Goal: Task Accomplishment & Management: Use online tool/utility

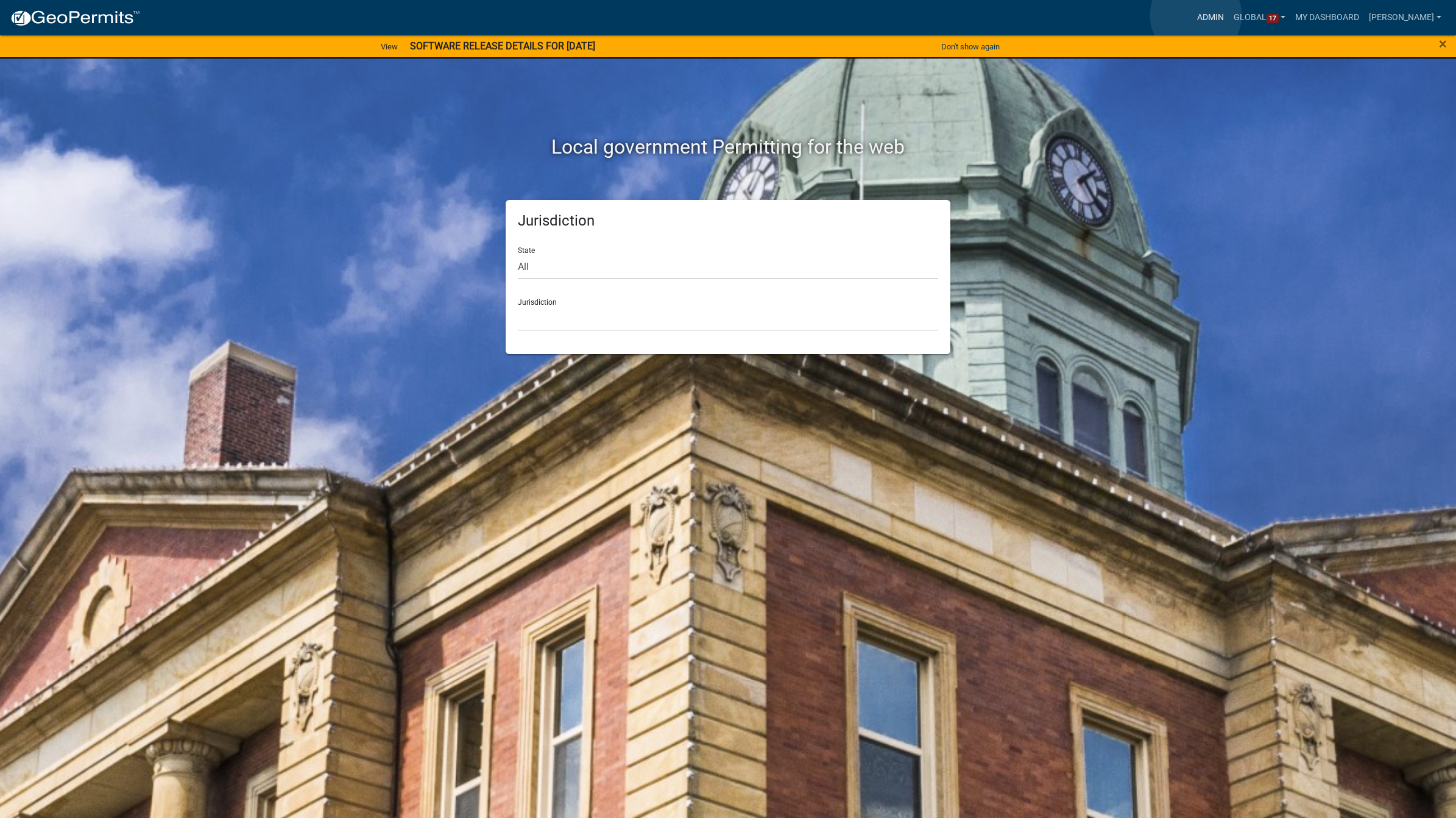
click at [1194, 16] on link "Admin" at bounding box center [1210, 18] width 36 height 23
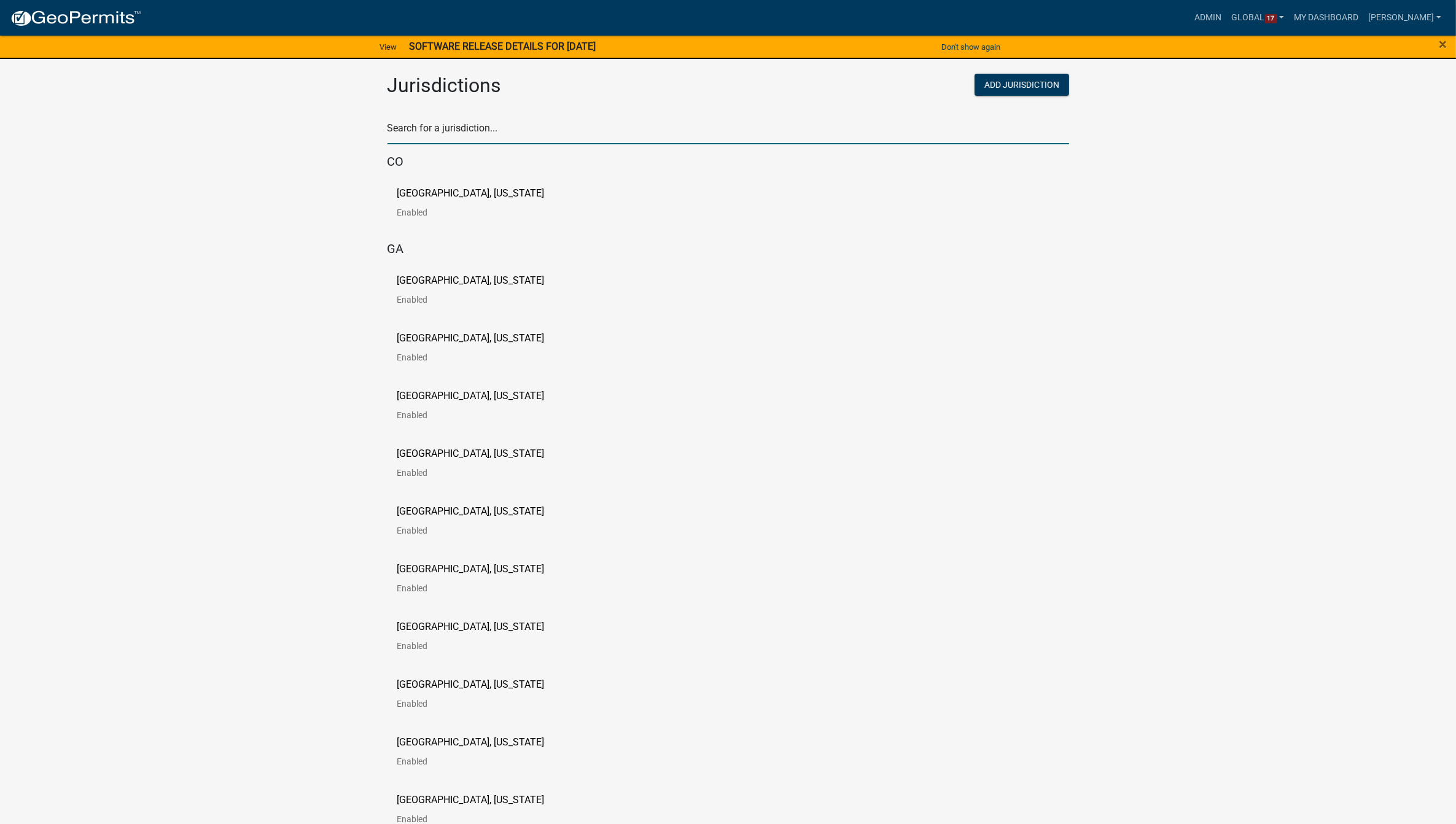
click at [423, 120] on input "text" at bounding box center [728, 131] width 682 height 25
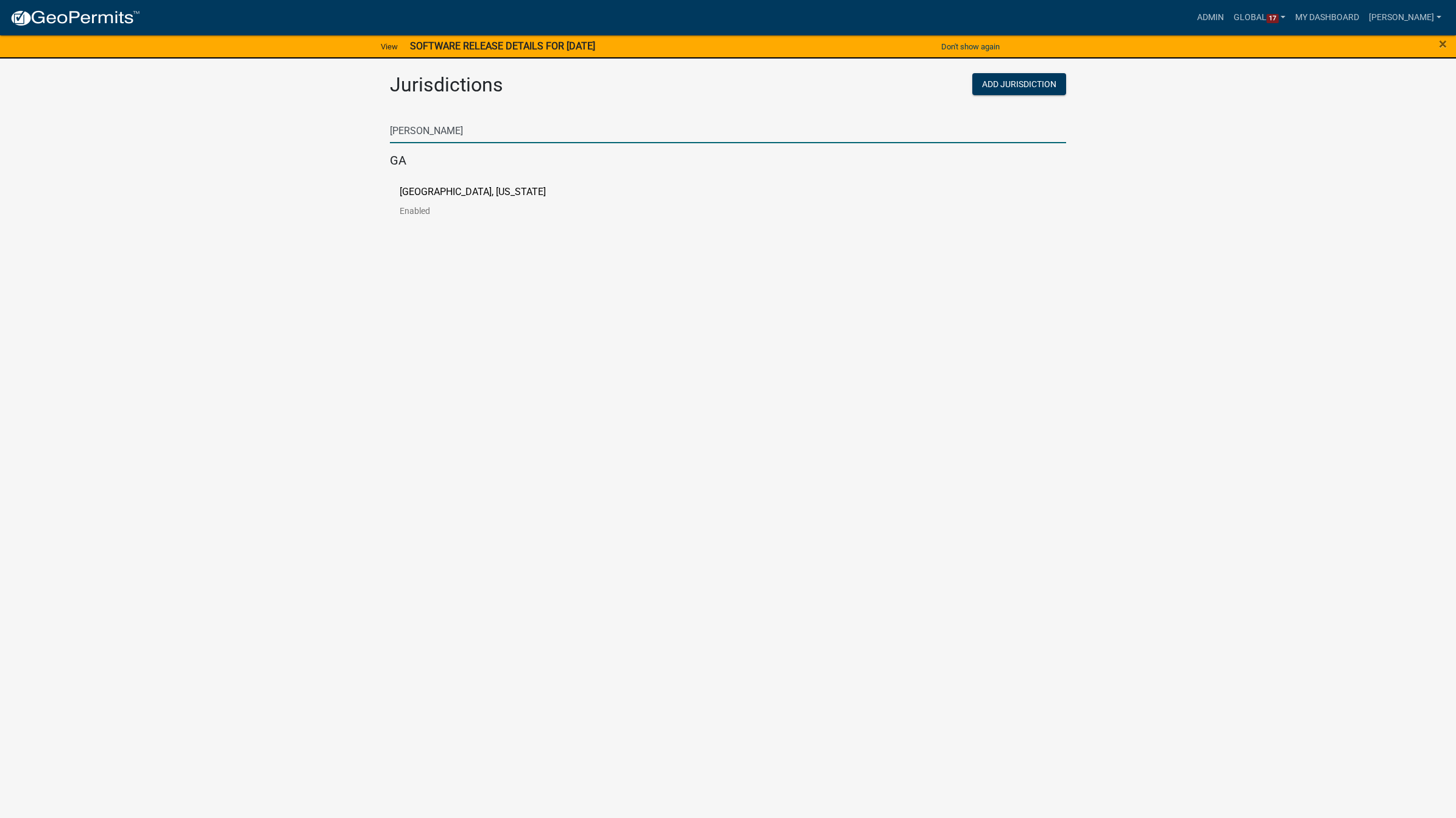
type input "troup"
click at [433, 195] on p "Troup County, Georgia" at bounding box center [473, 192] width 146 height 10
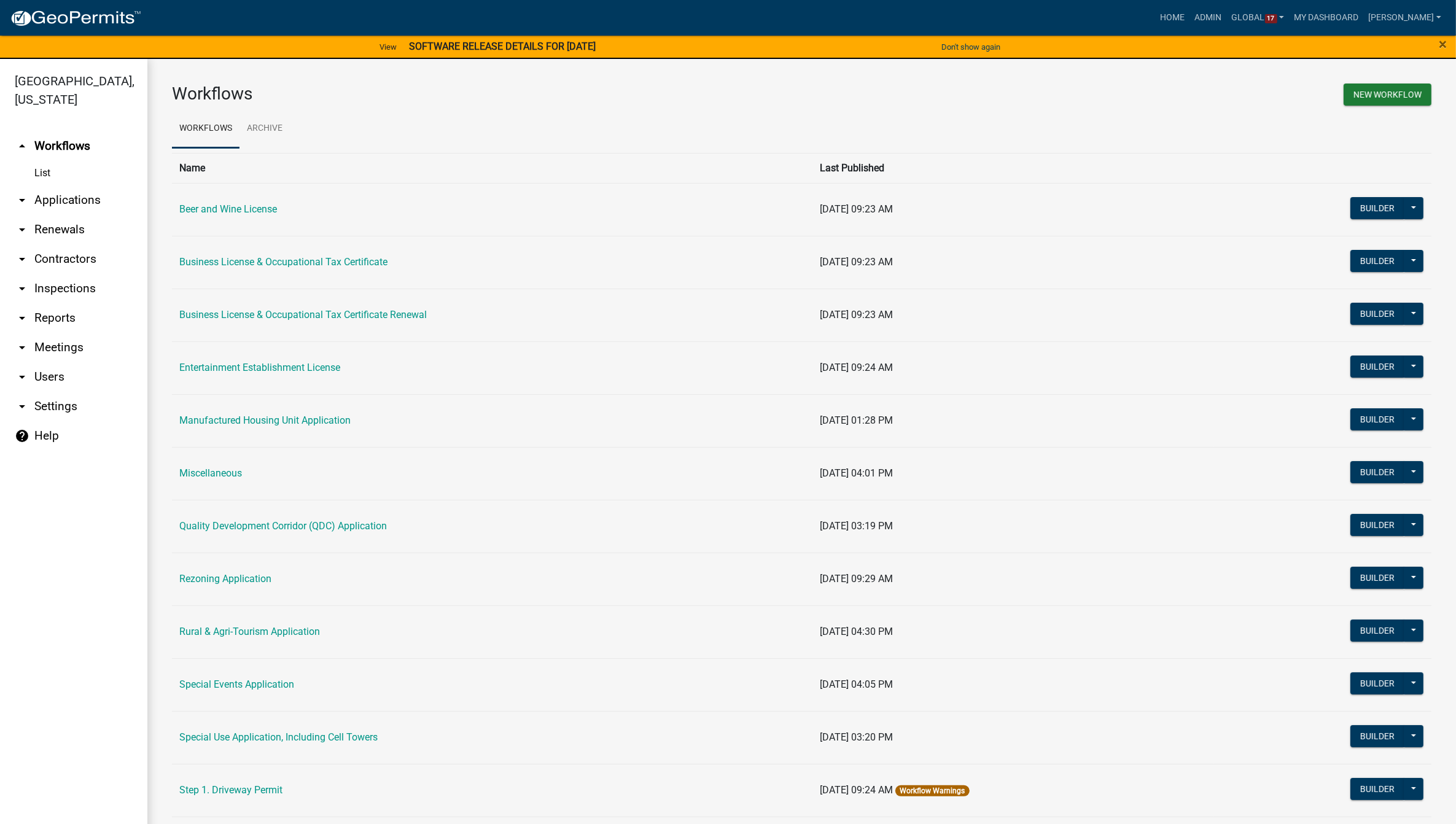
click at [60, 185] on link "arrow_drop_down Applications" at bounding box center [74, 200] width 147 height 30
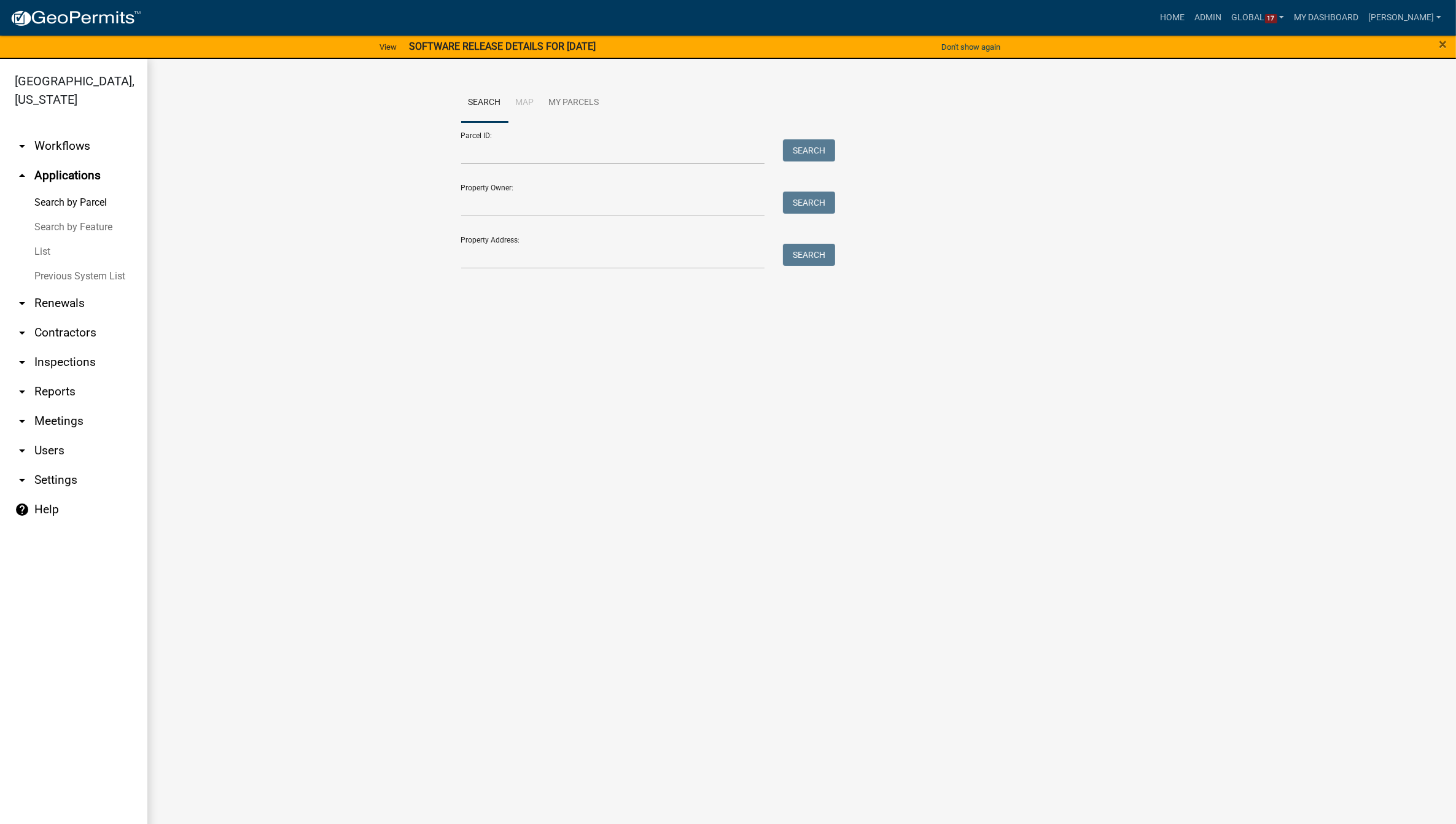
click at [41, 239] on link "List" at bounding box center [74, 251] width 147 height 24
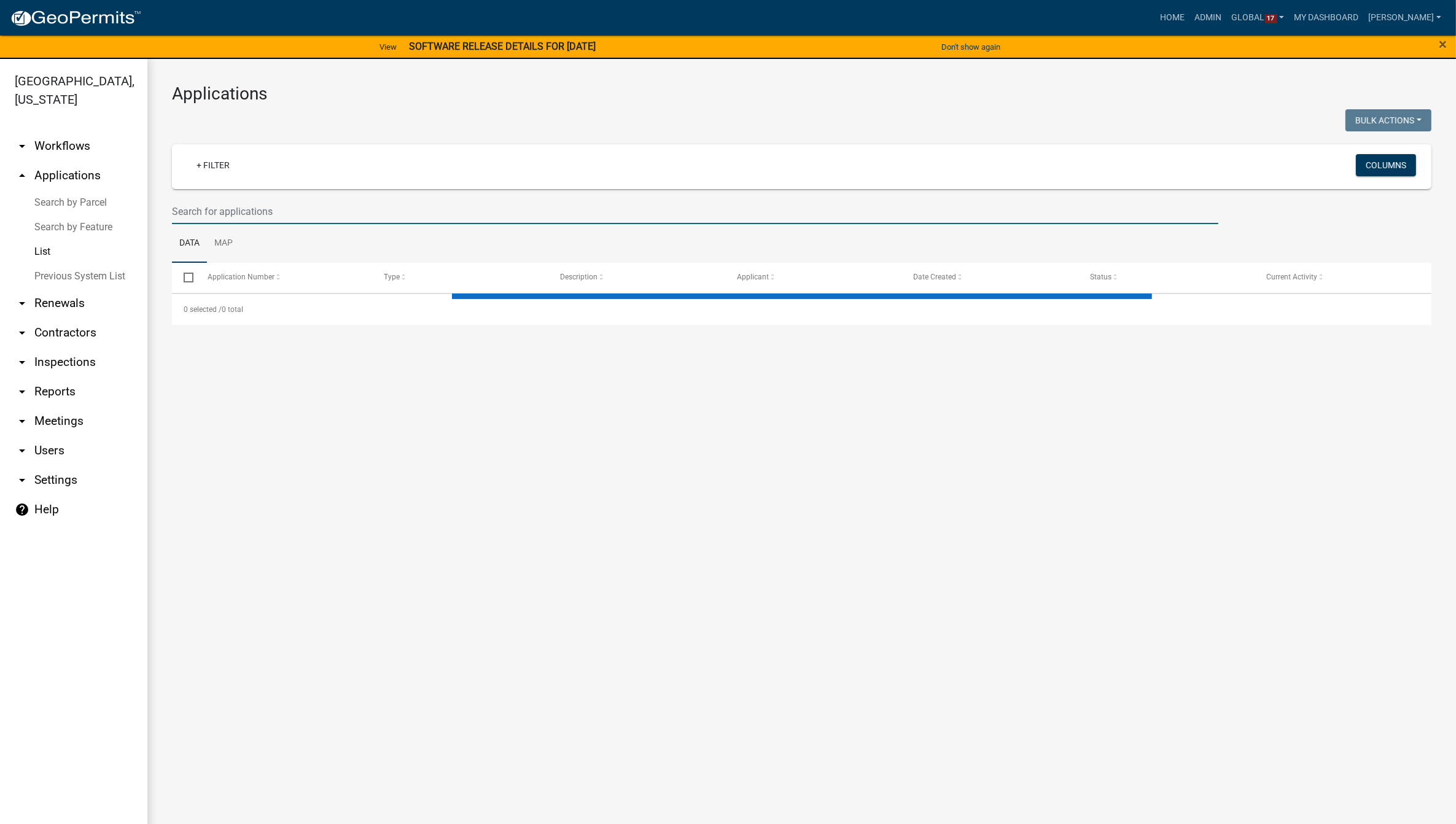
click at [238, 215] on input "text" at bounding box center [695, 211] width 1047 height 25
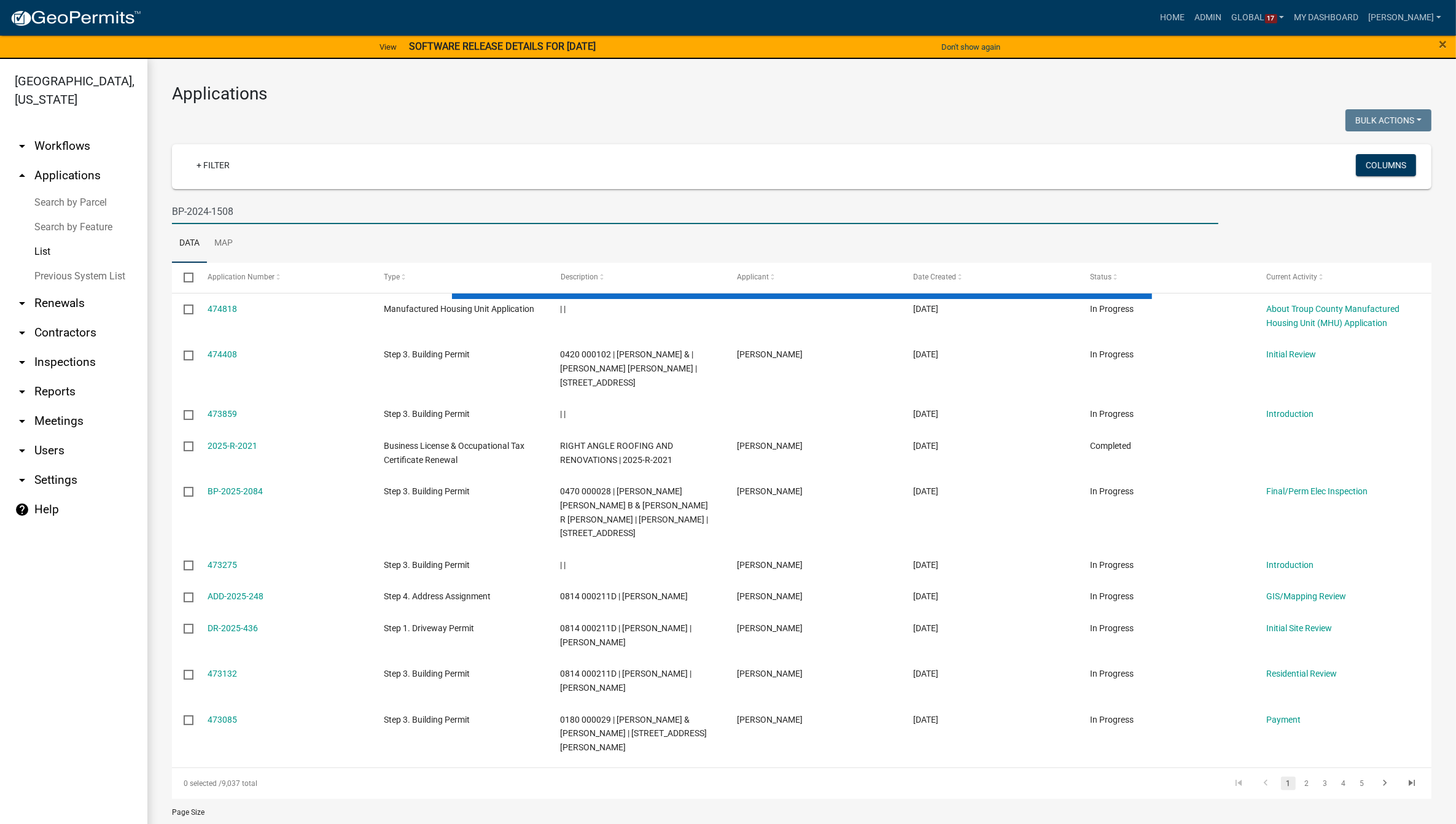
type input "BP-2024-1508"
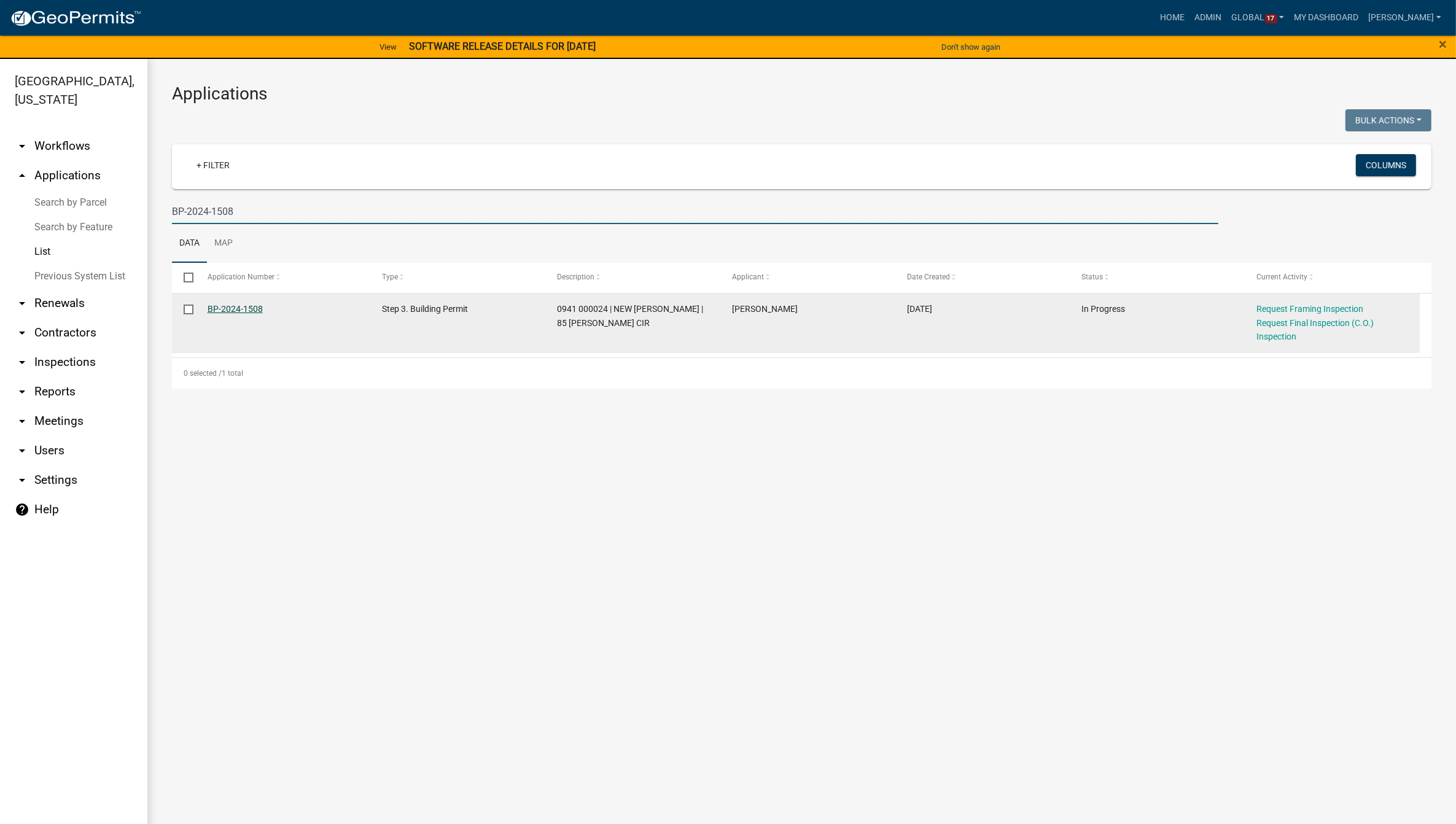
click at [240, 308] on link "BP-2024-1508" at bounding box center [235, 308] width 56 height 10
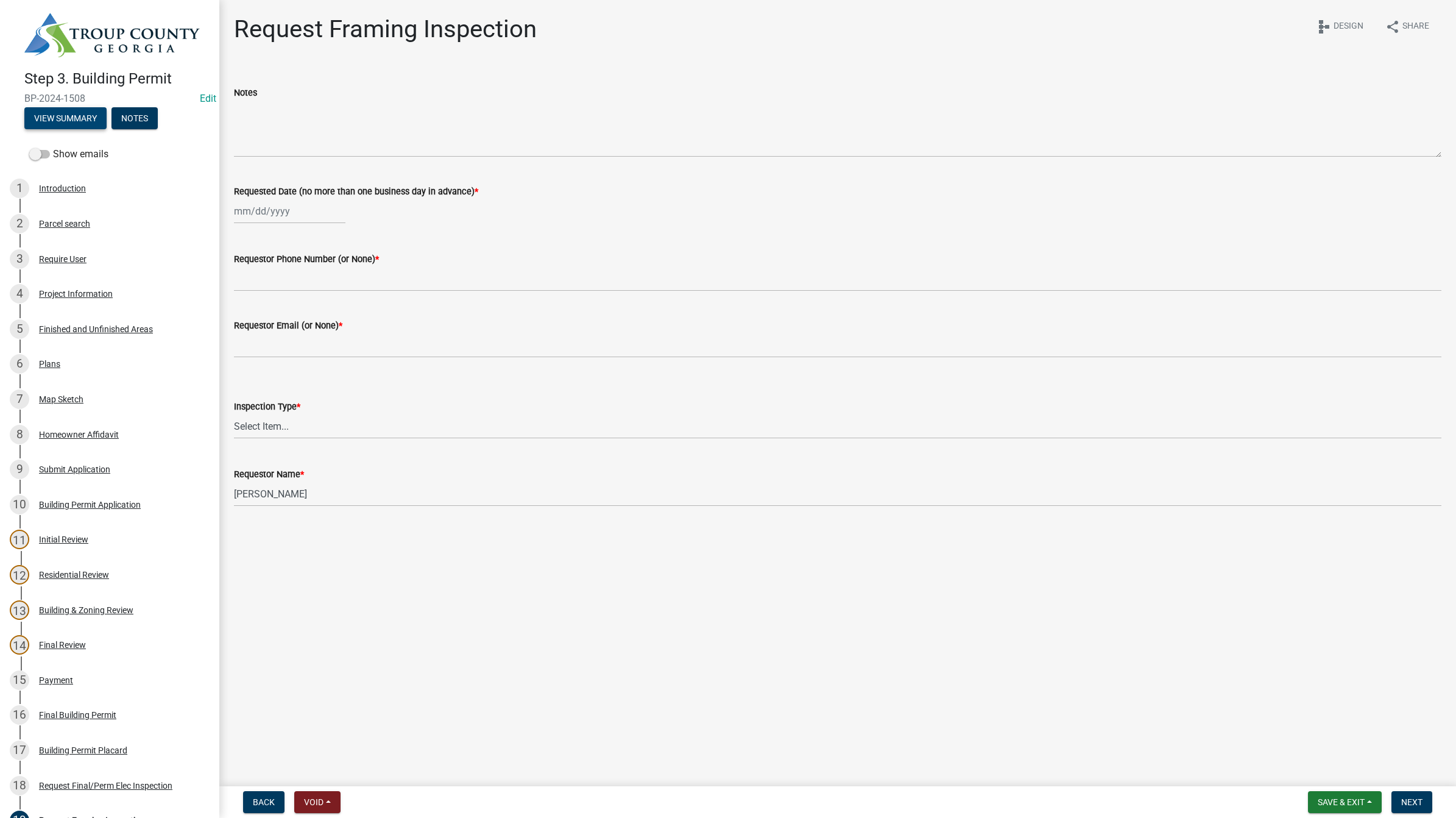
click at [64, 113] on button "View Summary" at bounding box center [65, 118] width 82 height 22
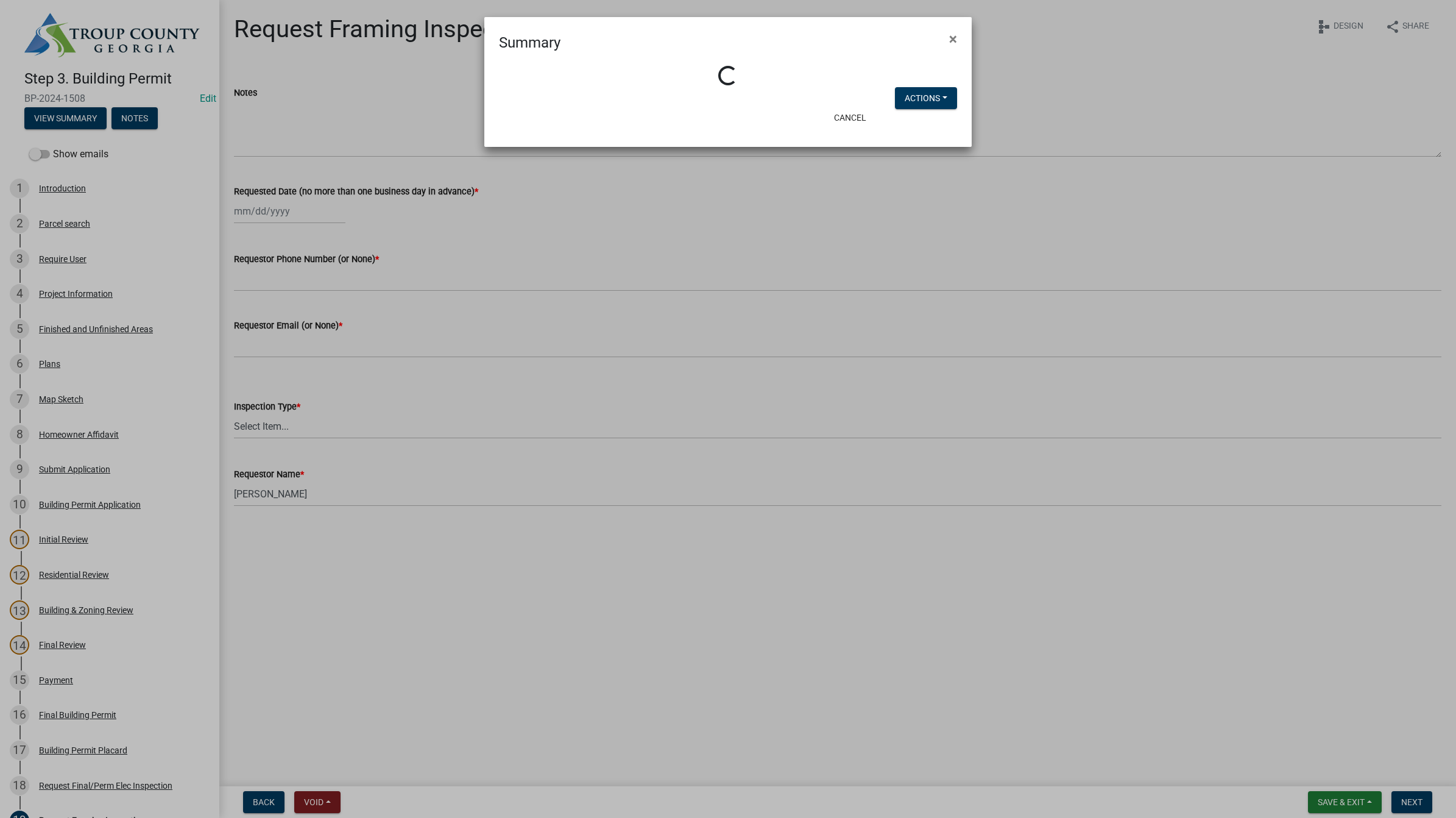
click at [892, 95] on div "Loading... Actions View Application Workflow" at bounding box center [728, 78] width 488 height 48
click at [903, 98] on button "Actions" at bounding box center [926, 98] width 62 height 22
click at [916, 124] on link "View Application Workflow" at bounding box center [966, 130] width 144 height 30
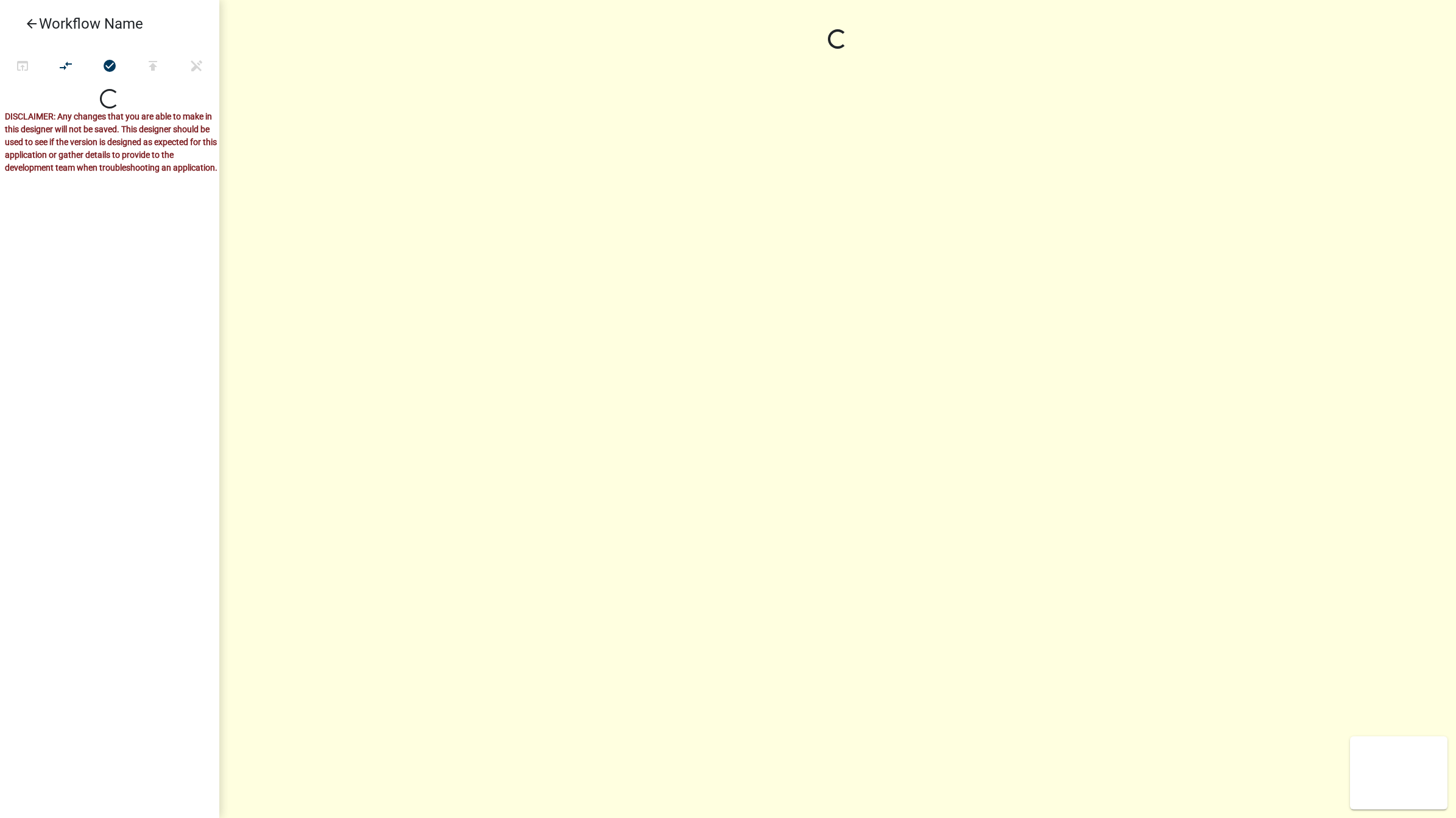
select select
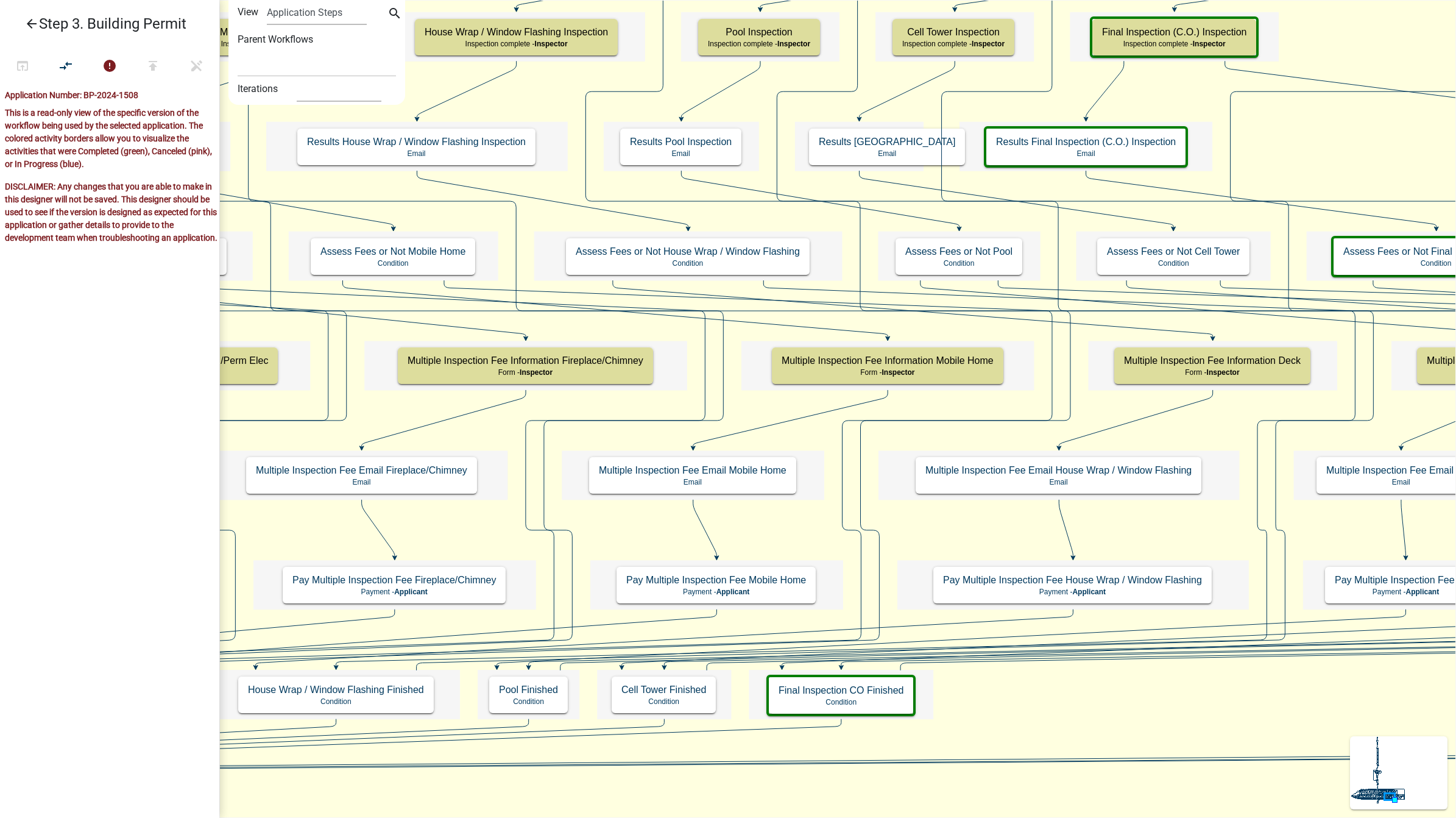
select select
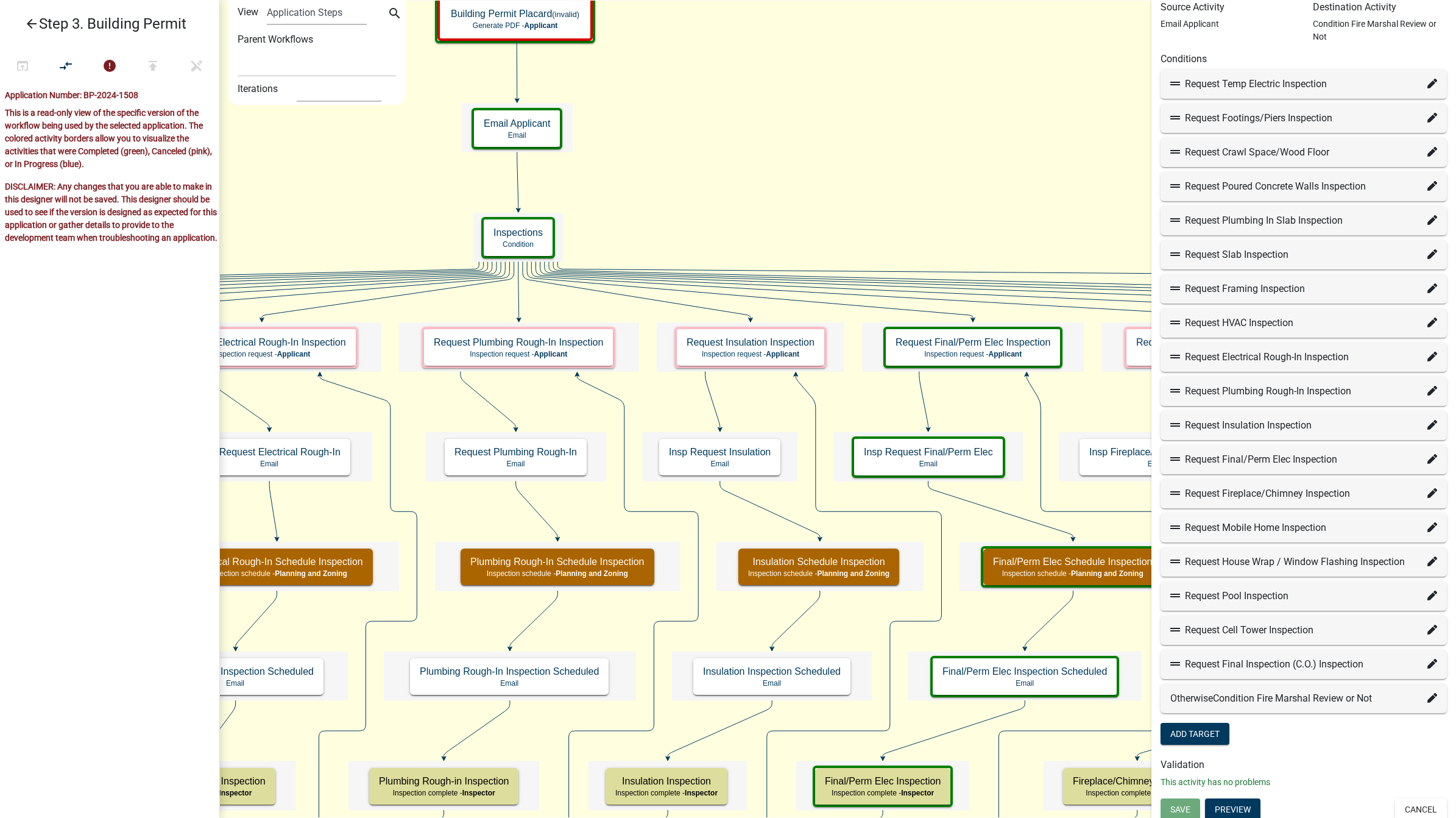
scroll to position [172, 0]
click at [1427, 657] on icon at bounding box center [1432, 660] width 10 height 10
select select "194: 292493a1-84e1-499c-92ce-a9e8c345e6a6"
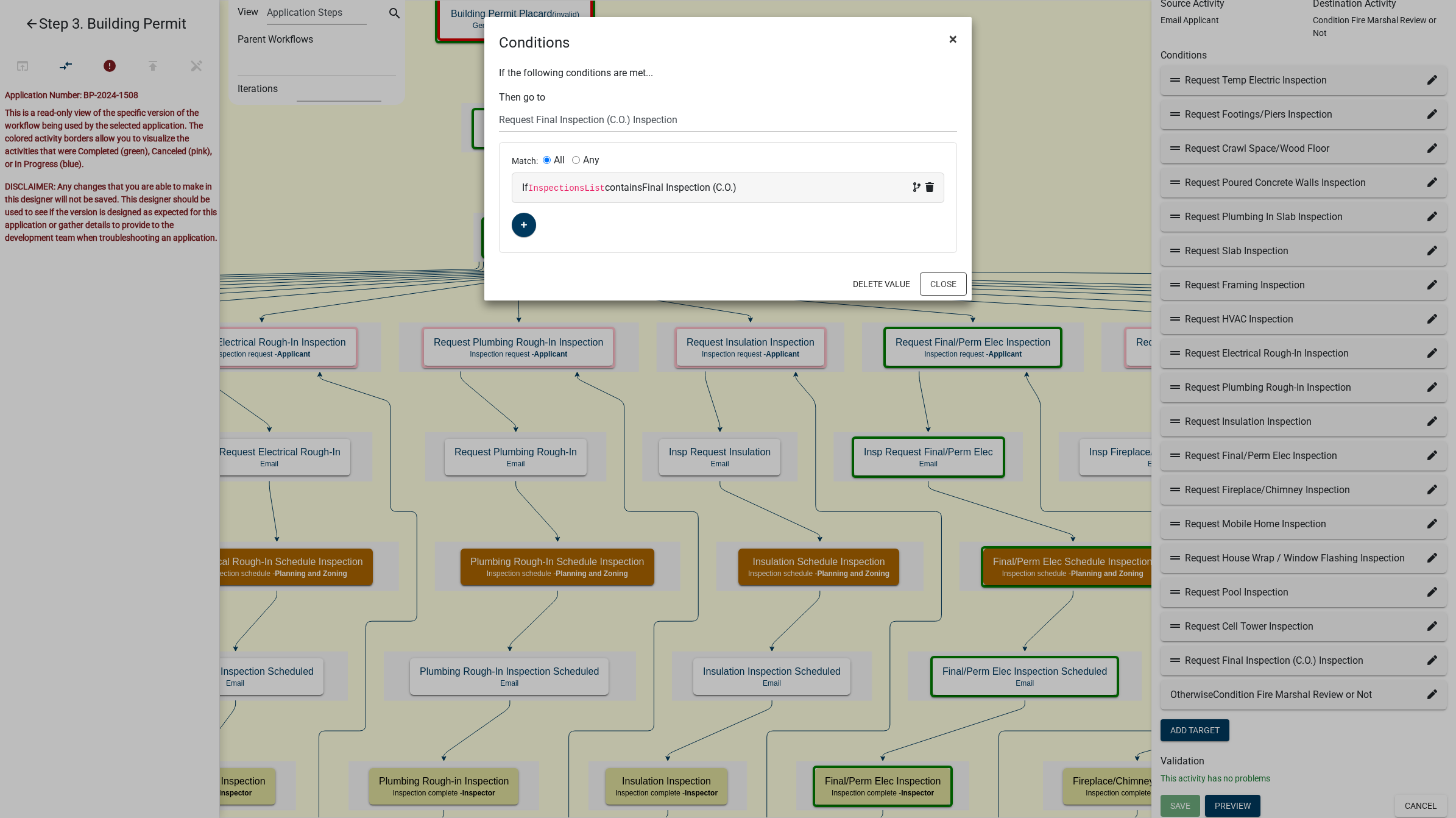
click at [952, 40] on span "×" at bounding box center [953, 39] width 8 height 17
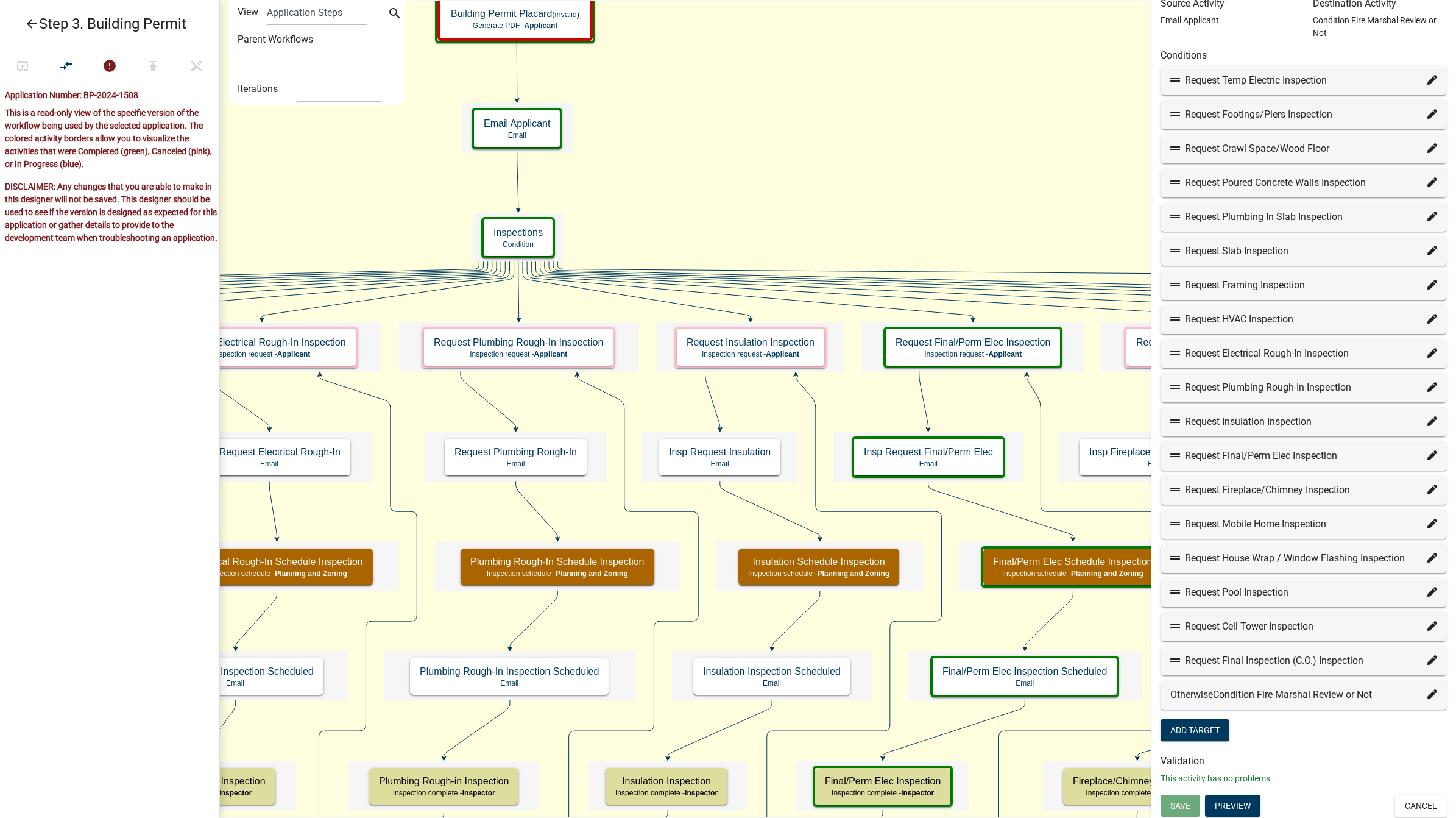
click at [1395, 799] on button "Cancel" at bounding box center [1420, 806] width 52 height 22
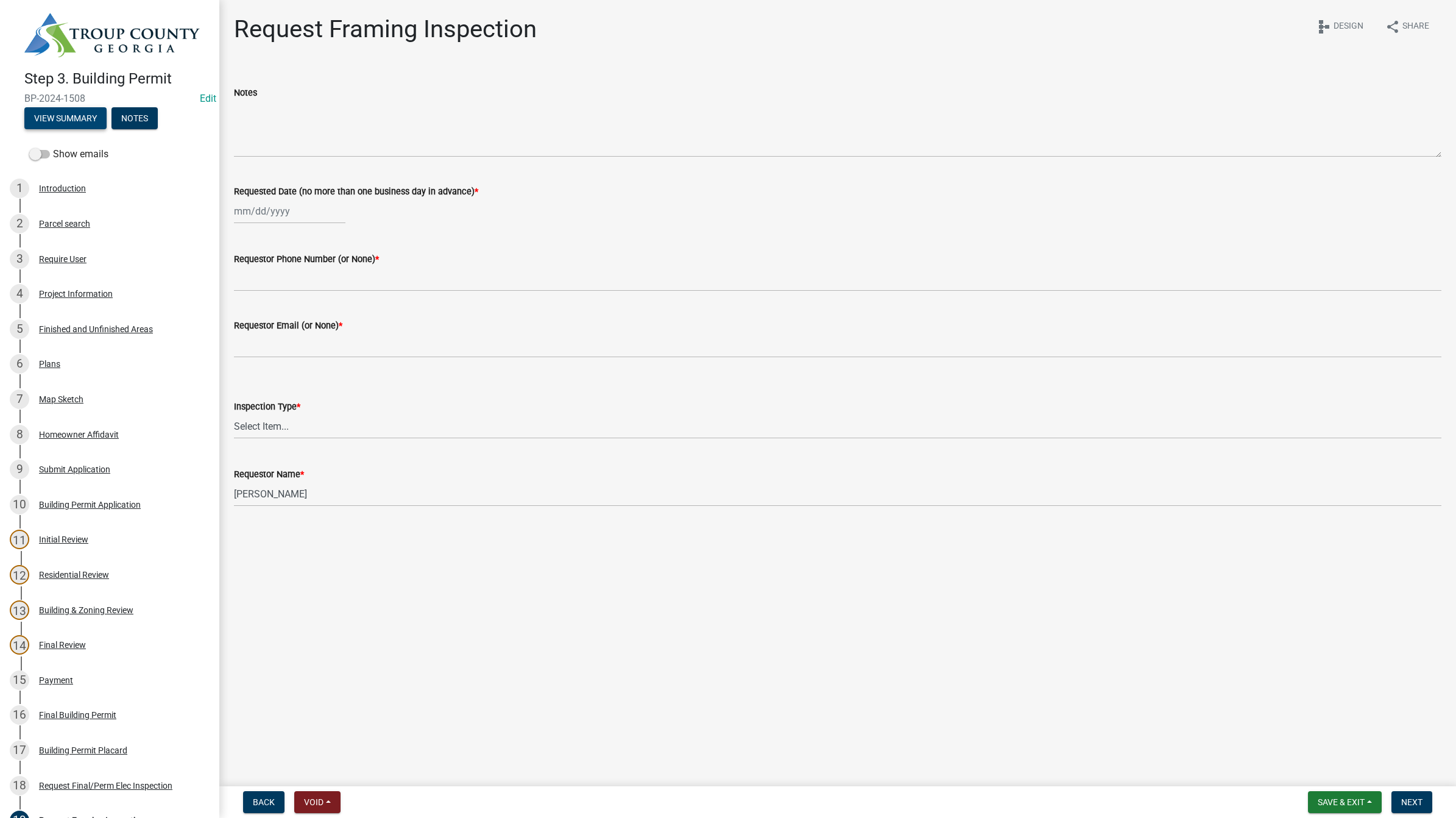
click at [71, 114] on button "View Summary" at bounding box center [65, 118] width 82 height 22
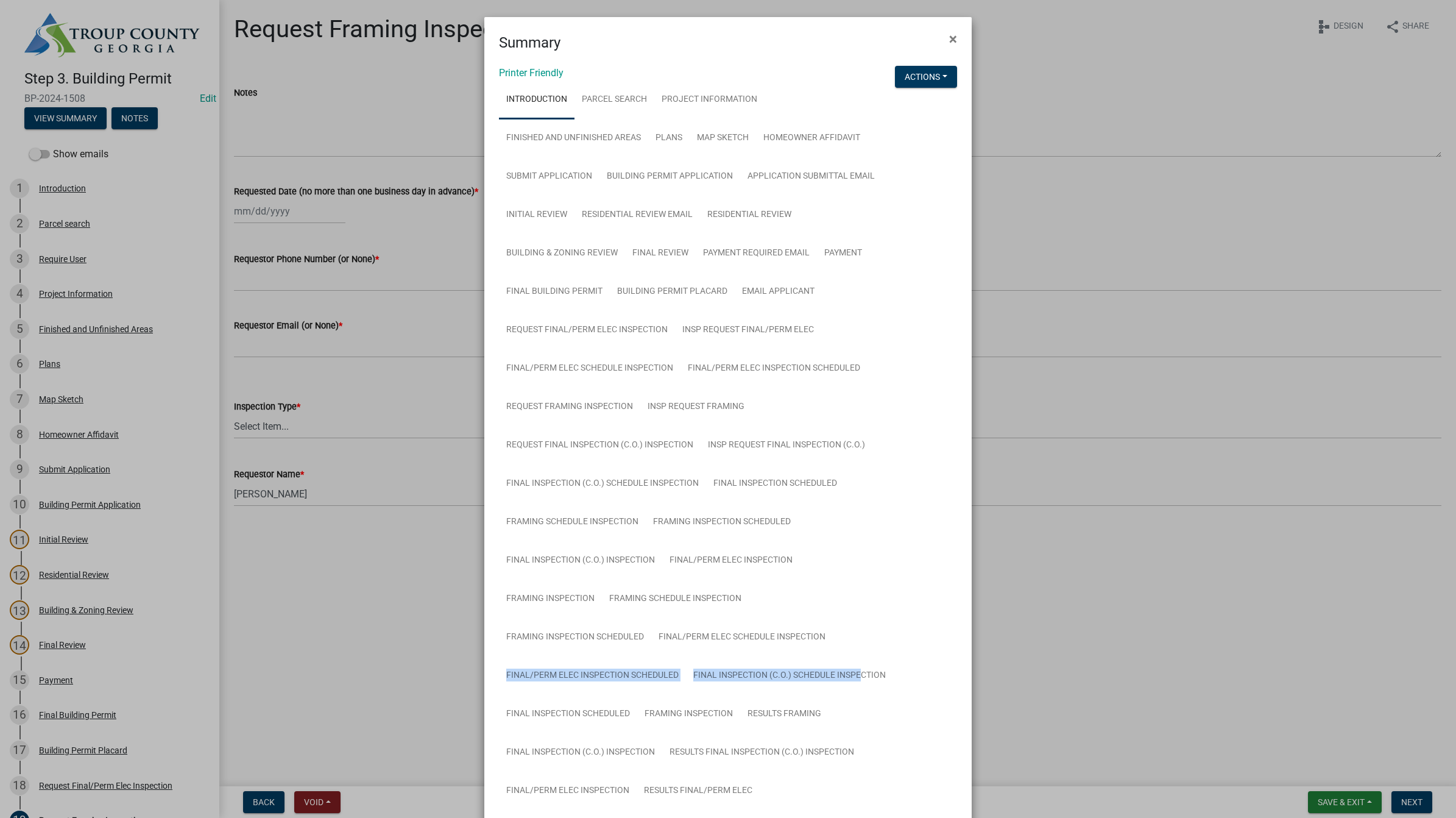
drag, startPoint x: 856, startPoint y: 597, endPoint x: 857, endPoint y: 625, distance: 28.0
click at [857, 625] on ul "Introduction Parcel search Project Information Finished and Unfinished Areas Pl…" at bounding box center [697, 560] width 396 height 959
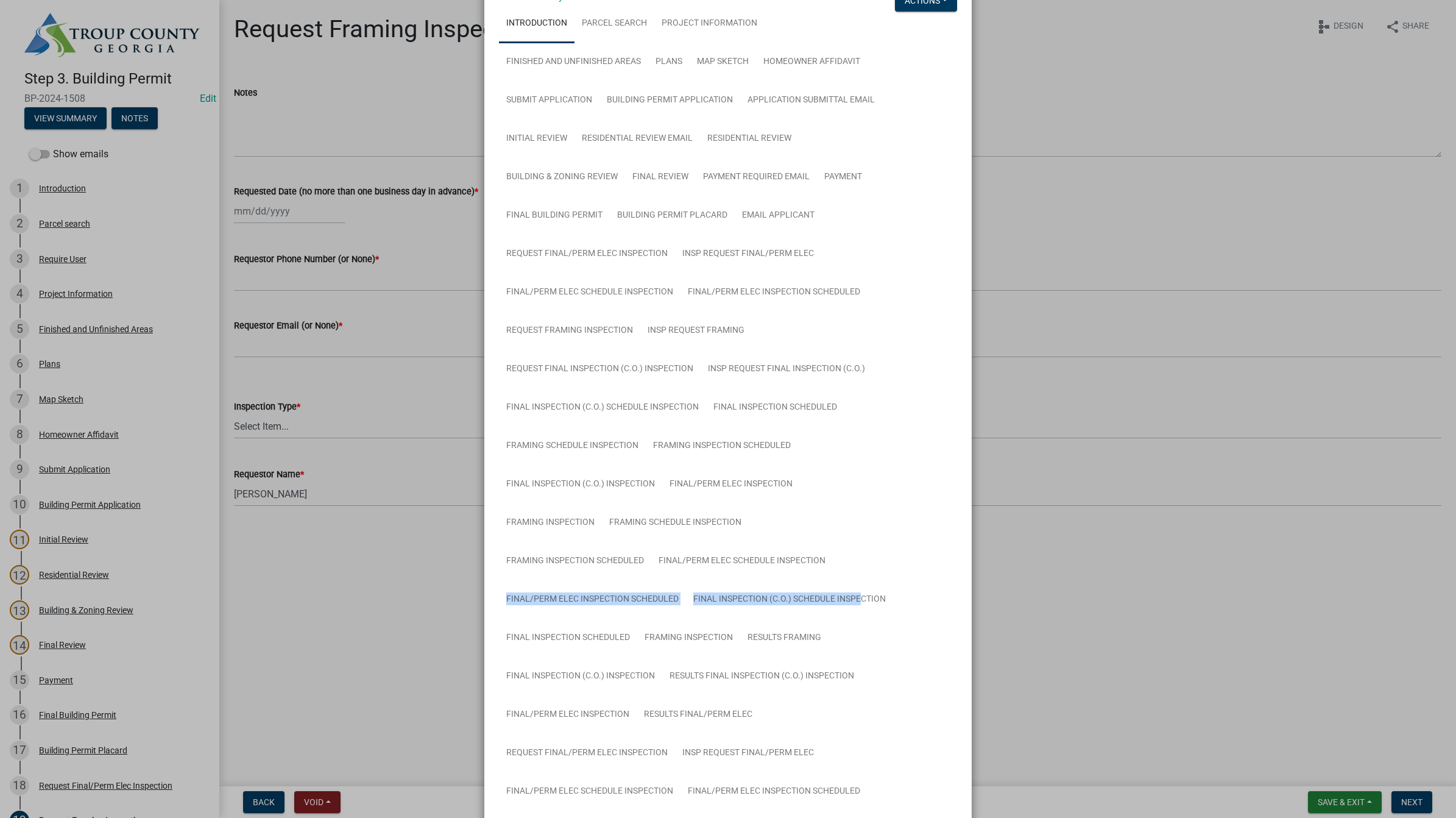
scroll to position [152, 0]
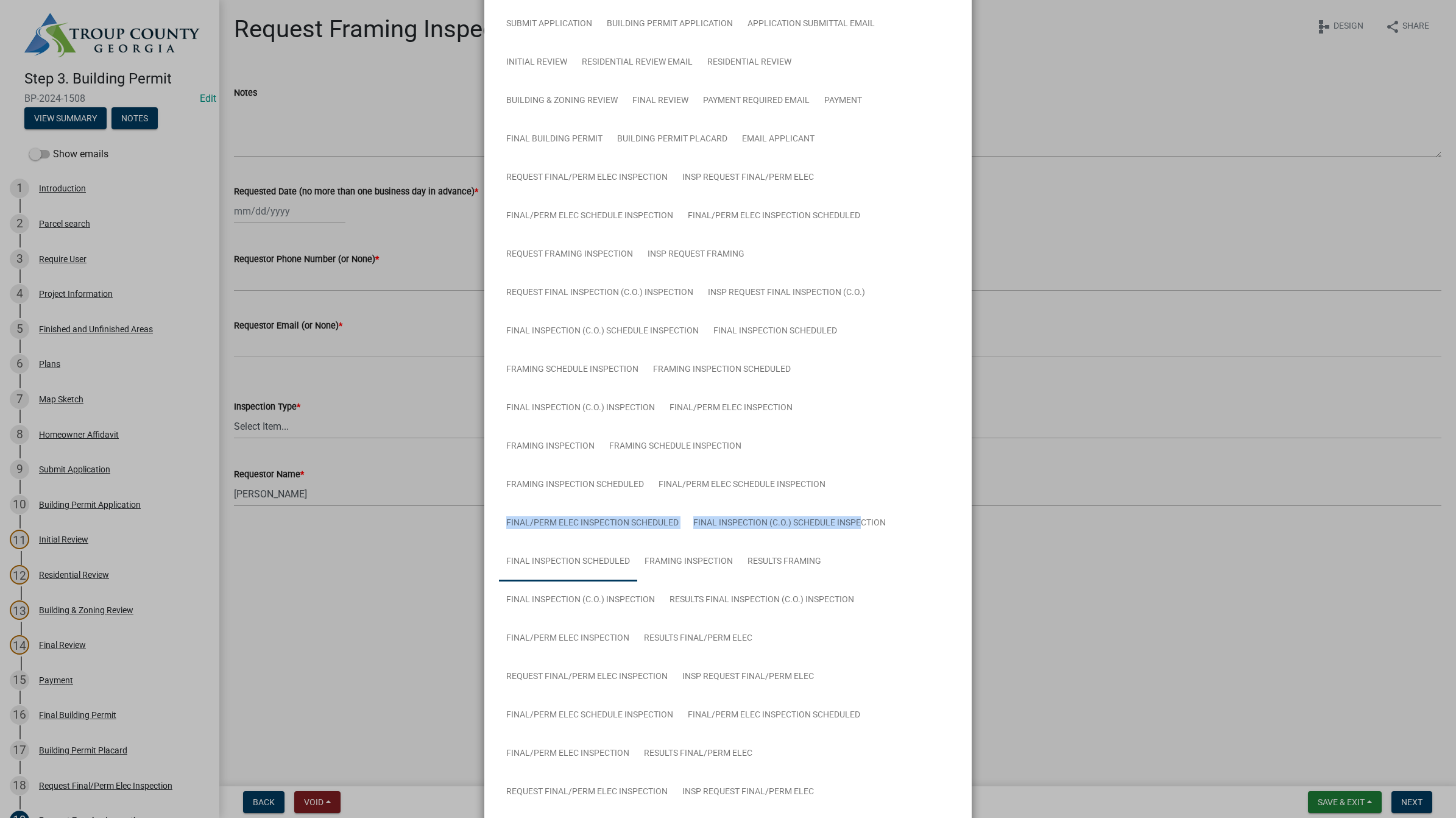
click at [574, 561] on link "Final Inspection Scheduled" at bounding box center [568, 562] width 138 height 39
click at [568, 559] on link "Final Inspection Scheduled" at bounding box center [568, 562] width 138 height 39
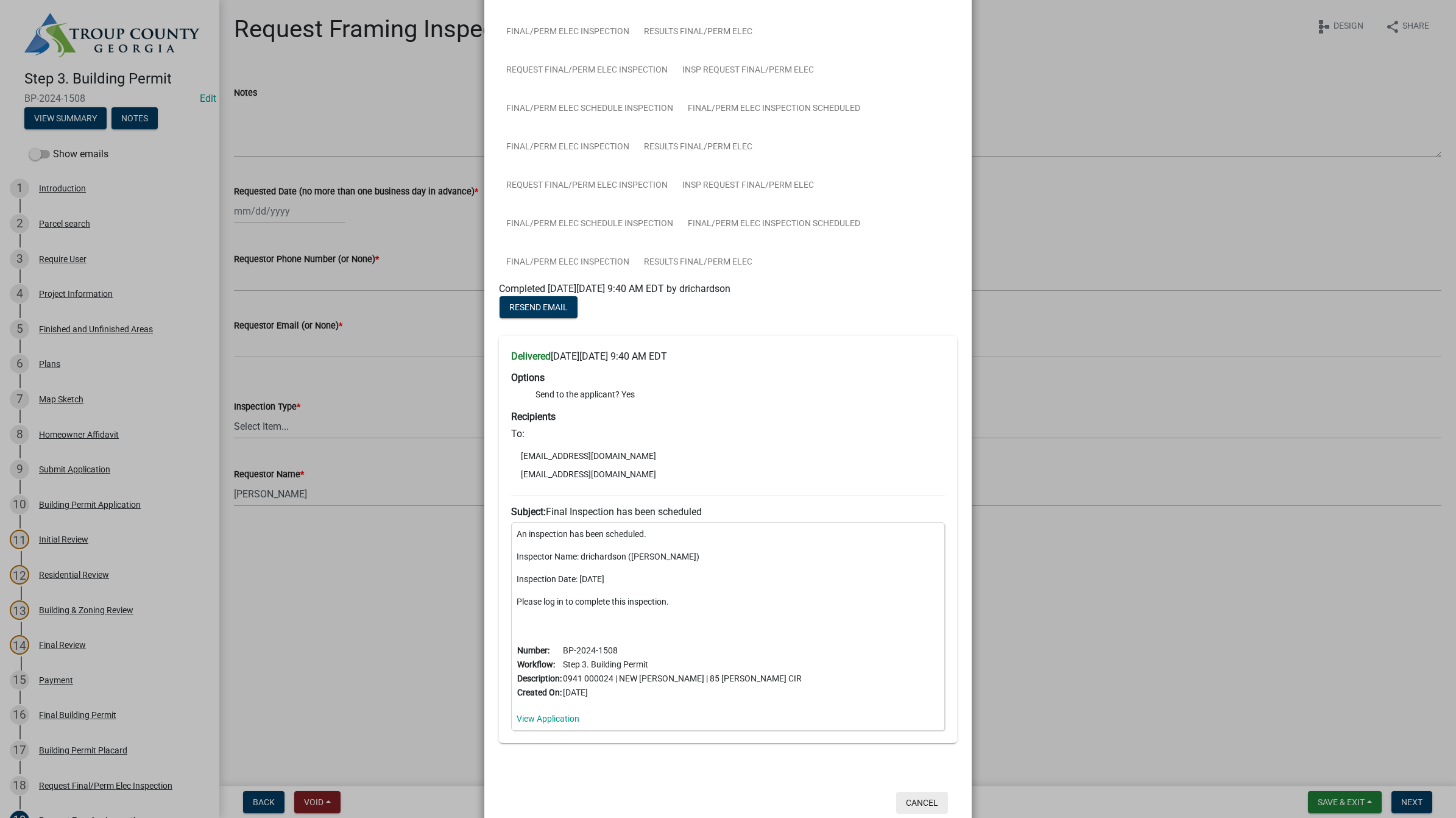
scroll to position [781, 0]
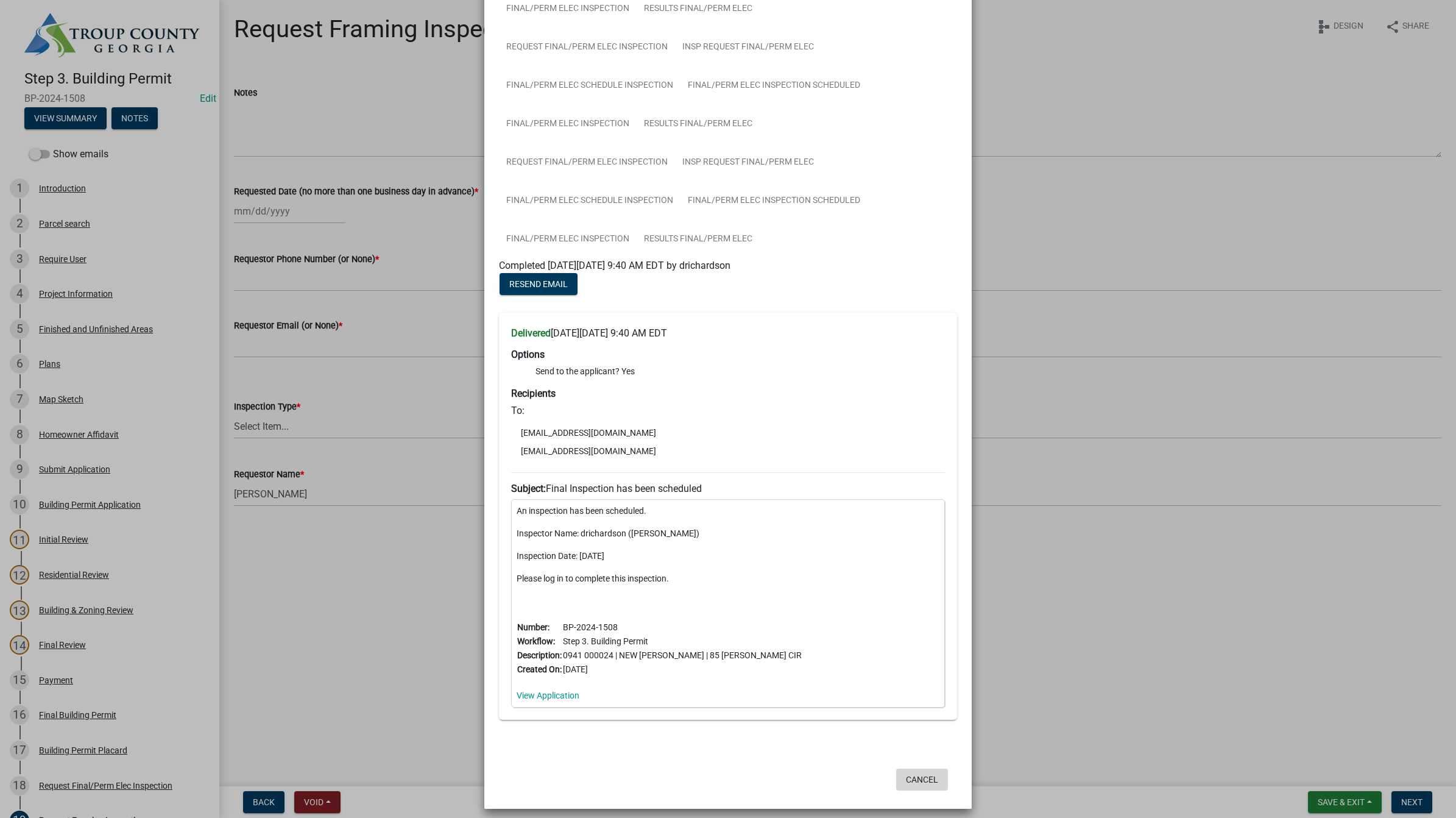
click at [915, 771] on button "Cancel" at bounding box center [922, 779] width 52 height 22
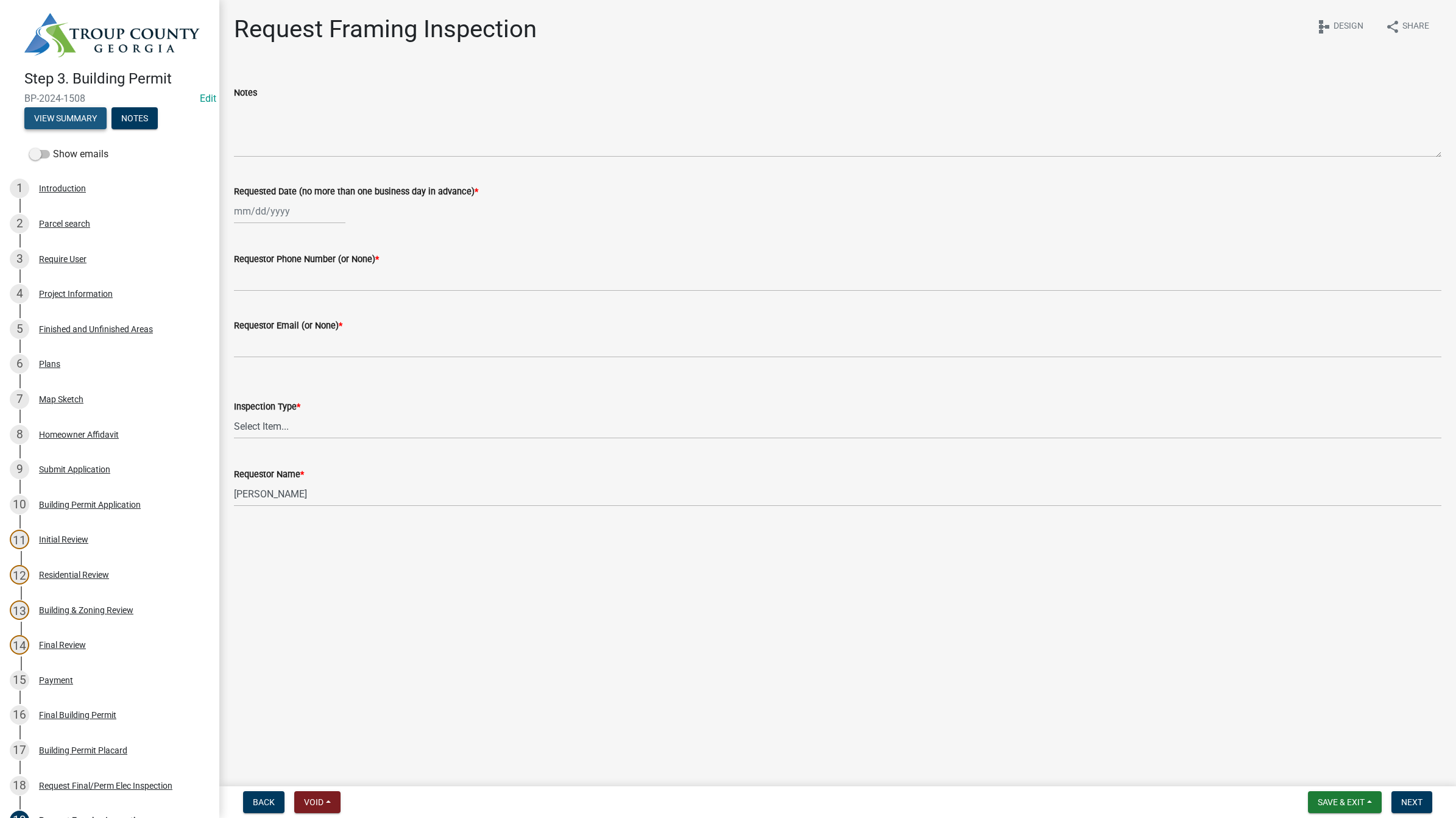
click at [81, 109] on button "View Summary" at bounding box center [65, 118] width 82 height 22
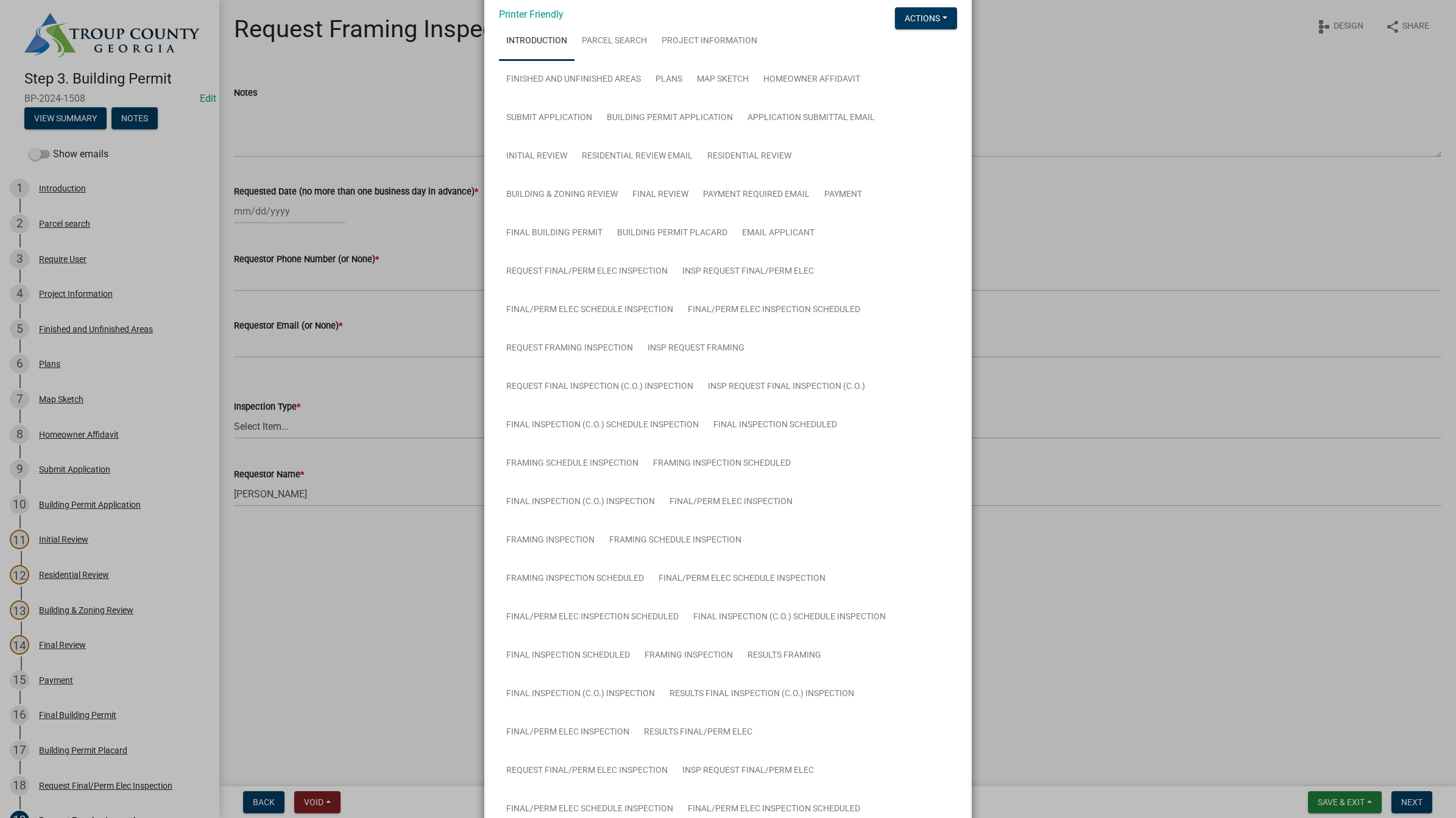
scroll to position [76, 0]
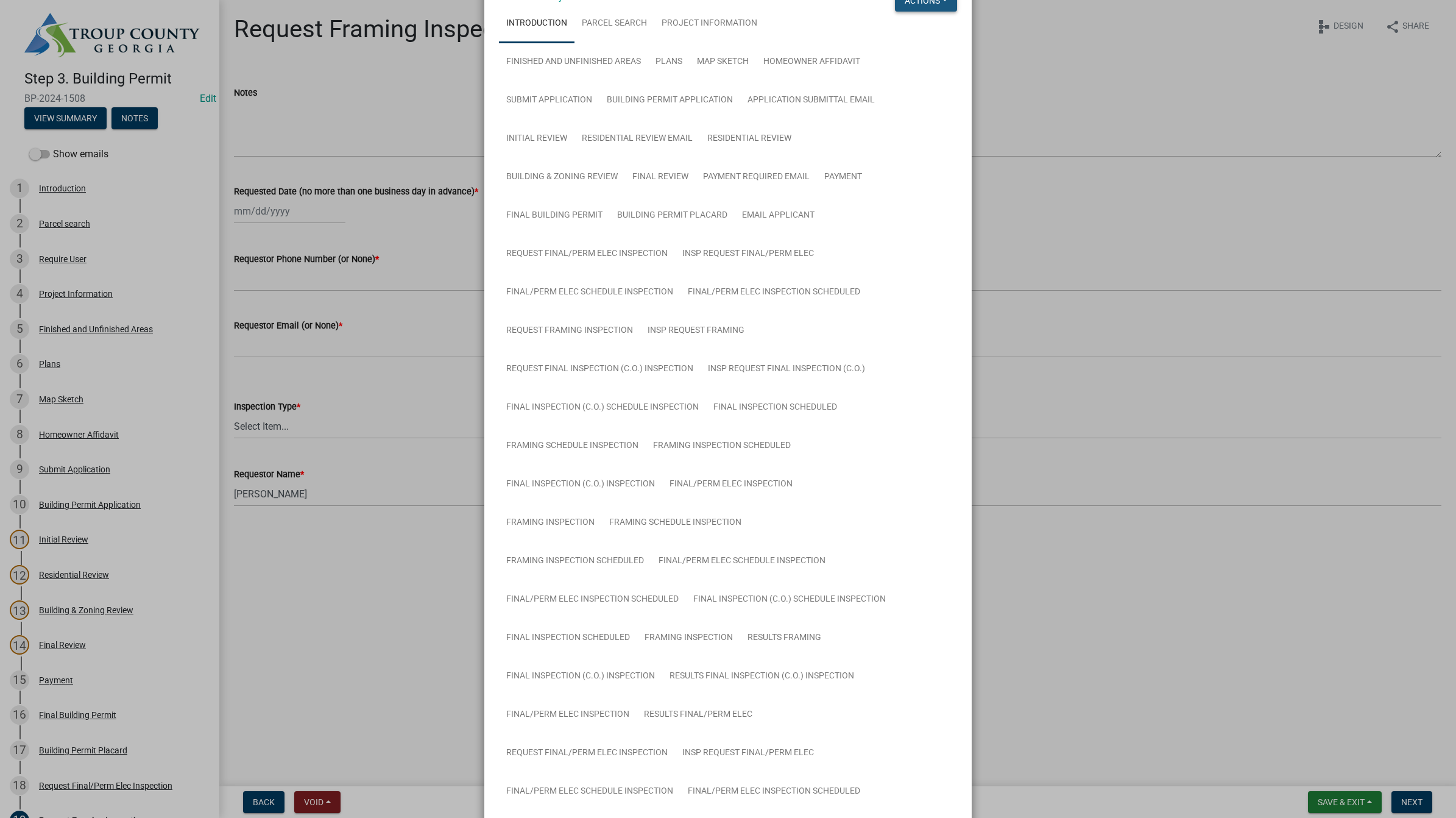
click at [909, 4] on button "Actions" at bounding box center [926, 1] width 62 height 22
click at [746, 437] on link "Framing Inspection Scheduled" at bounding box center [721, 446] width 152 height 39
click at [583, 440] on link "Framing Schedule Inspection" at bounding box center [572, 446] width 147 height 39
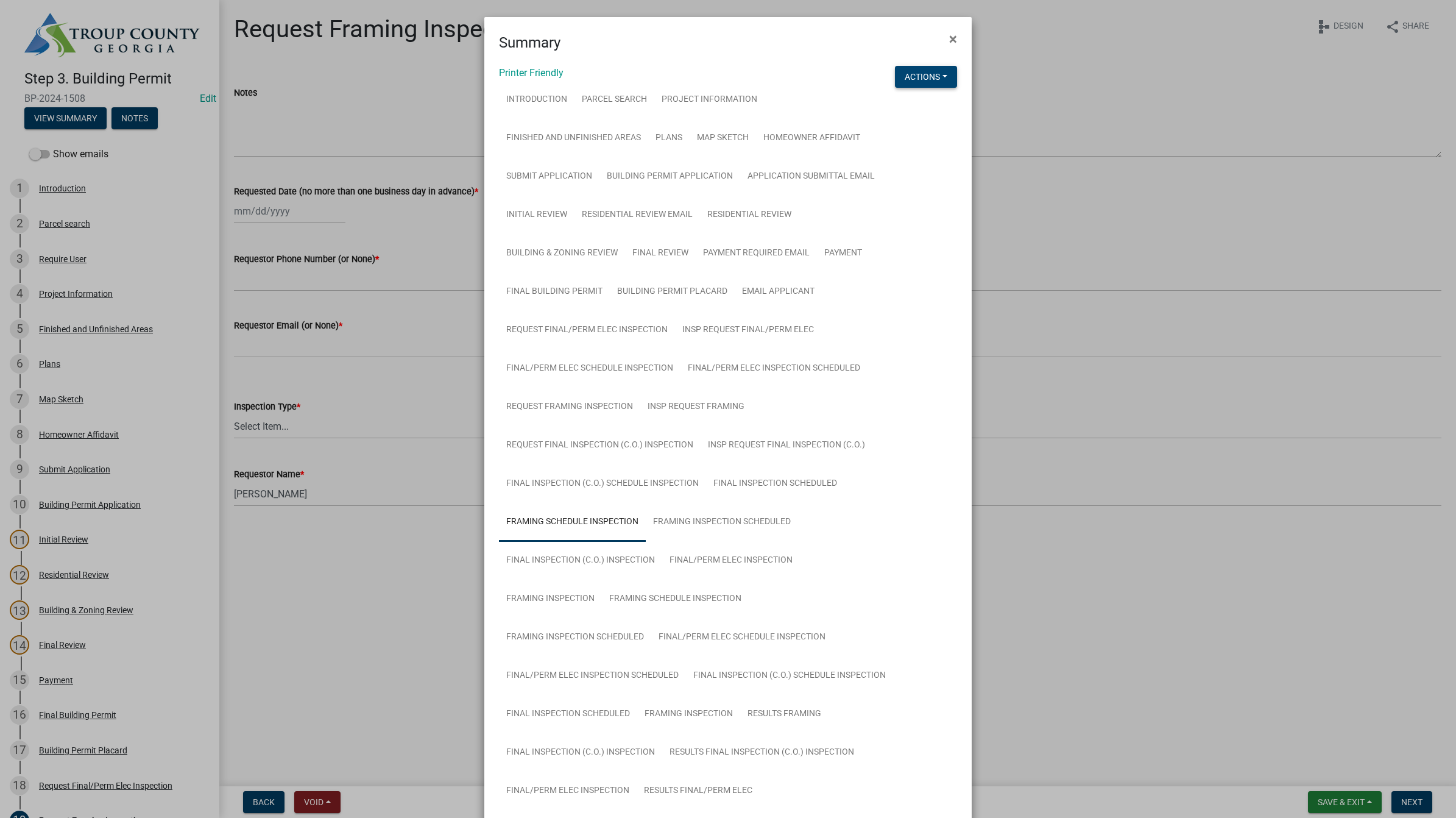
click at [930, 73] on button "Actions" at bounding box center [926, 77] width 62 height 22
click at [952, 37] on button "×" at bounding box center [953, 39] width 27 height 34
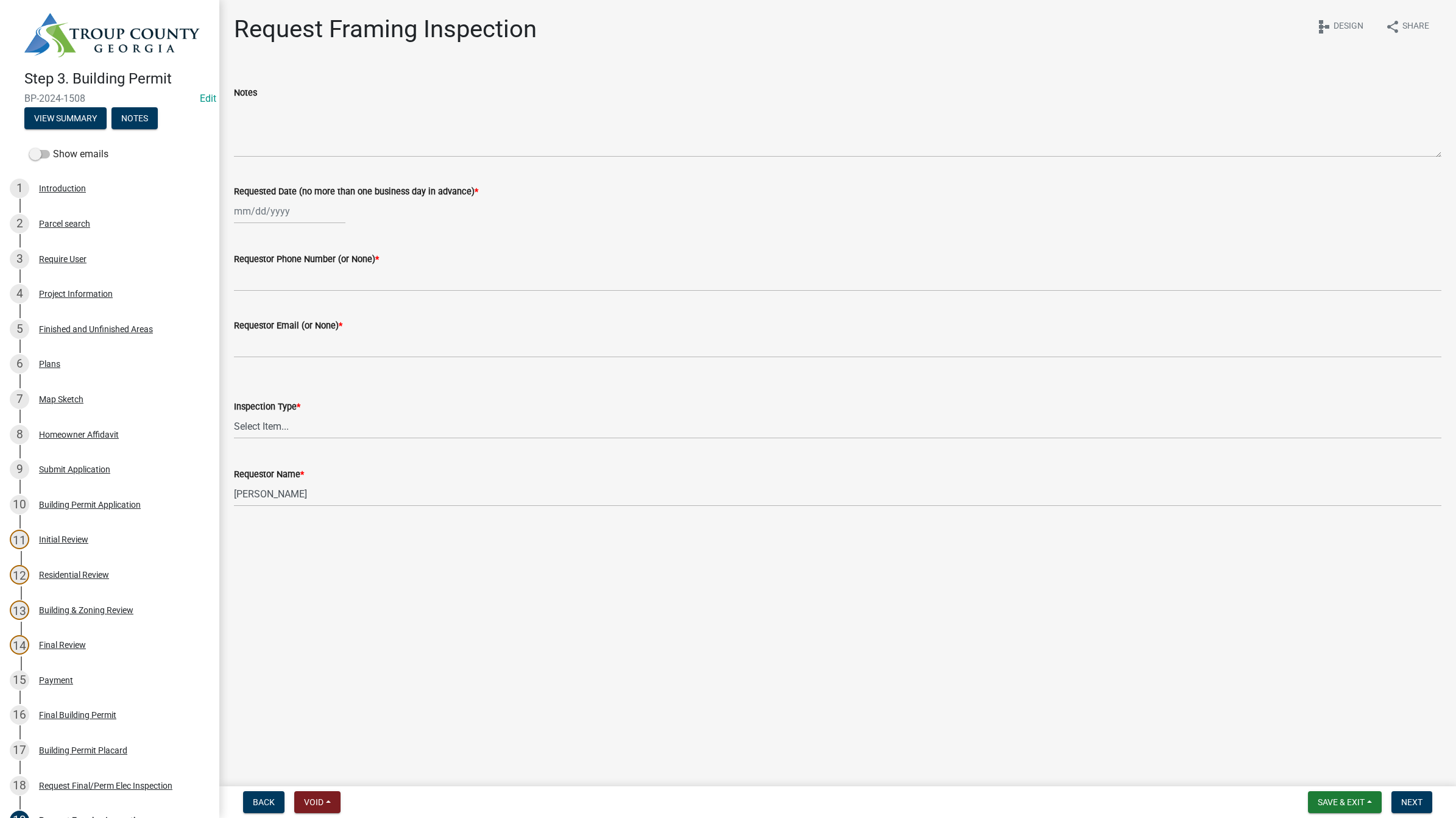
click at [350, 444] on wm-data-entity-input "Inspection Type * Select Item... Framing" at bounding box center [837, 409] width 1208 height 82
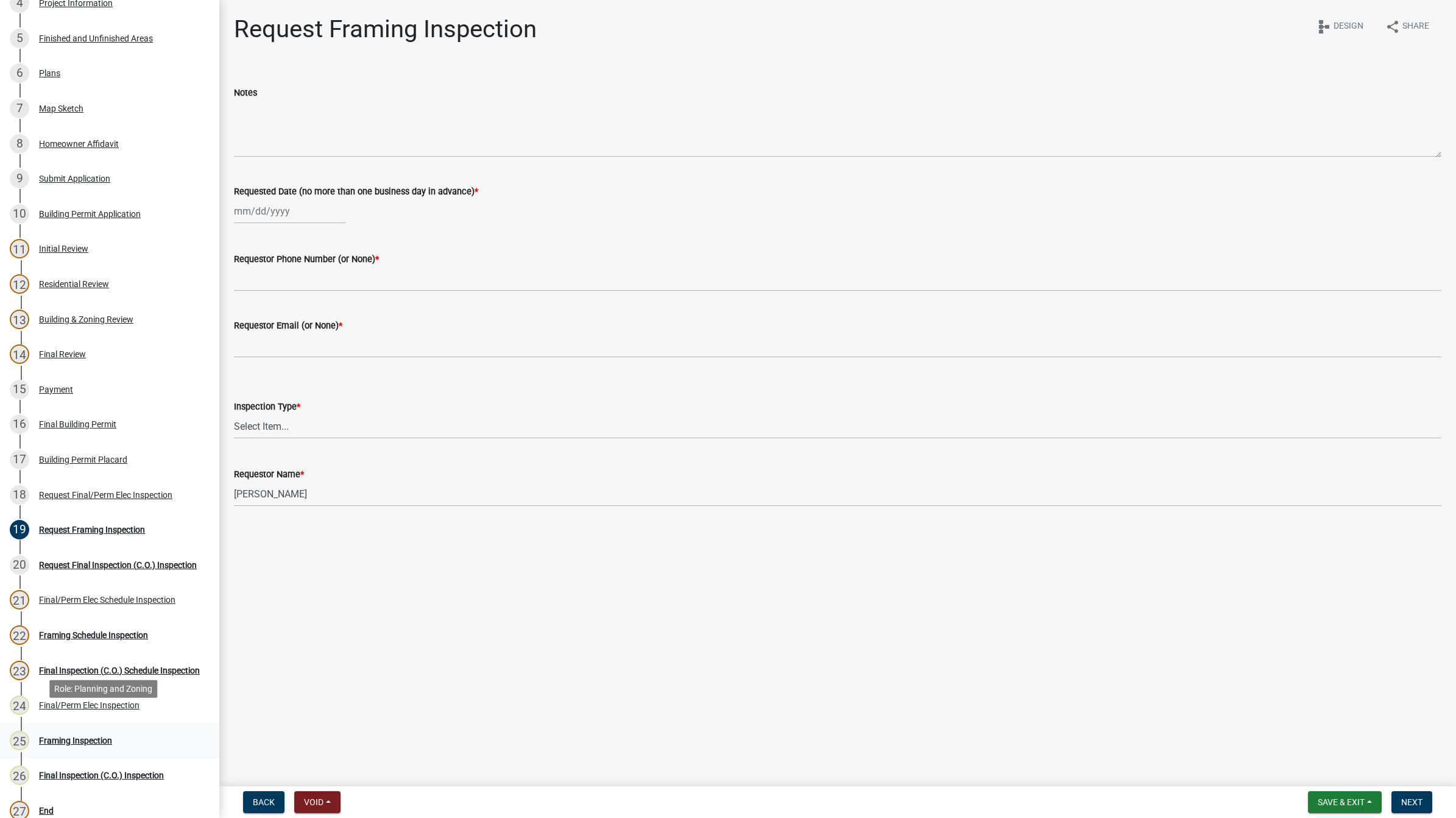
scroll to position [305, 0]
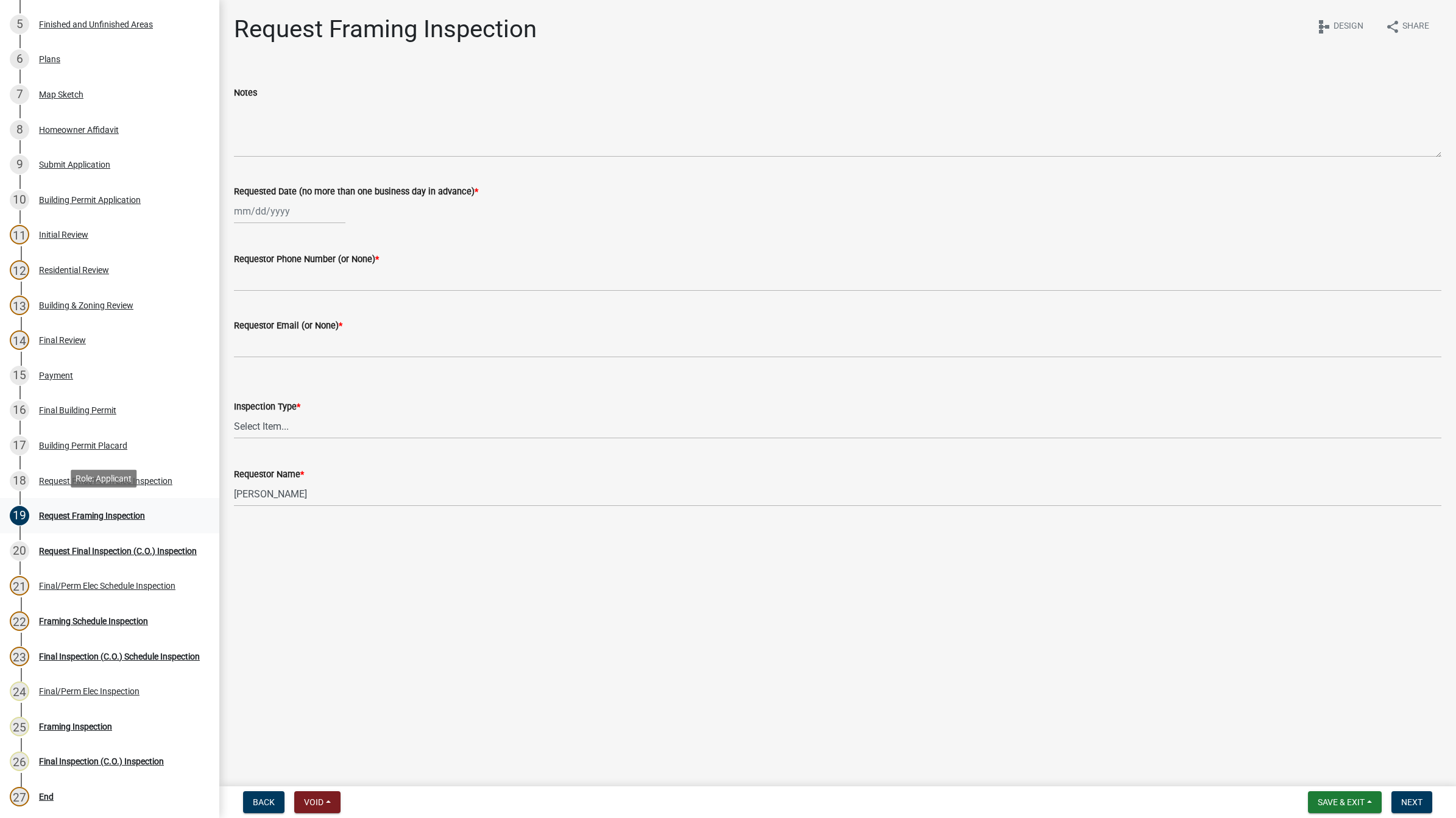
click at [107, 506] on div "19 Request Framing Inspection" at bounding box center [105, 515] width 190 height 19
click at [99, 511] on div "Request Framing Inspection" at bounding box center [92, 515] width 106 height 9
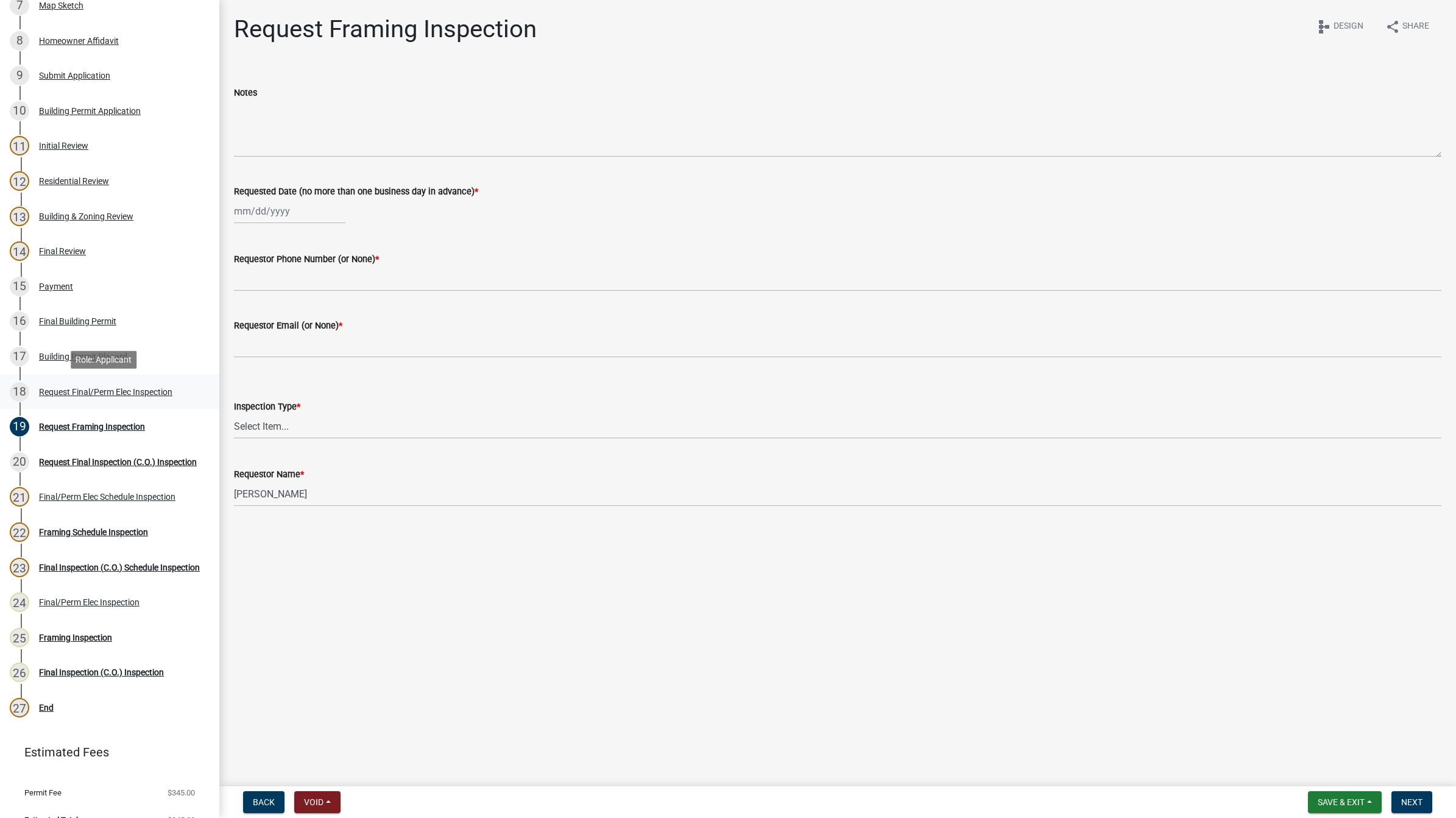
scroll to position [410, 0]
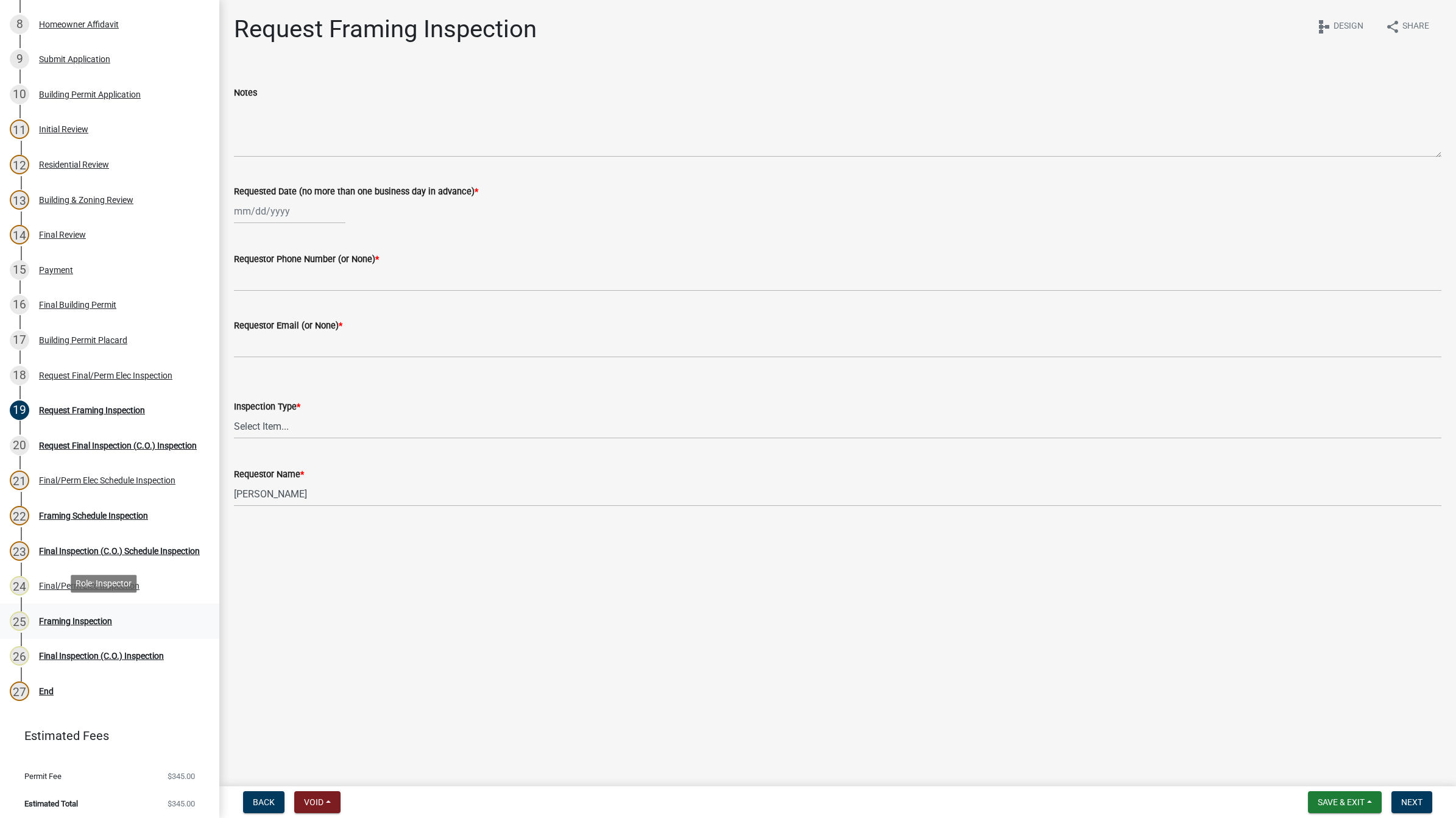
click at [58, 617] on div "Framing Inspection" at bounding box center [75, 621] width 73 height 9
click at [82, 617] on div "Framing Inspection" at bounding box center [75, 621] width 73 height 9
click at [123, 512] on div "Framing Schedule Inspection" at bounding box center [93, 515] width 109 height 9
click at [122, 547] on div "Final Inspection (C.O.) Schedule Inspection" at bounding box center [119, 551] width 161 height 9
click at [113, 409] on div "Request Framing Inspection" at bounding box center [92, 409] width 106 height 9
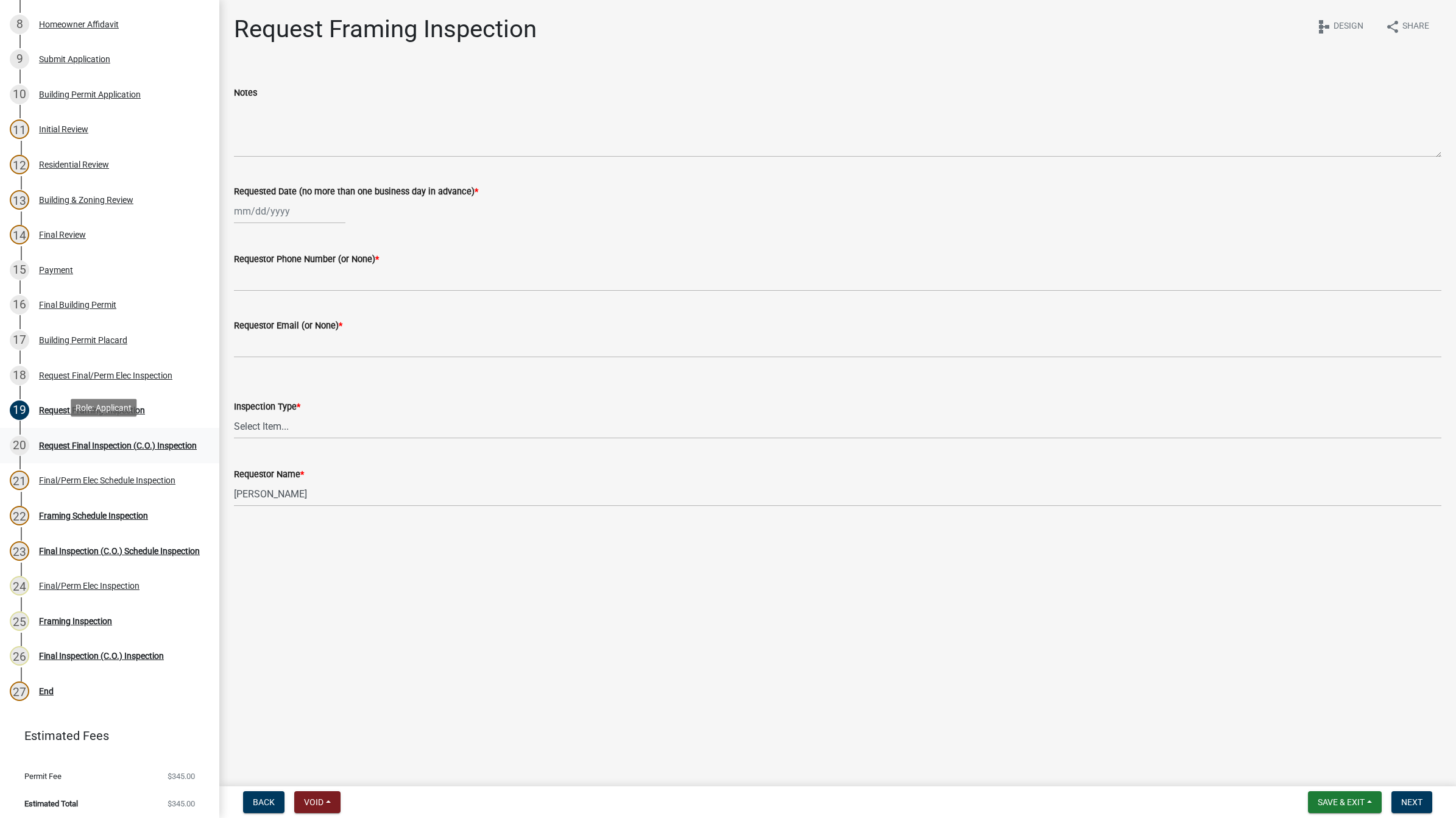
click at [103, 431] on link "20 Request Final Inspection (C.O.) Inspection" at bounding box center [109, 445] width 219 height 35
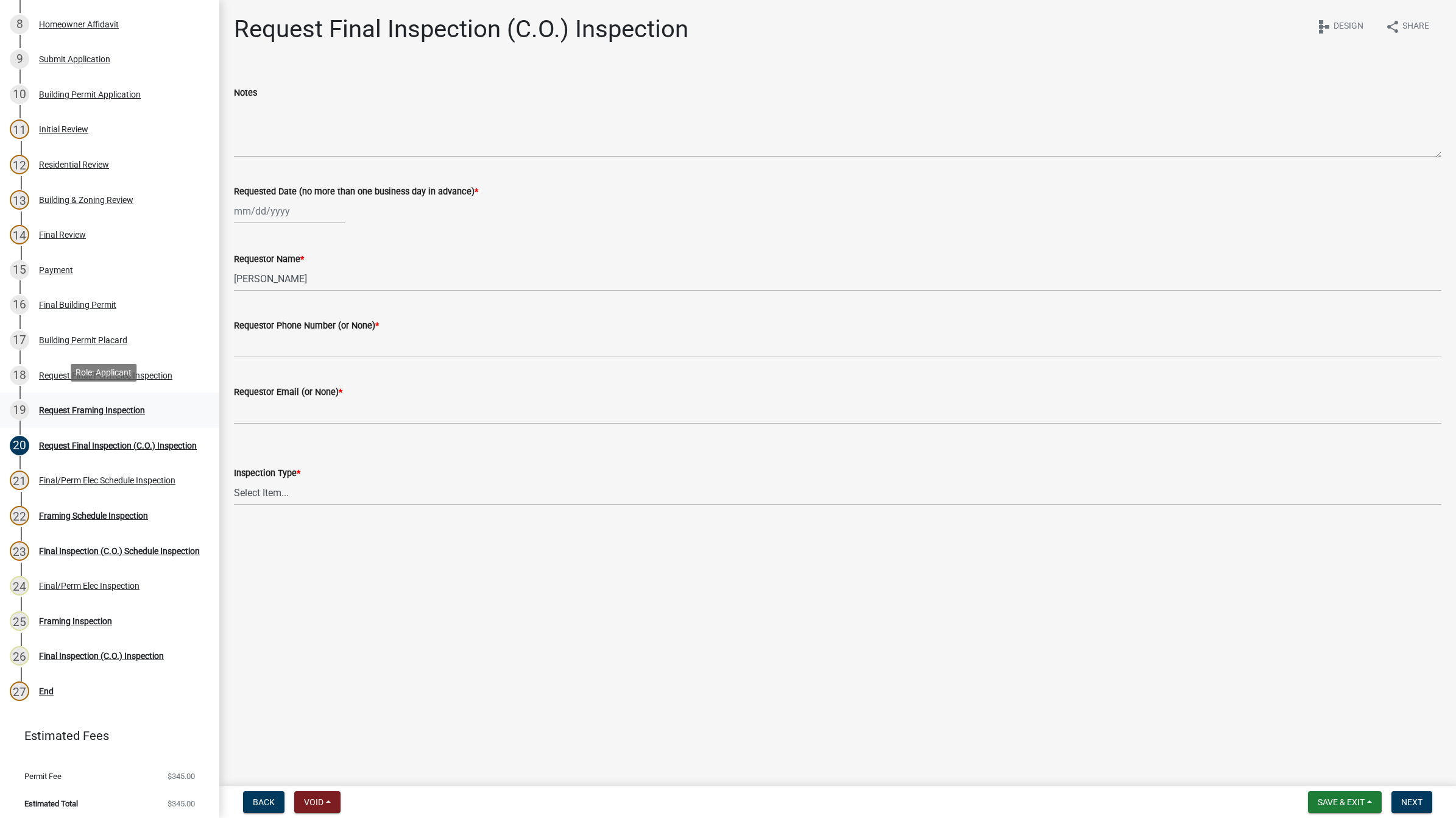
click at [46, 406] on div "Request Framing Inspection" at bounding box center [92, 409] width 106 height 9
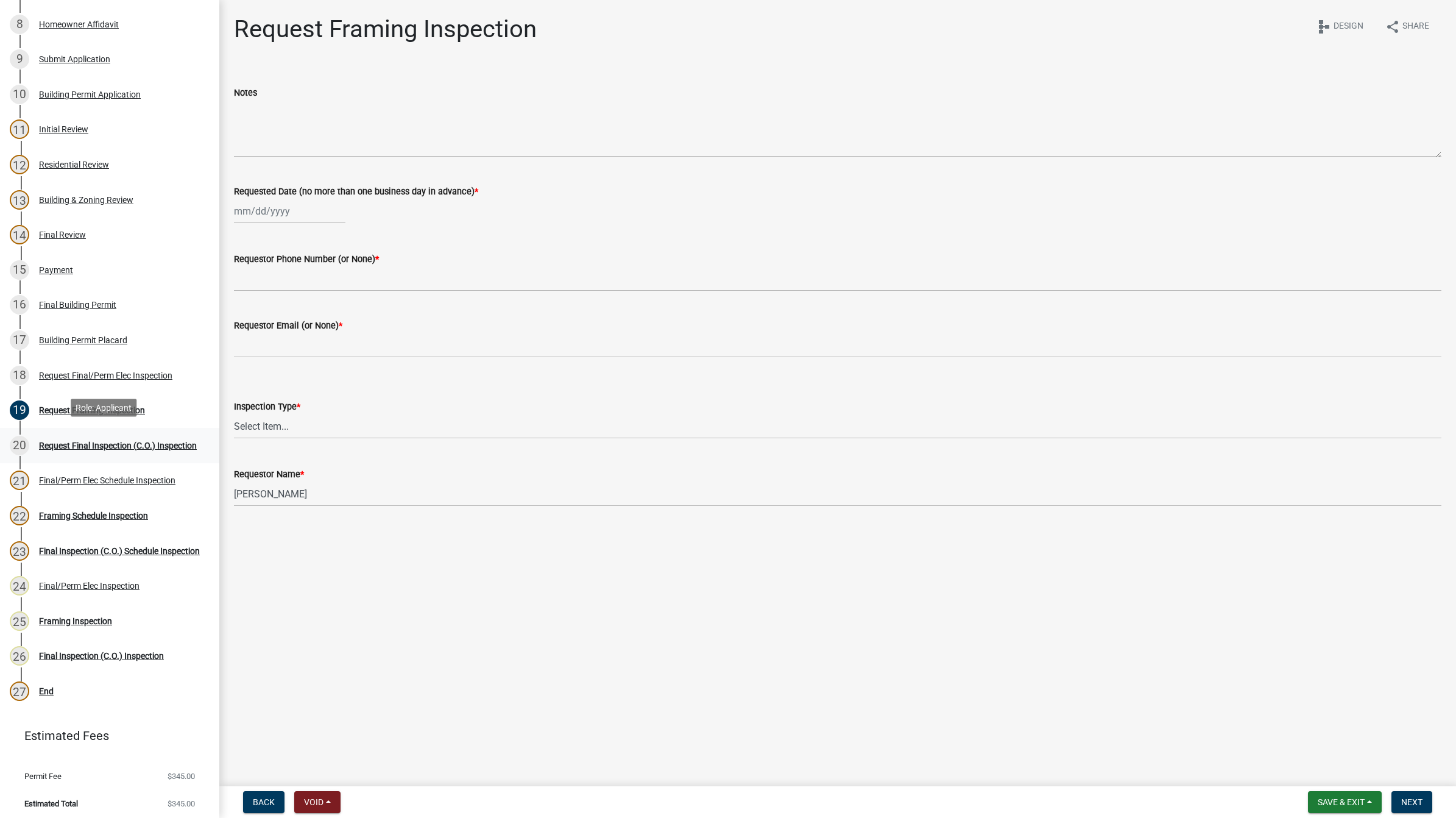
click at [58, 441] on div "Request Final Inspection (C.O.) Inspection" at bounding box center [117, 445] width 158 height 9
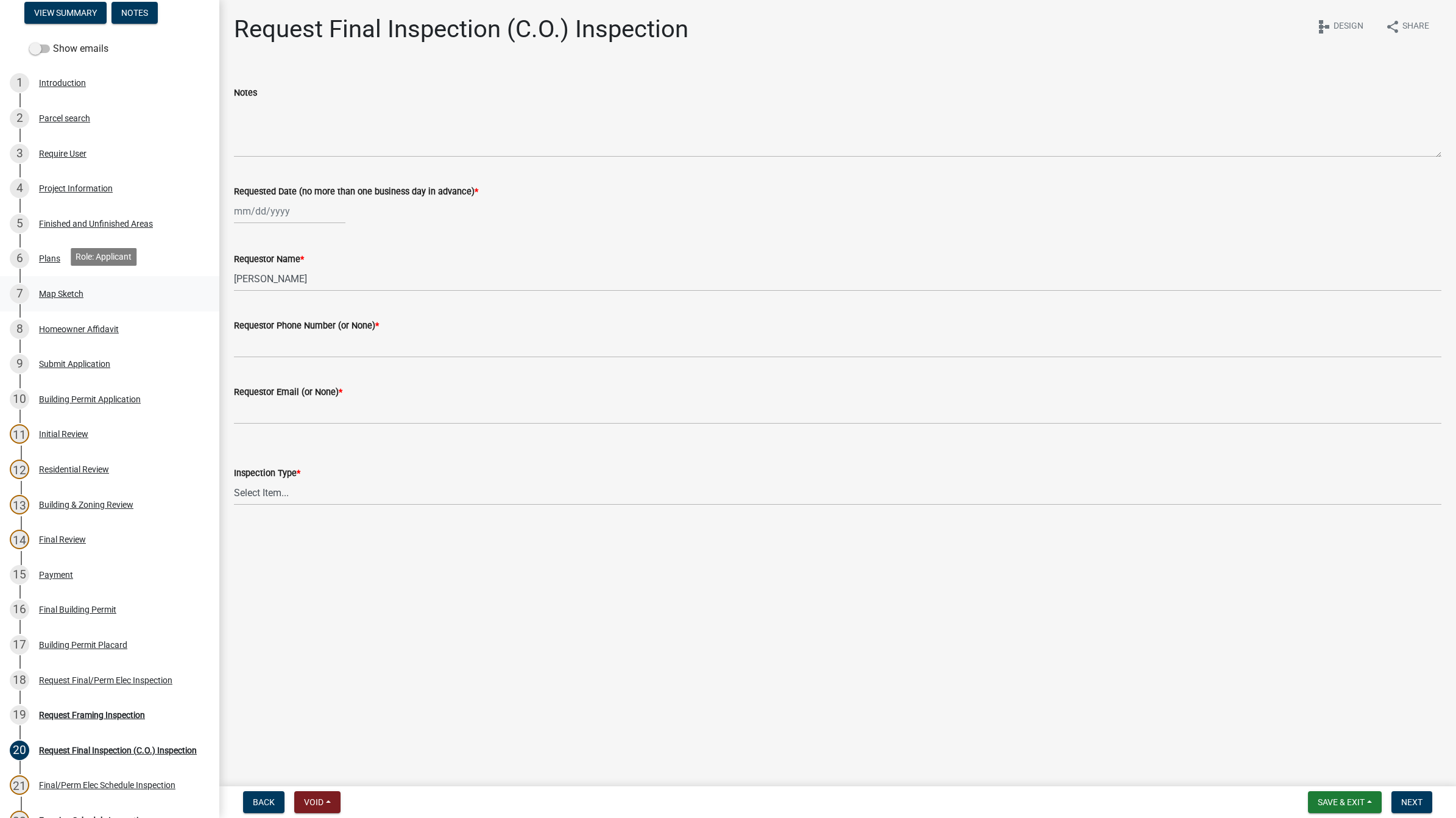
scroll to position [0, 0]
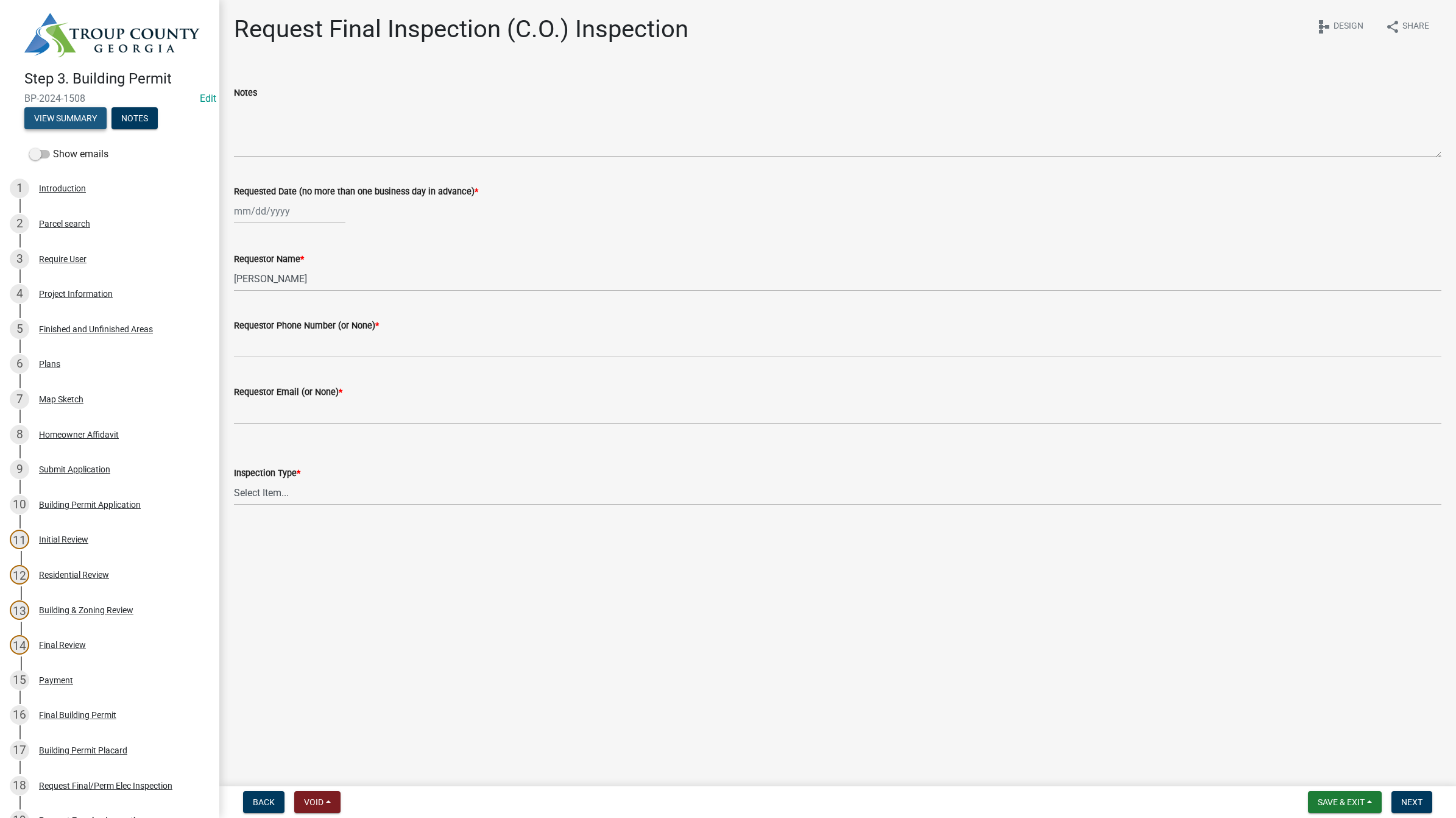
click at [72, 107] on button "View Summary" at bounding box center [65, 118] width 82 height 22
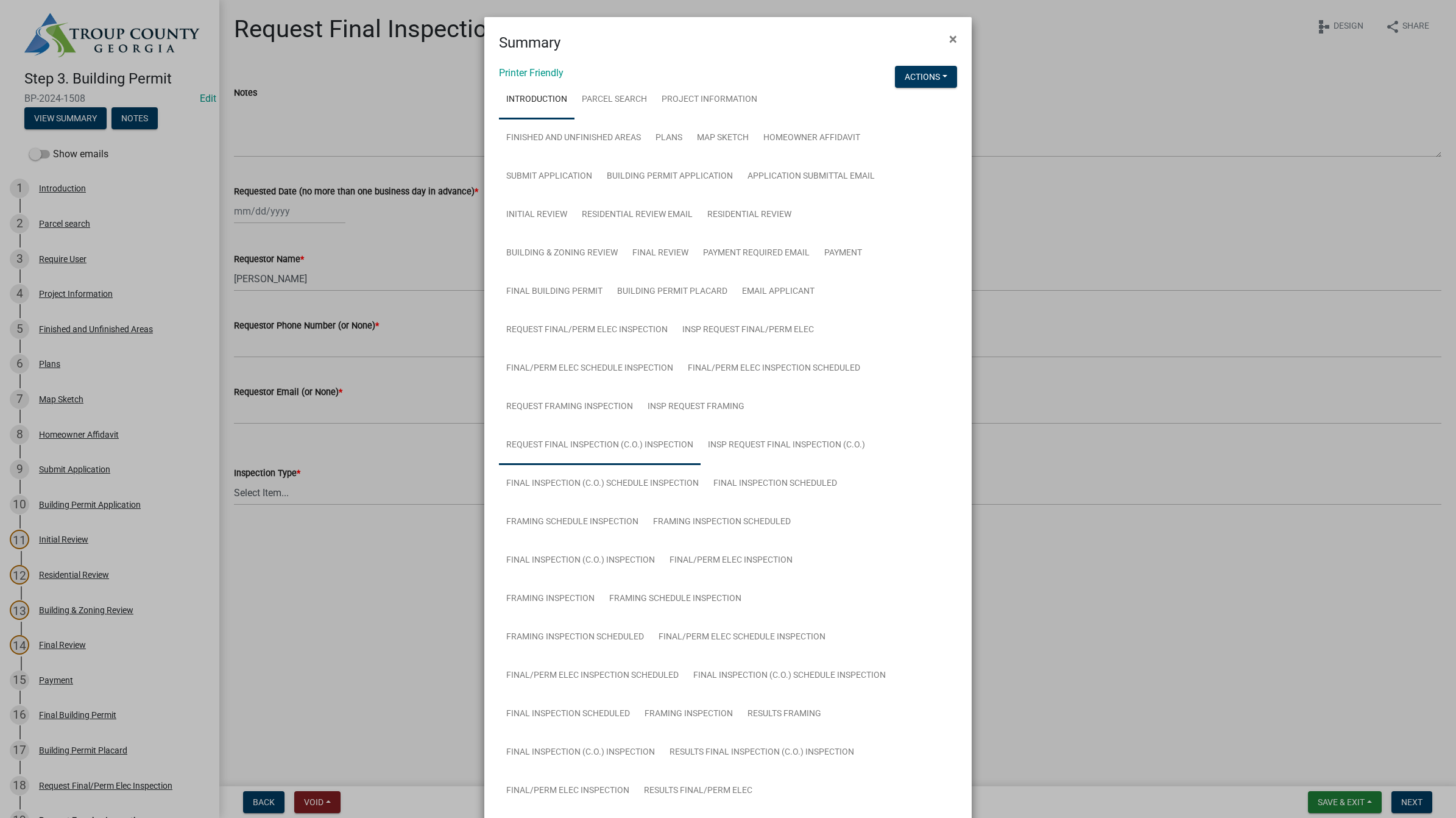
click at [562, 443] on link "Request Final Inspection (C.O.) Inspection" at bounding box center [599, 445] width 202 height 39
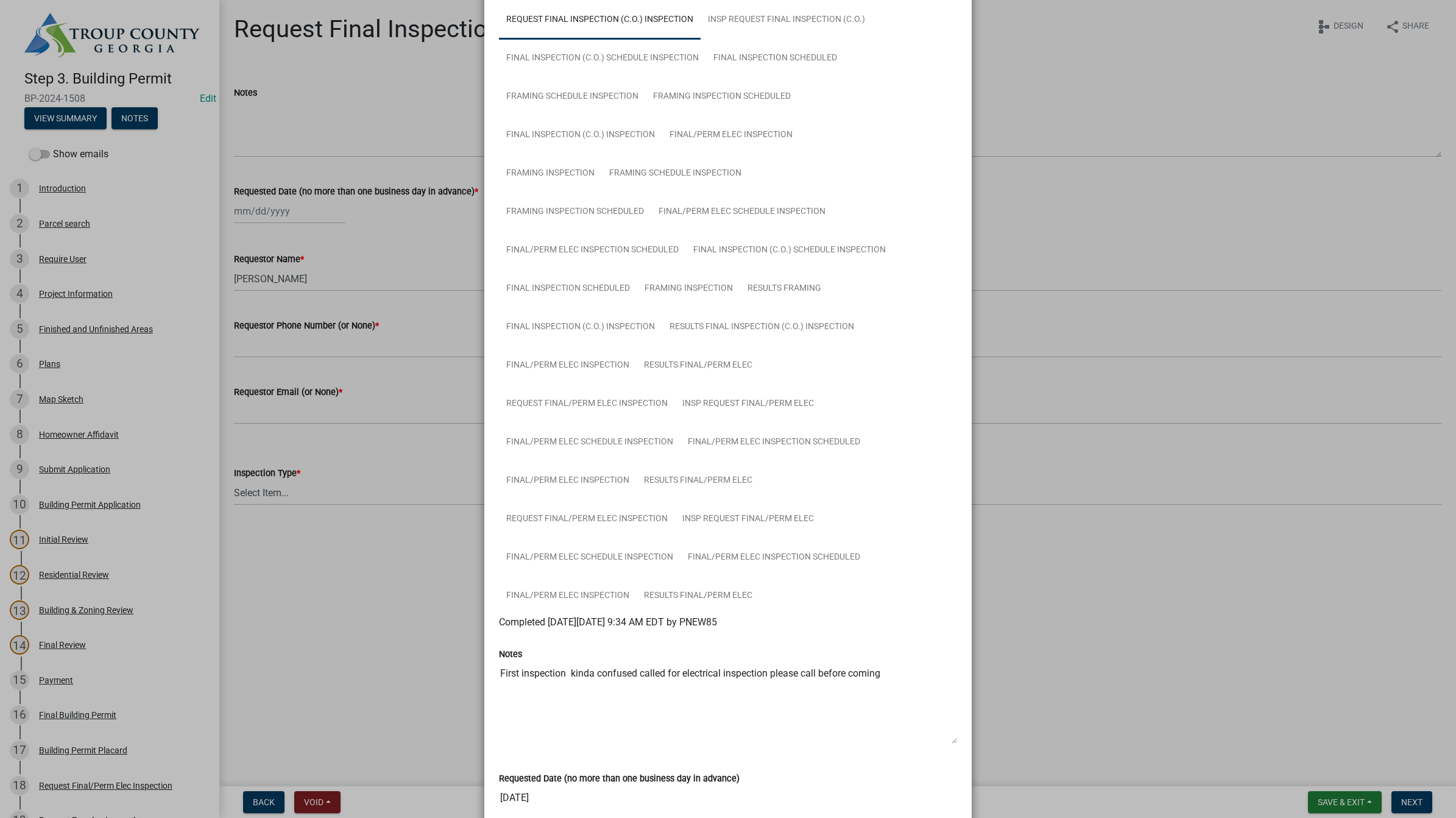
scroll to position [423, 0]
click at [759, 326] on link "Results Final Inspection (C.O.) Inspection" at bounding box center [762, 329] width 199 height 39
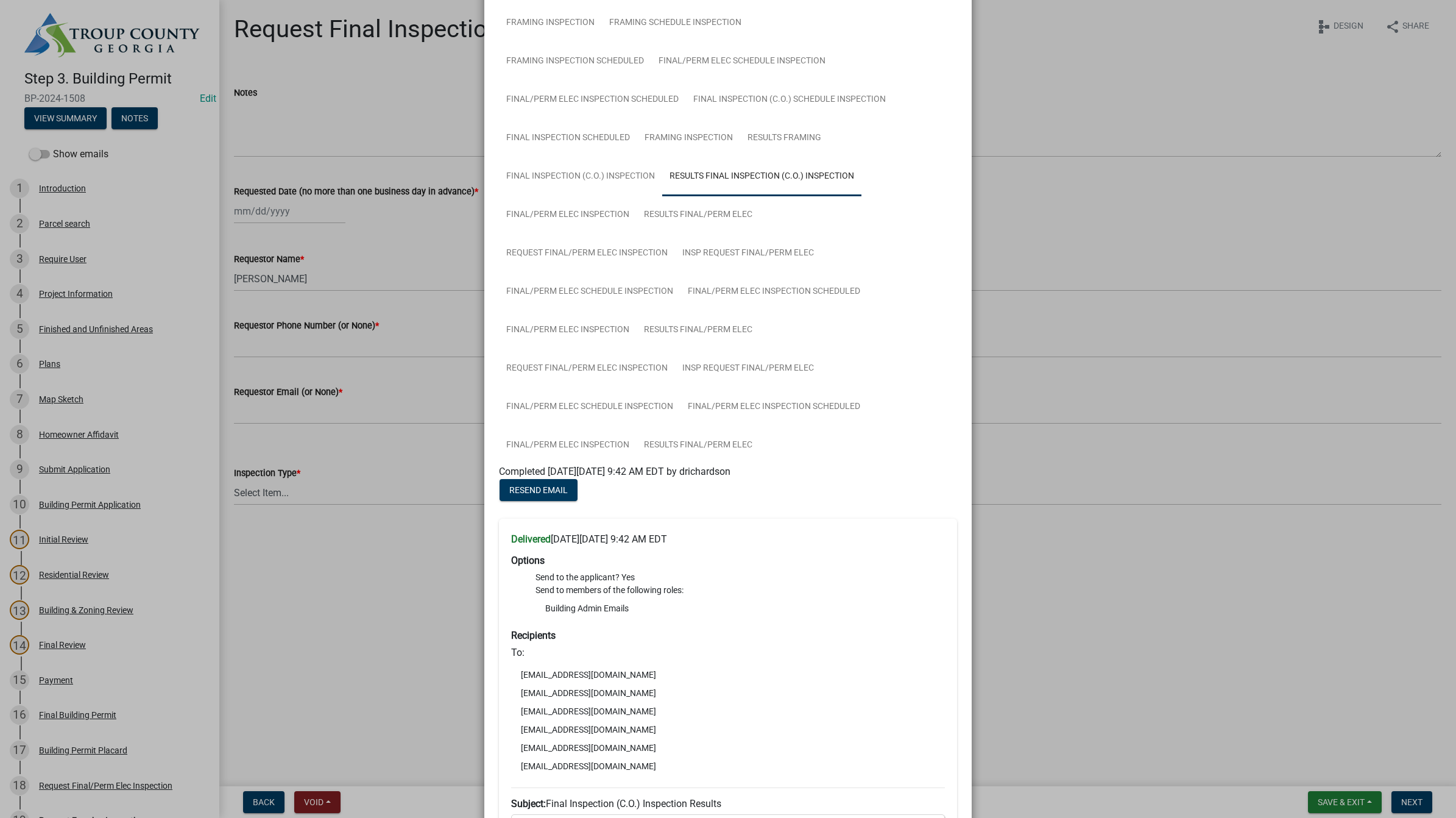
scroll to position [500, 0]
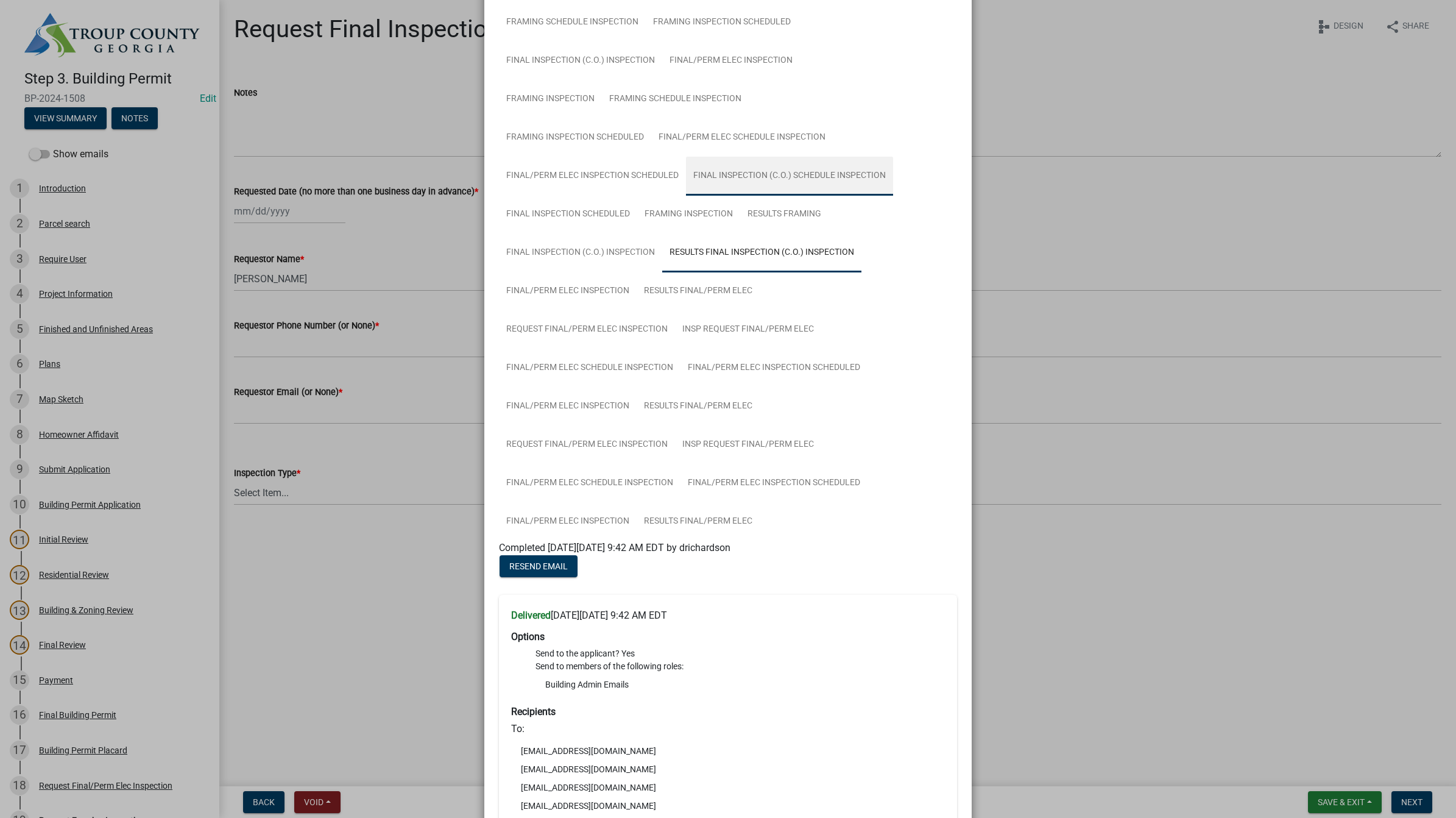
click at [740, 166] on link "Final Inspection (C.O.) Schedule Inspection" at bounding box center [789, 176] width 207 height 39
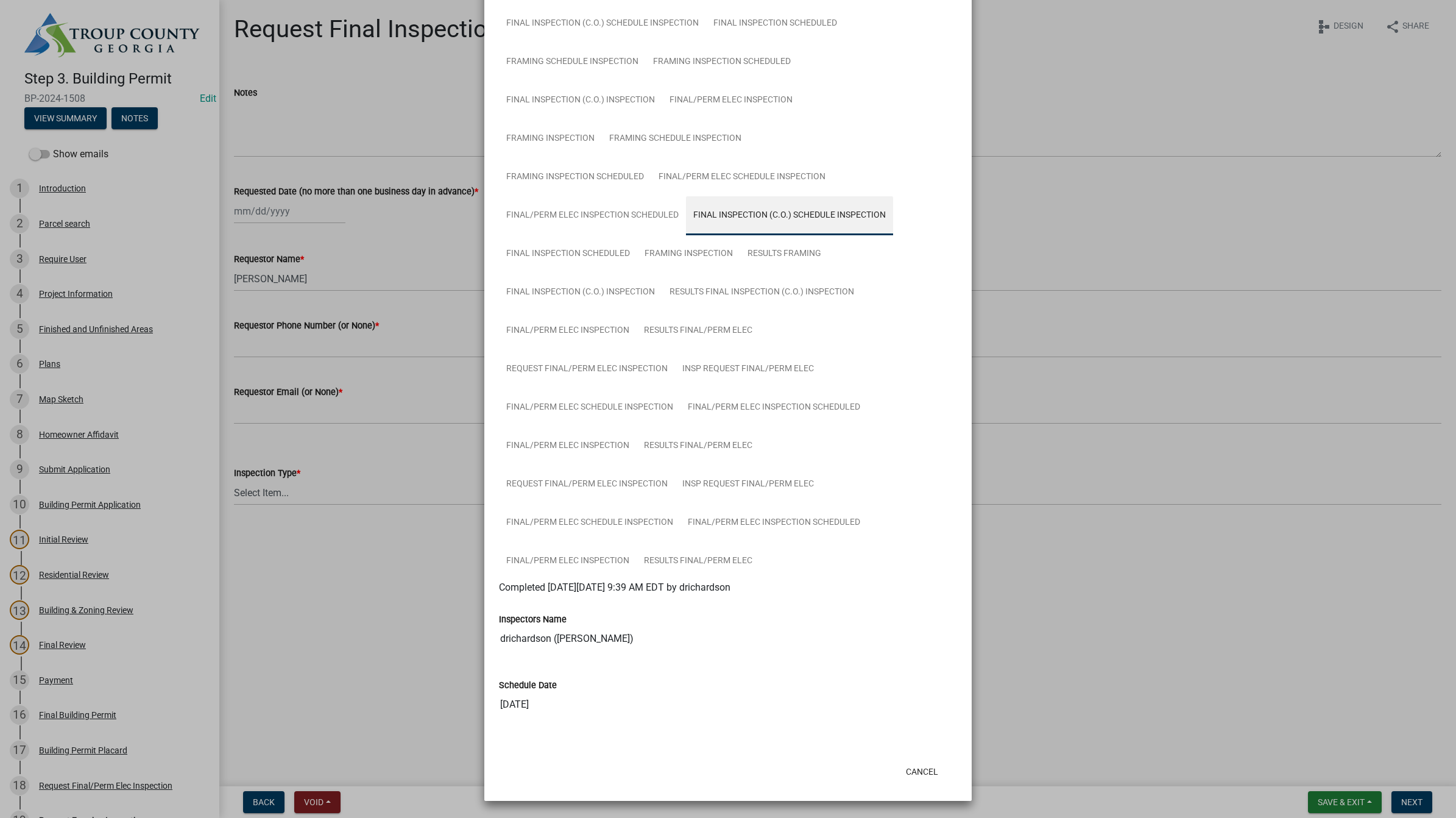
scroll to position [452, 0]
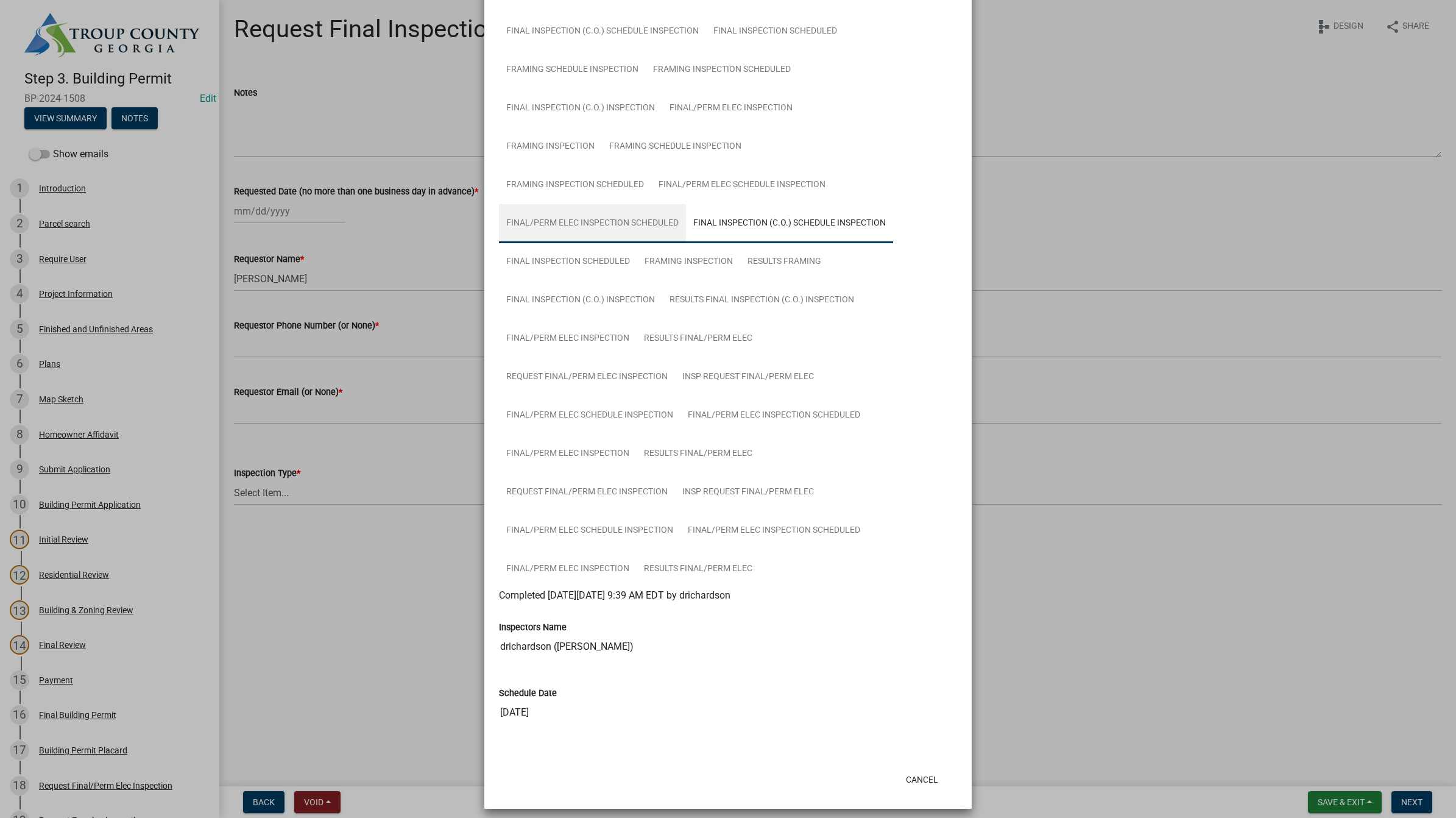
click at [597, 219] on link "Final/Perm Elec Inspection Scheduled" at bounding box center [592, 224] width 187 height 39
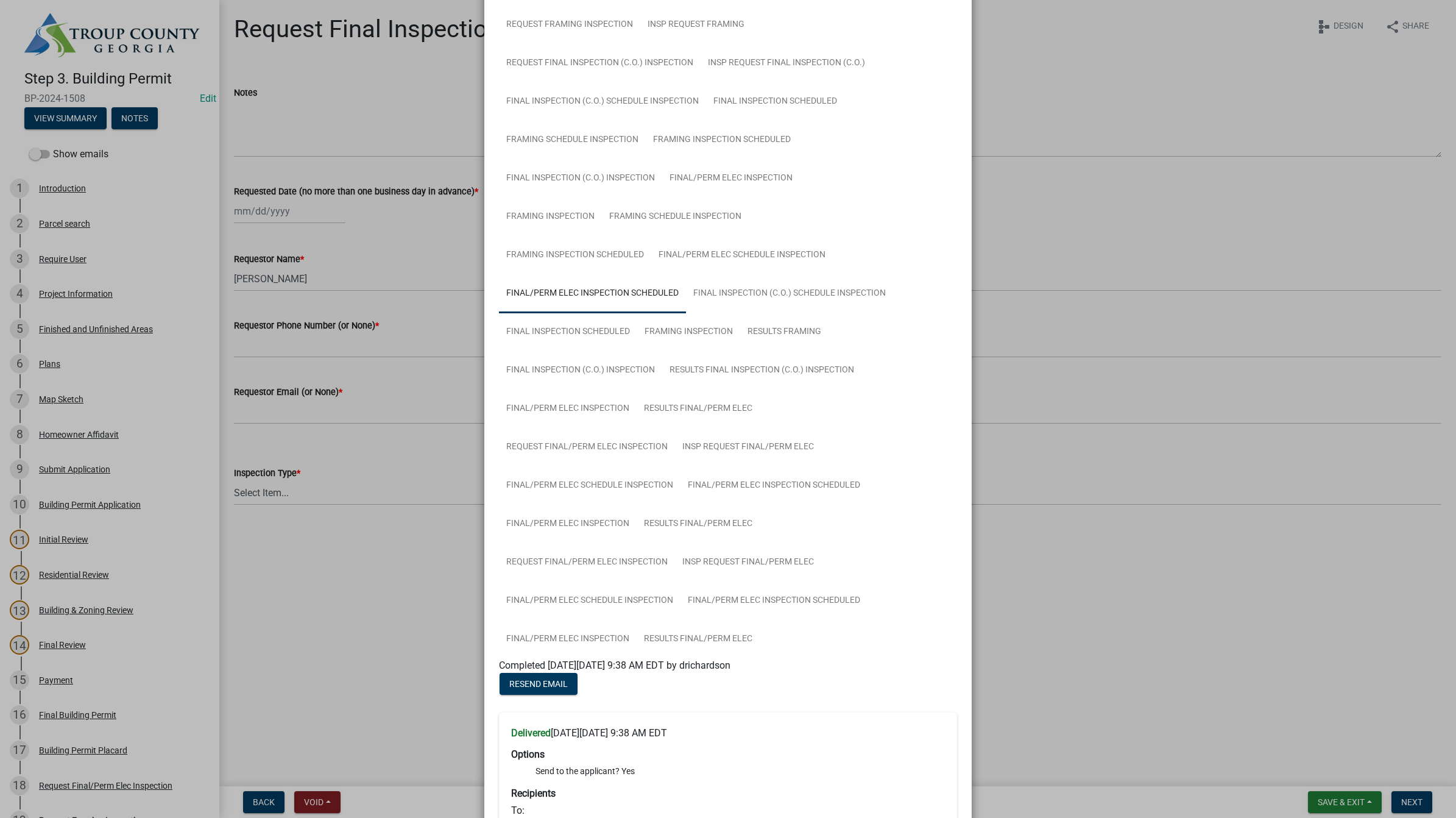
scroll to position [376, 0]
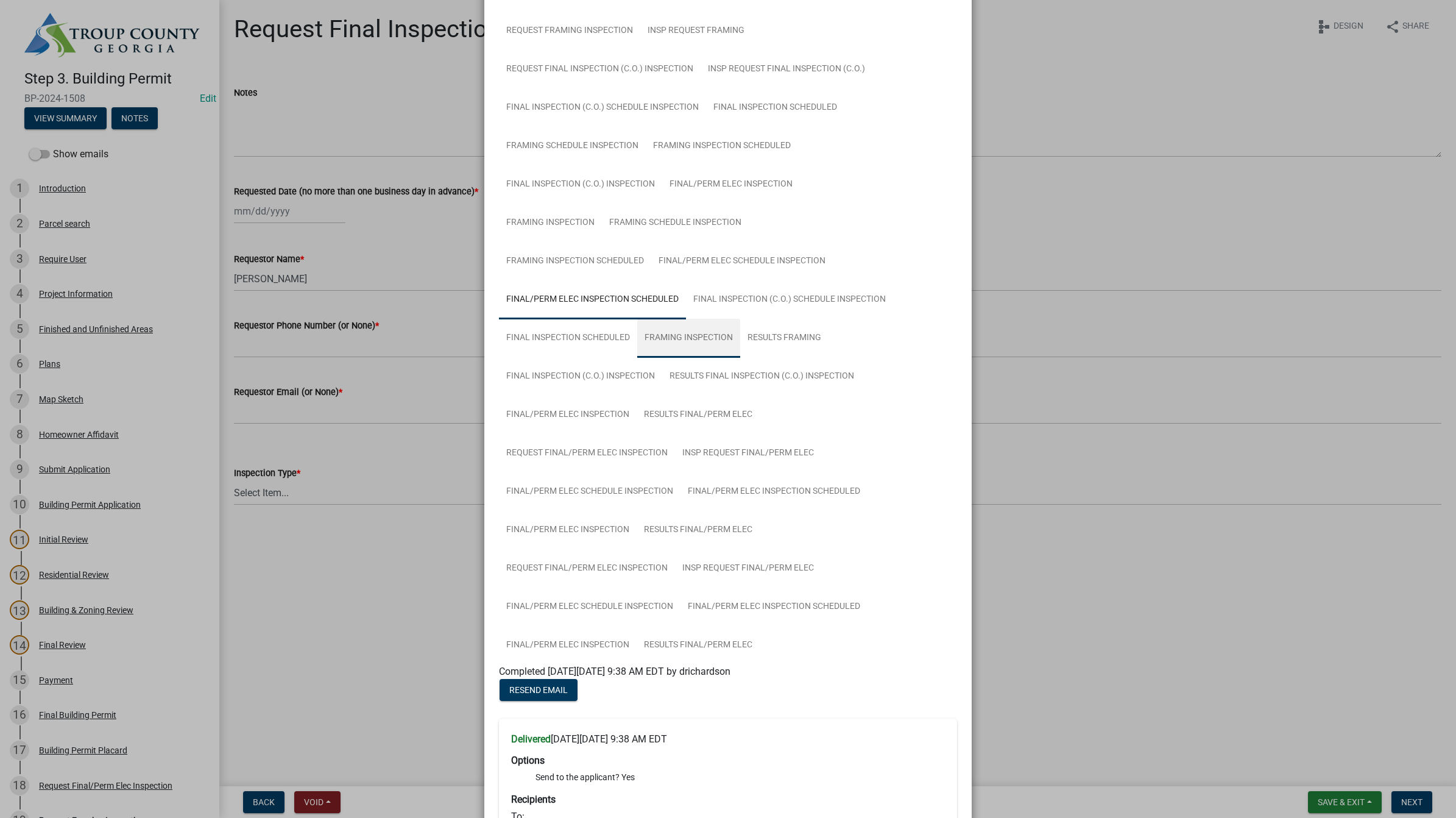
click at [710, 329] on link "Framing Inspection" at bounding box center [688, 338] width 103 height 39
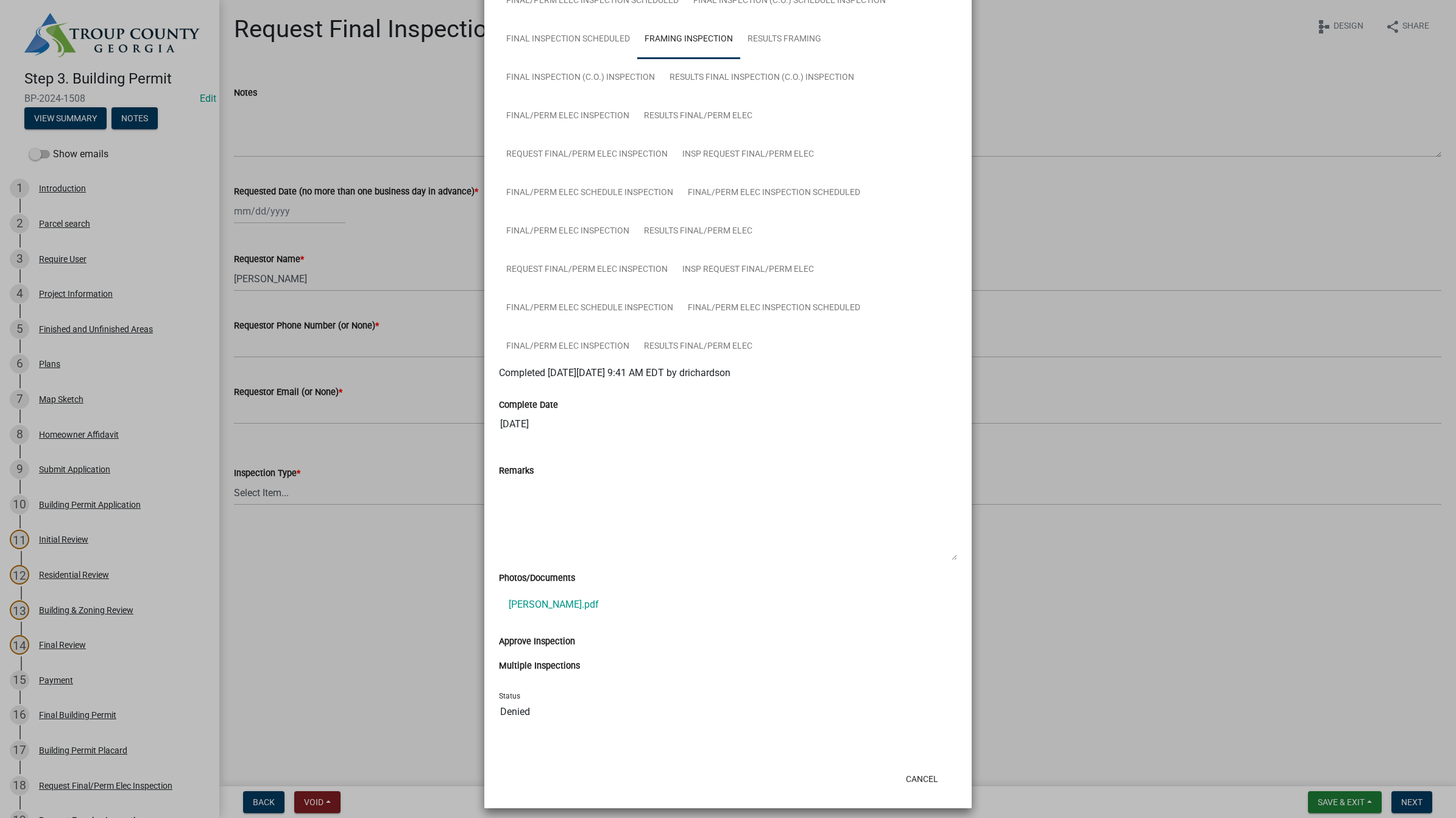
scroll to position [598, 0]
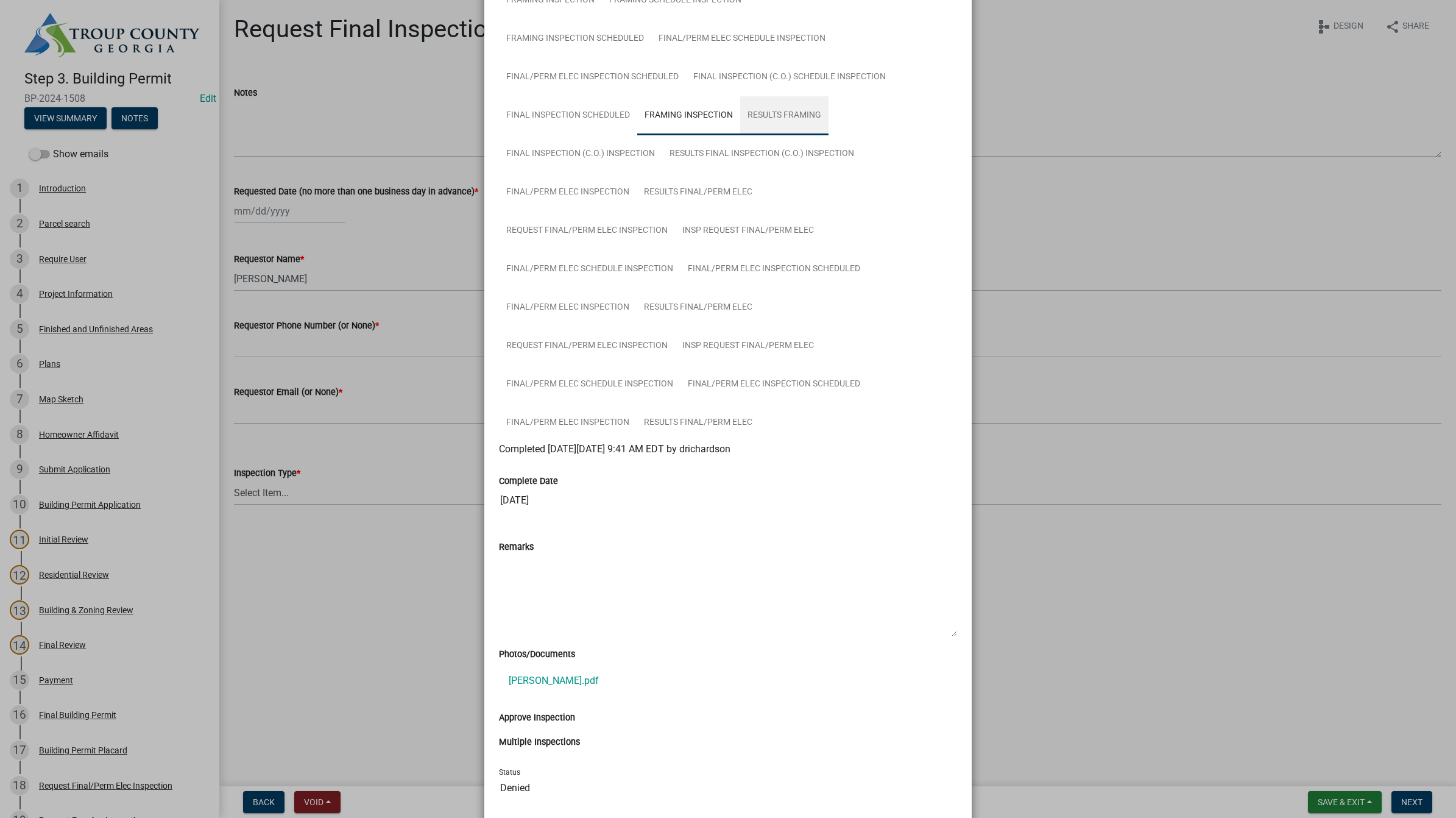
click at [781, 110] on link "Results Framing" at bounding box center [784, 116] width 89 height 39
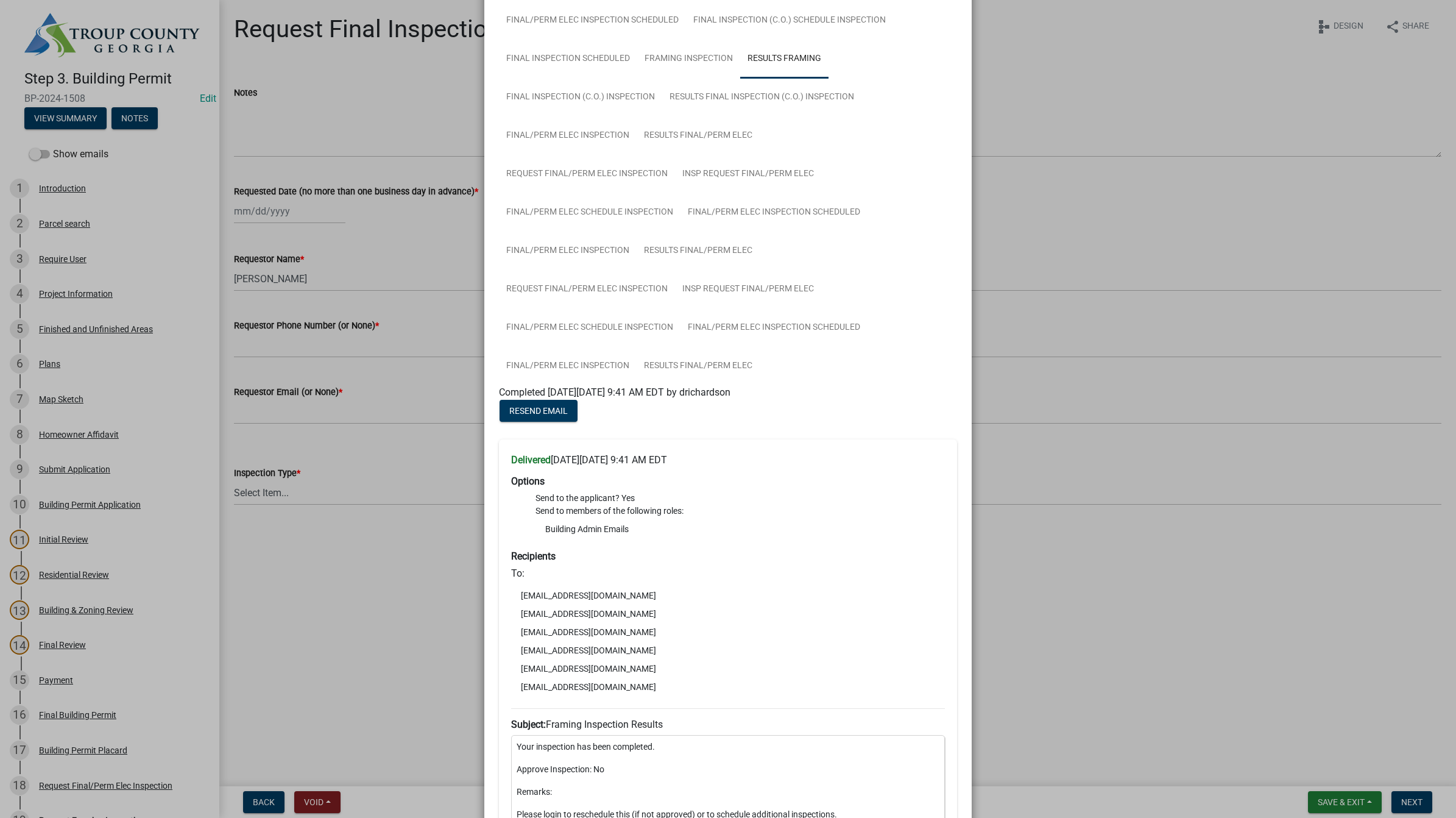
scroll to position [587, 0]
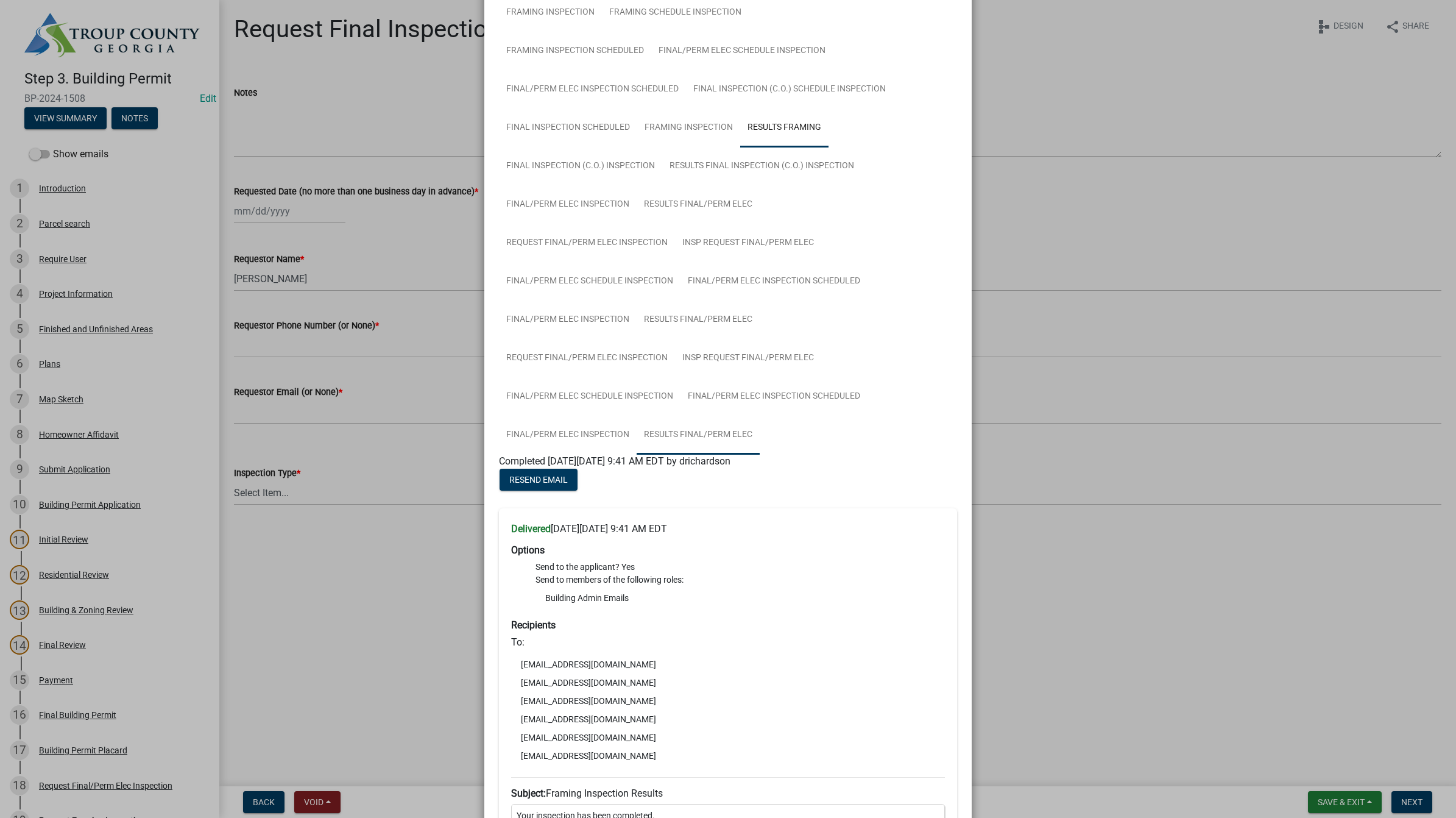
click at [723, 422] on link "Results Final/Perm Elec" at bounding box center [698, 435] width 123 height 39
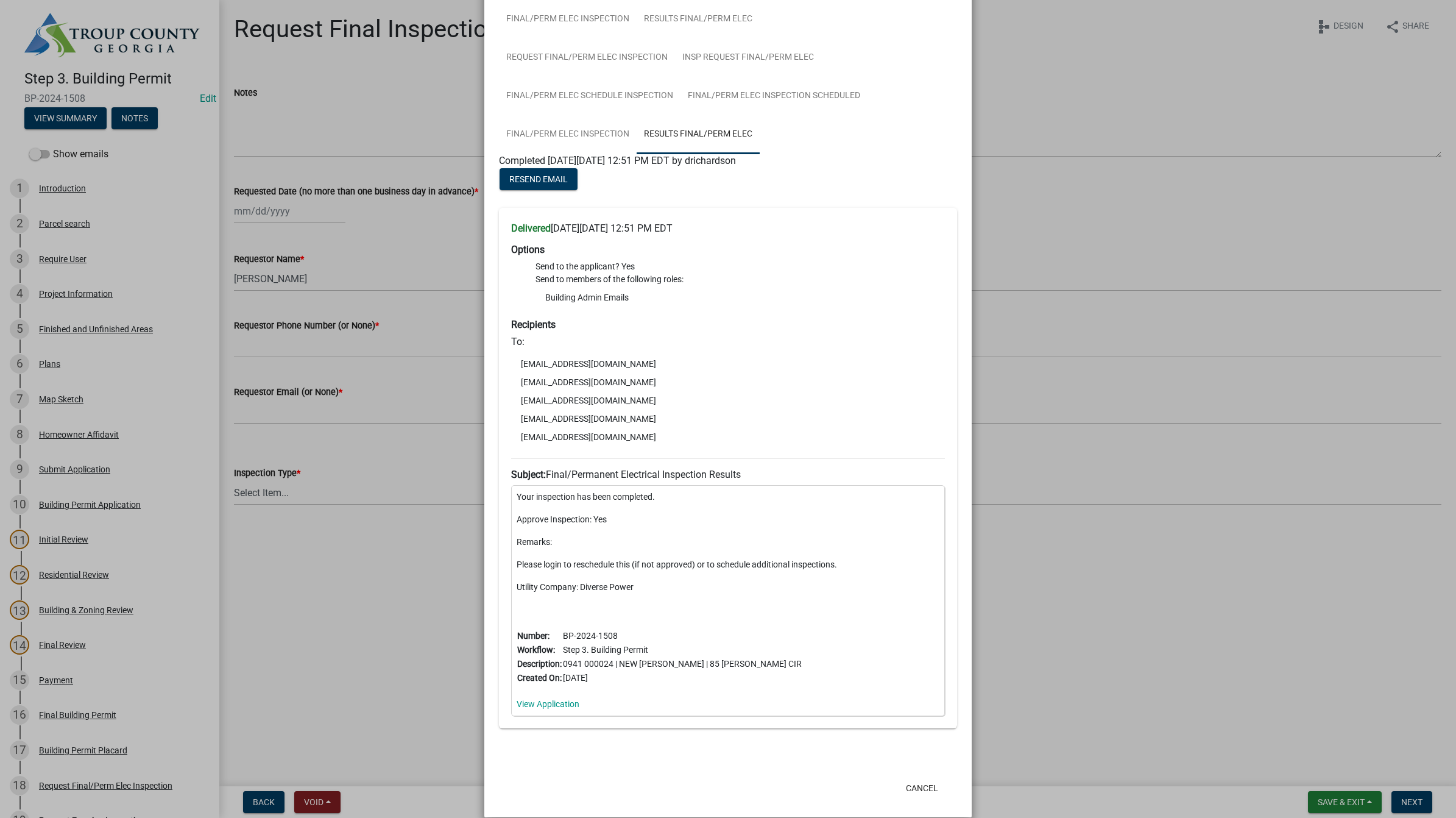
scroll to position [891, 0]
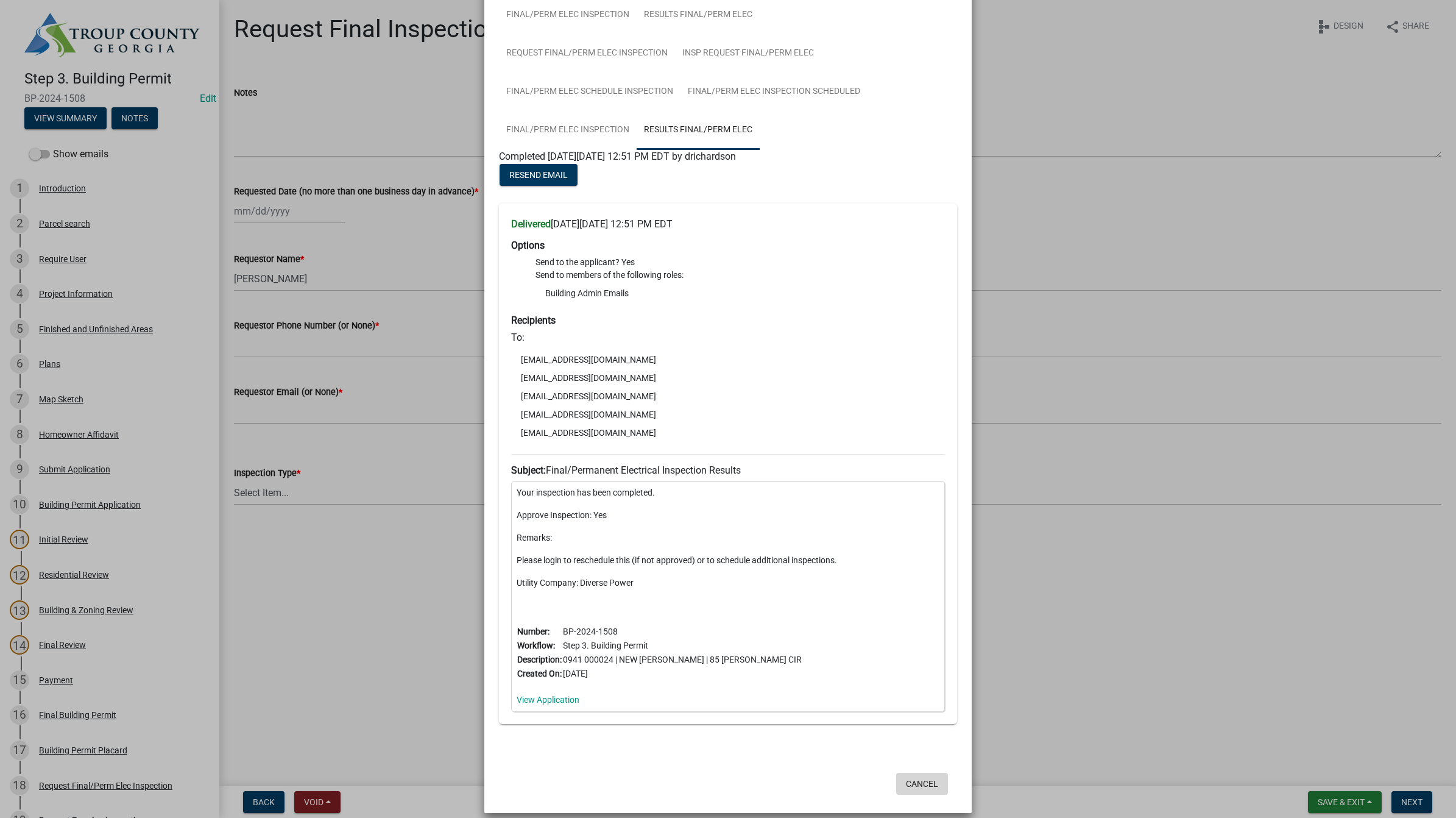
click at [914, 777] on button "Cancel" at bounding box center [922, 784] width 52 height 22
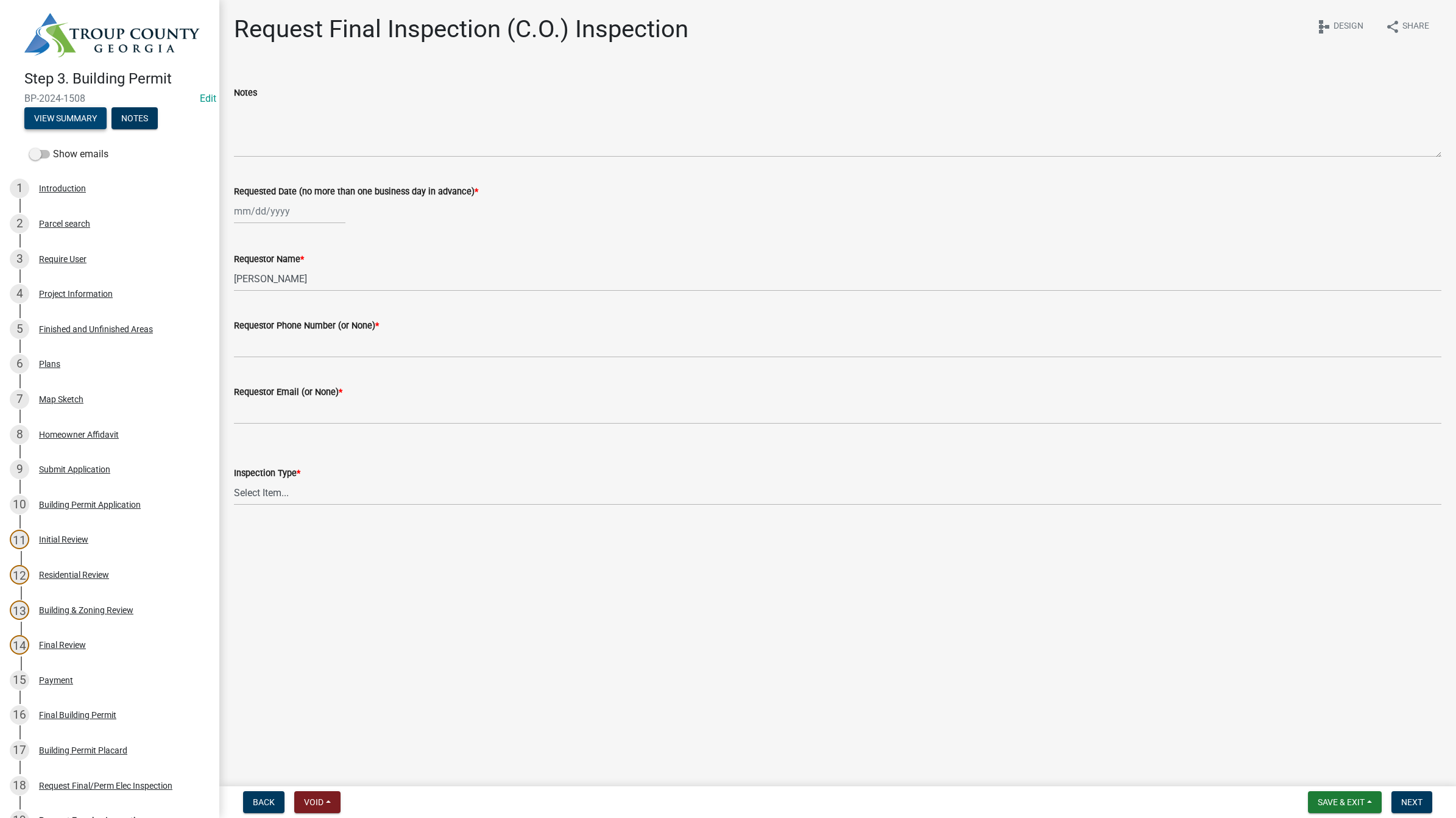
click at [49, 110] on button "View Summary" at bounding box center [65, 118] width 82 height 22
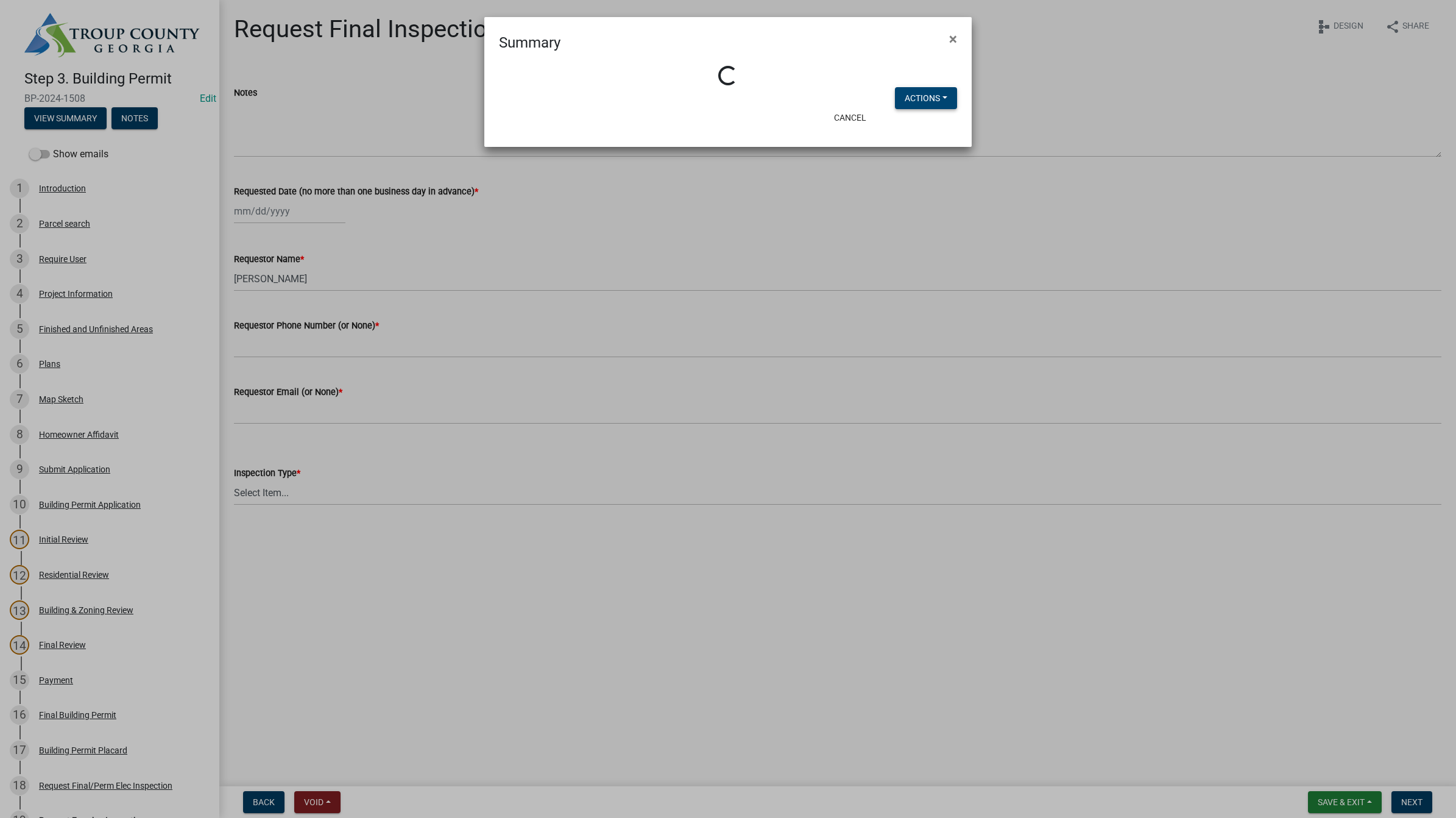
click at [927, 96] on button "Actions" at bounding box center [926, 98] width 62 height 22
click at [931, 123] on link "View Application Workflow" at bounding box center [966, 130] width 144 height 30
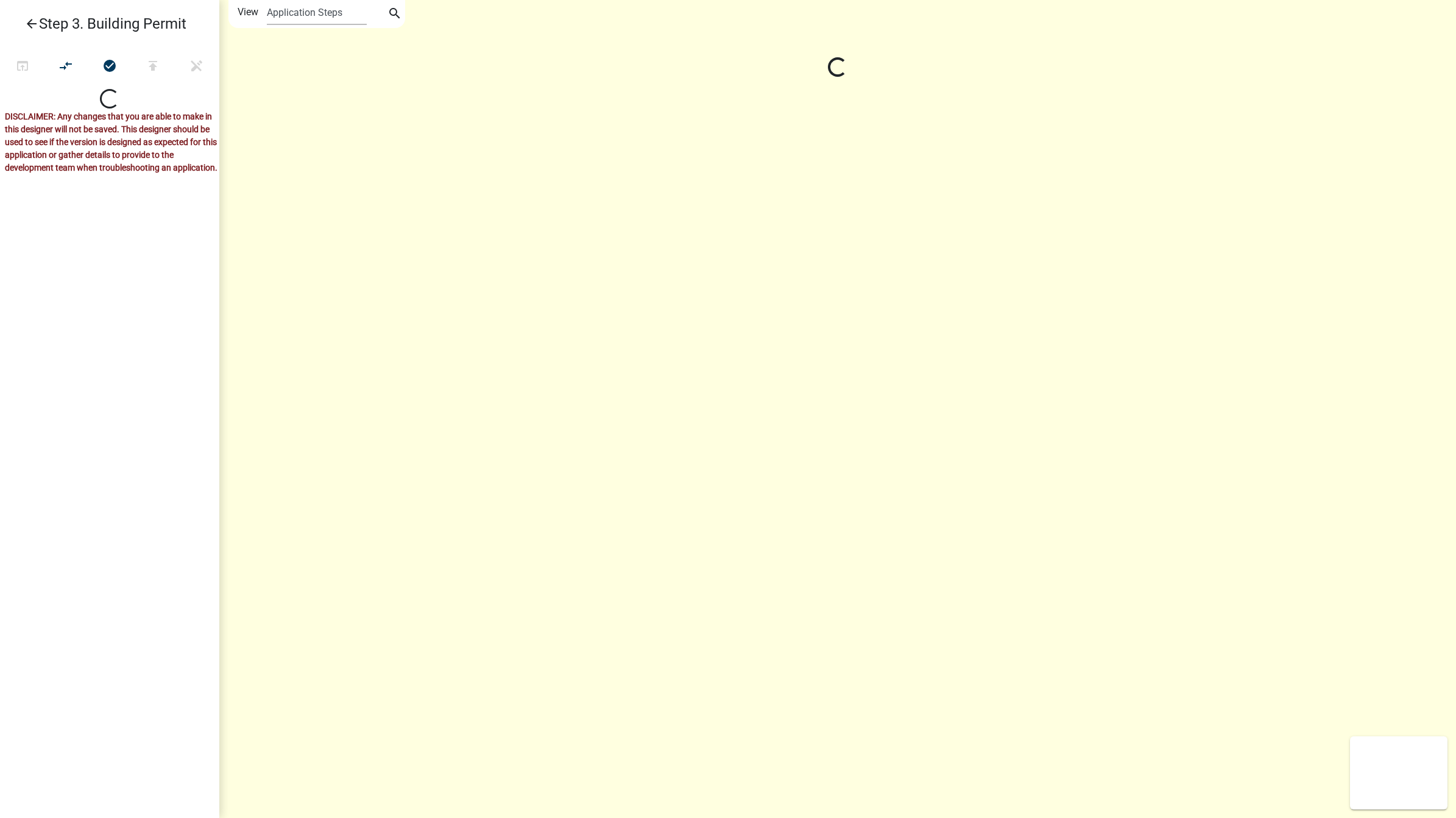
select select
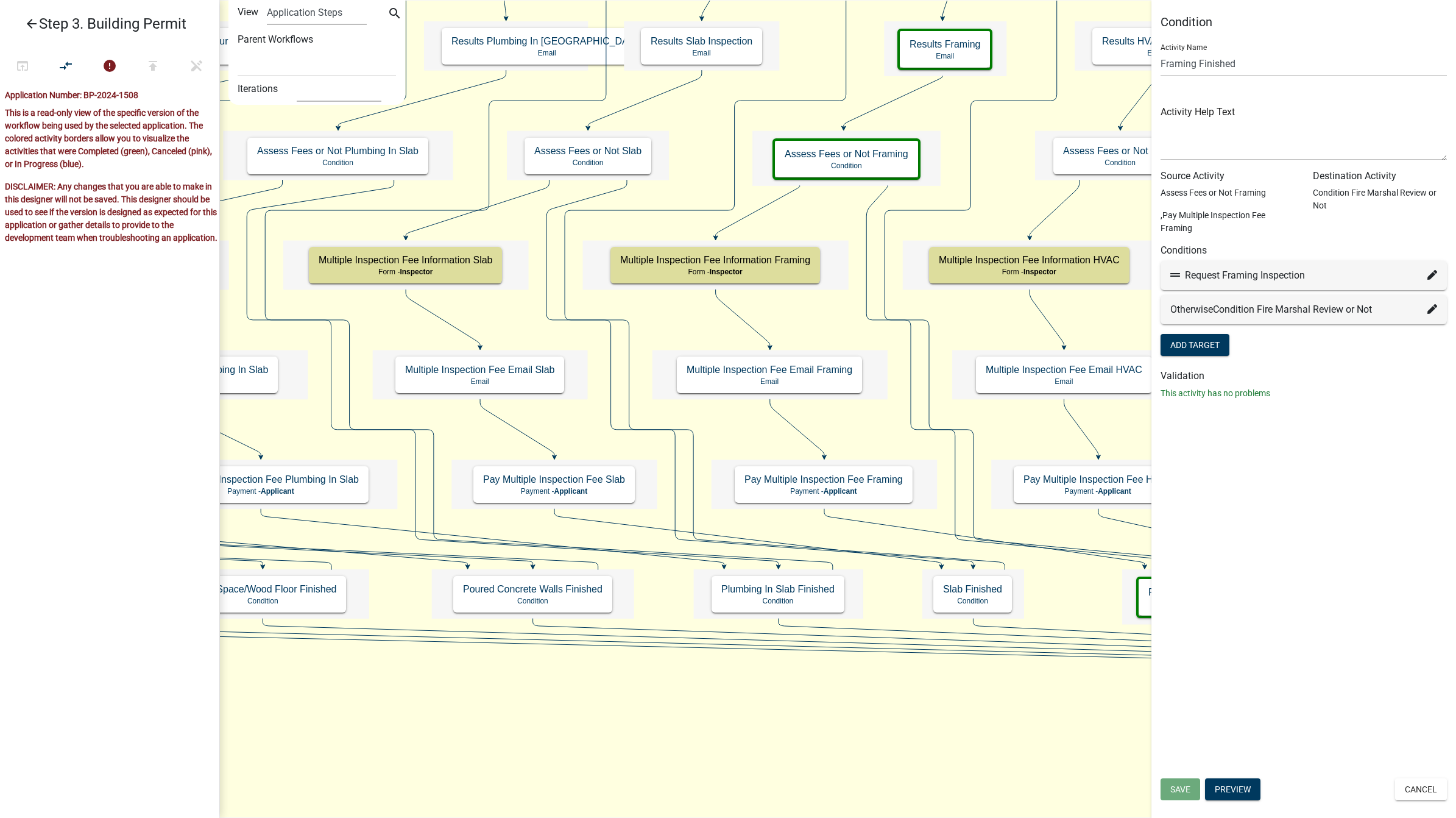
click at [1427, 278] on icon at bounding box center [1432, 274] width 10 height 10
select select "115: 6b13f95e-3b9a-4385-9604-2283049c7994"
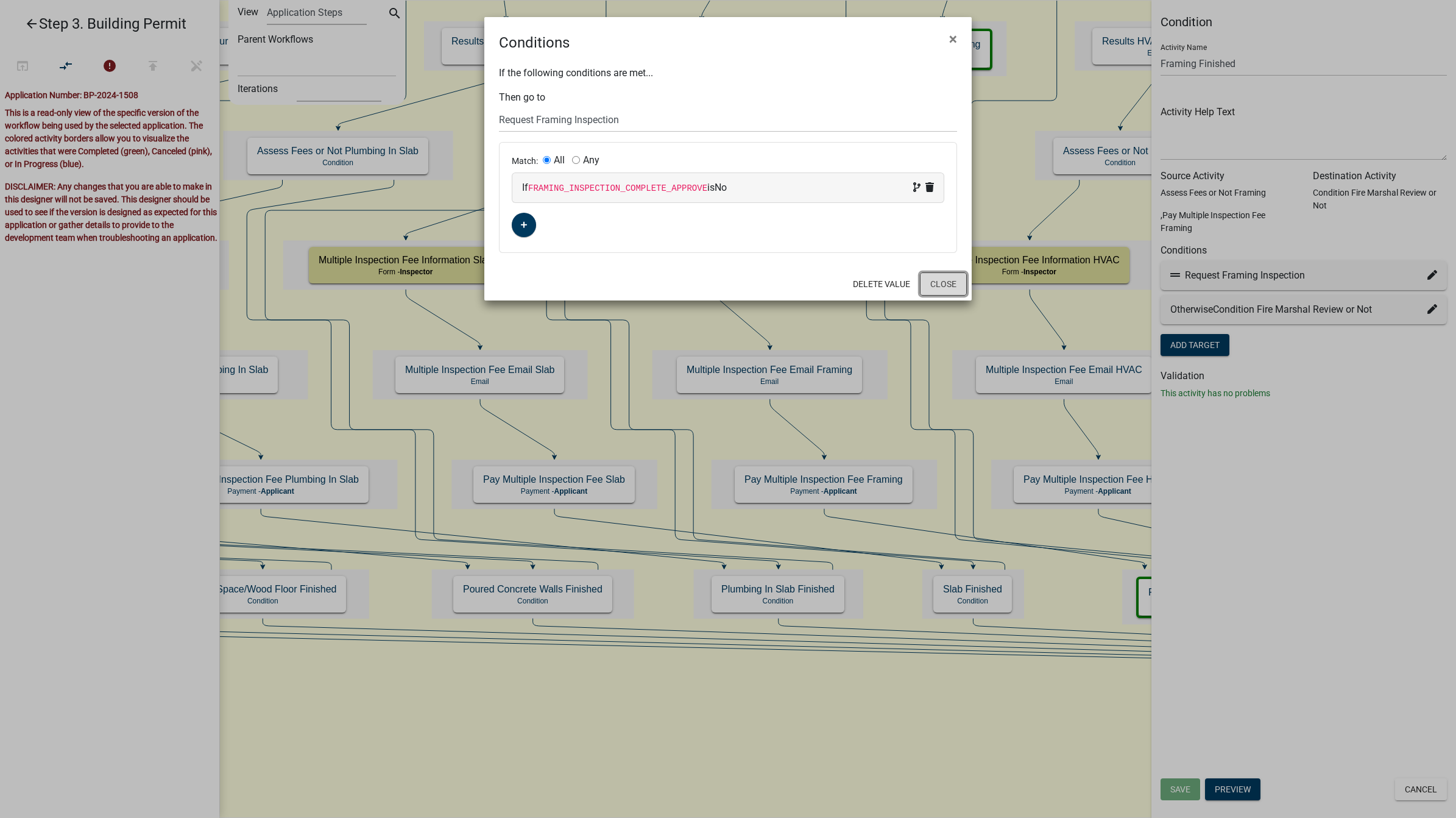
click at [943, 284] on button "Close" at bounding box center [943, 284] width 47 height 23
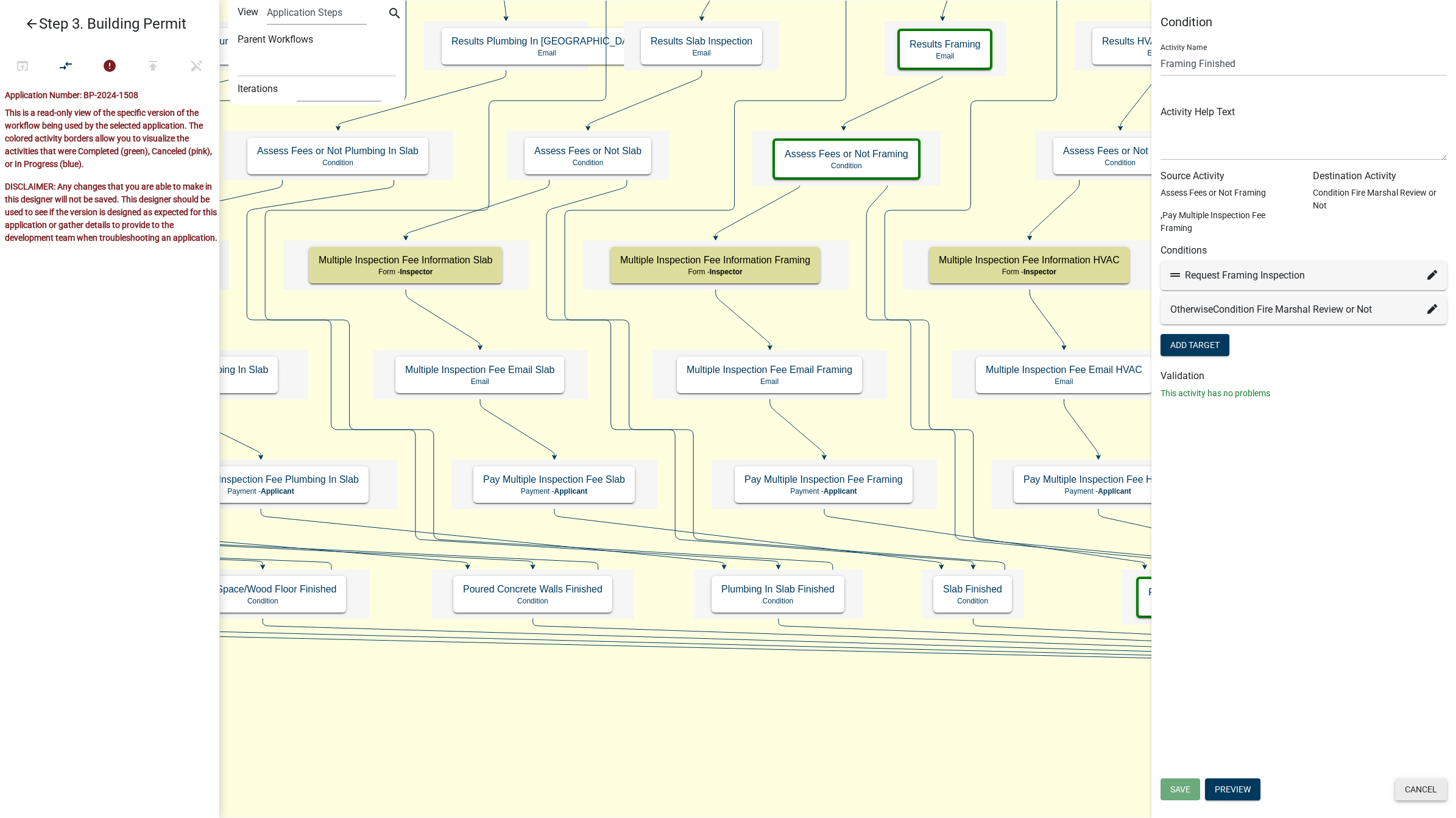
click at [1417, 792] on button "Cancel" at bounding box center [1420, 789] width 52 height 22
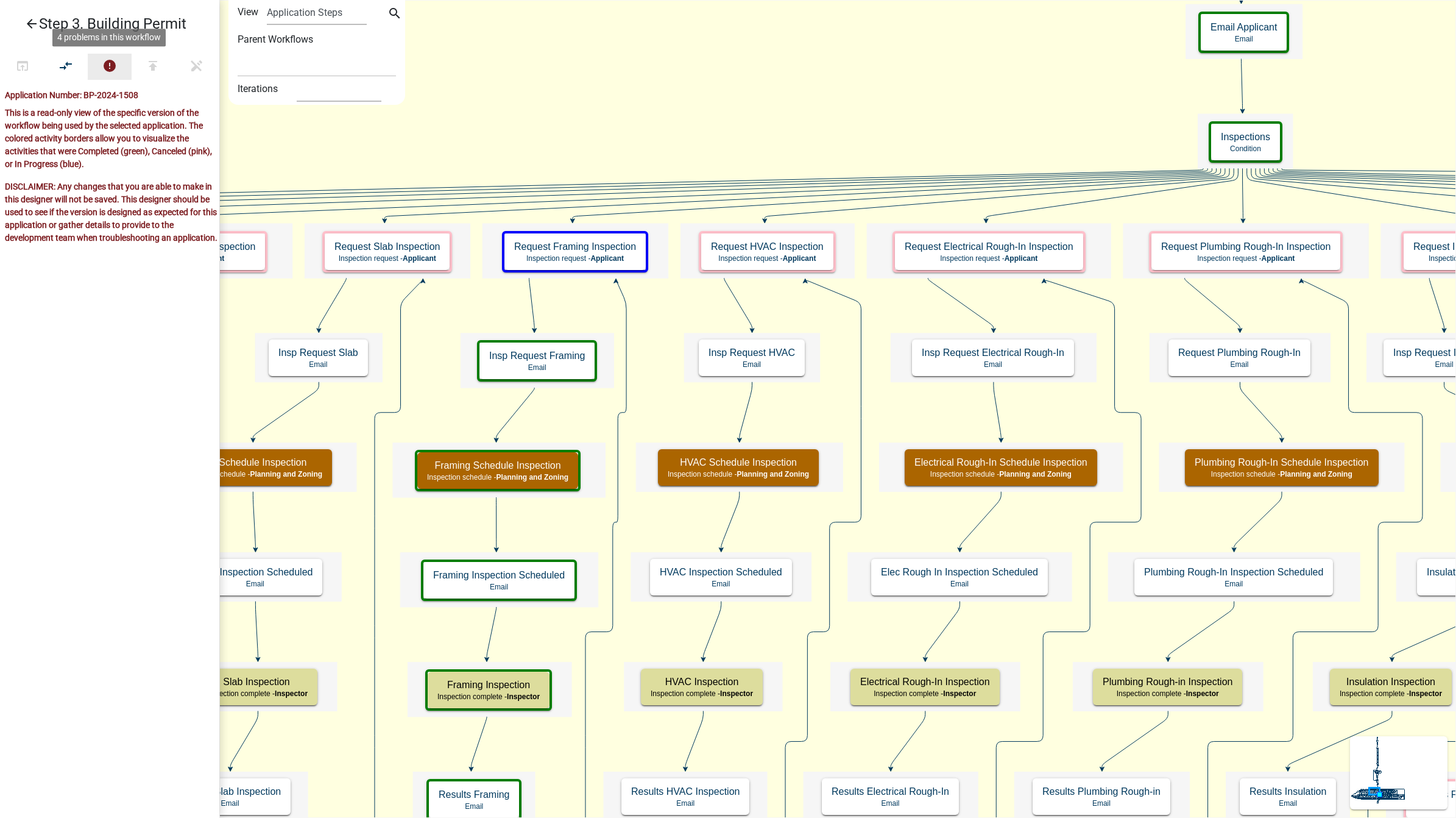
click at [116, 66] on icon "error" at bounding box center [109, 67] width 15 height 17
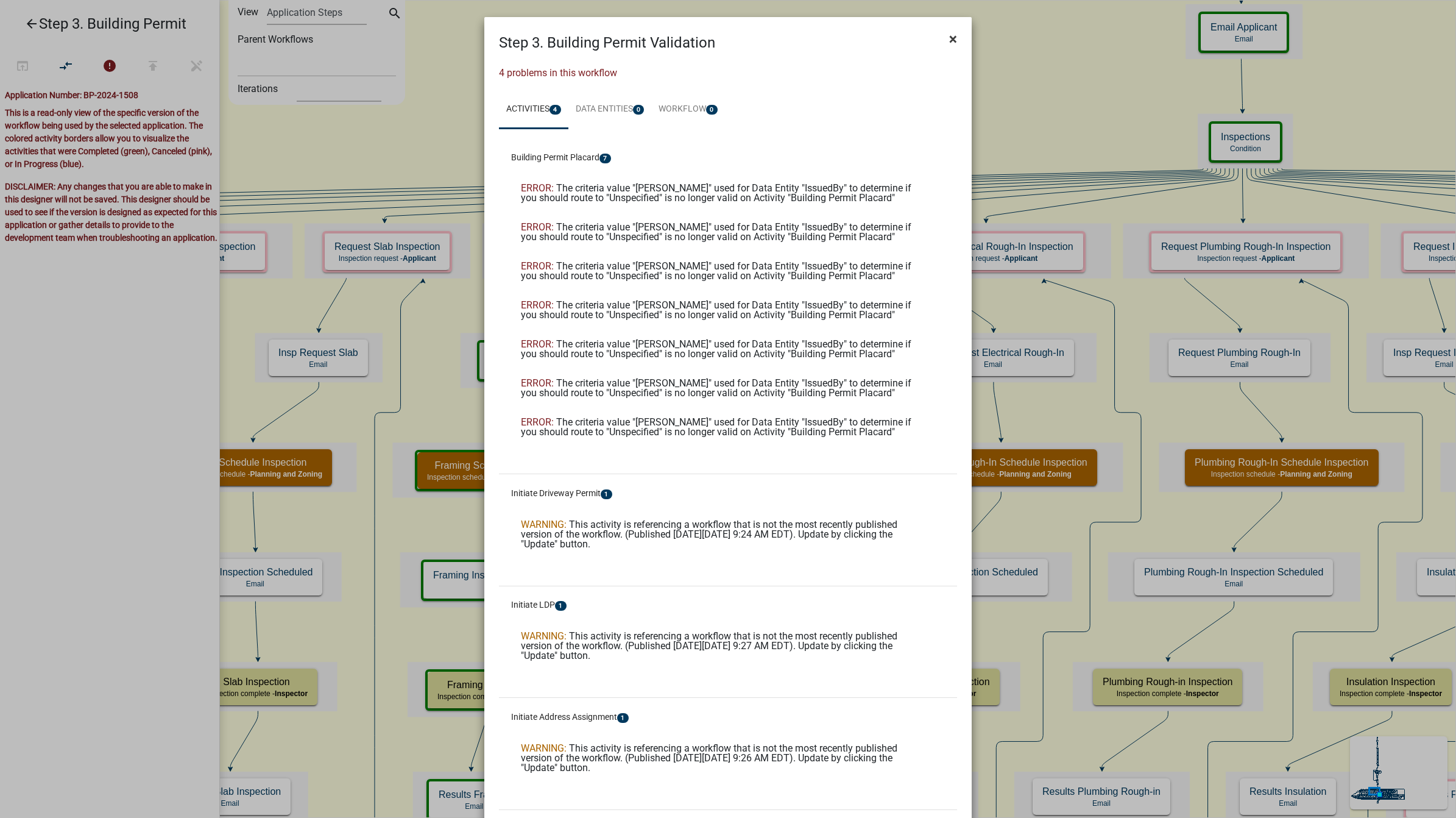
click at [951, 40] on button "×" at bounding box center [953, 39] width 27 height 34
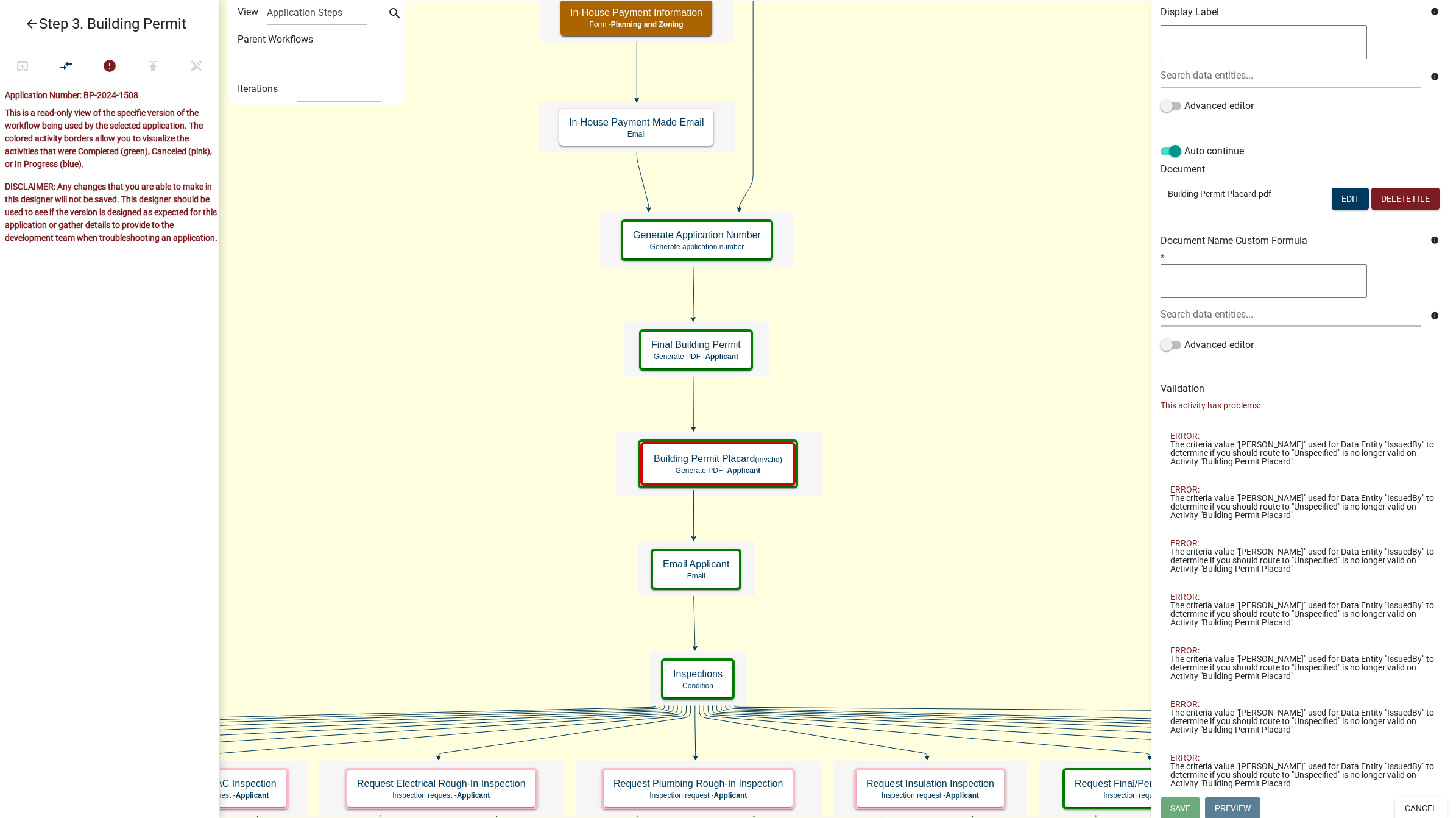
scroll to position [225, 0]
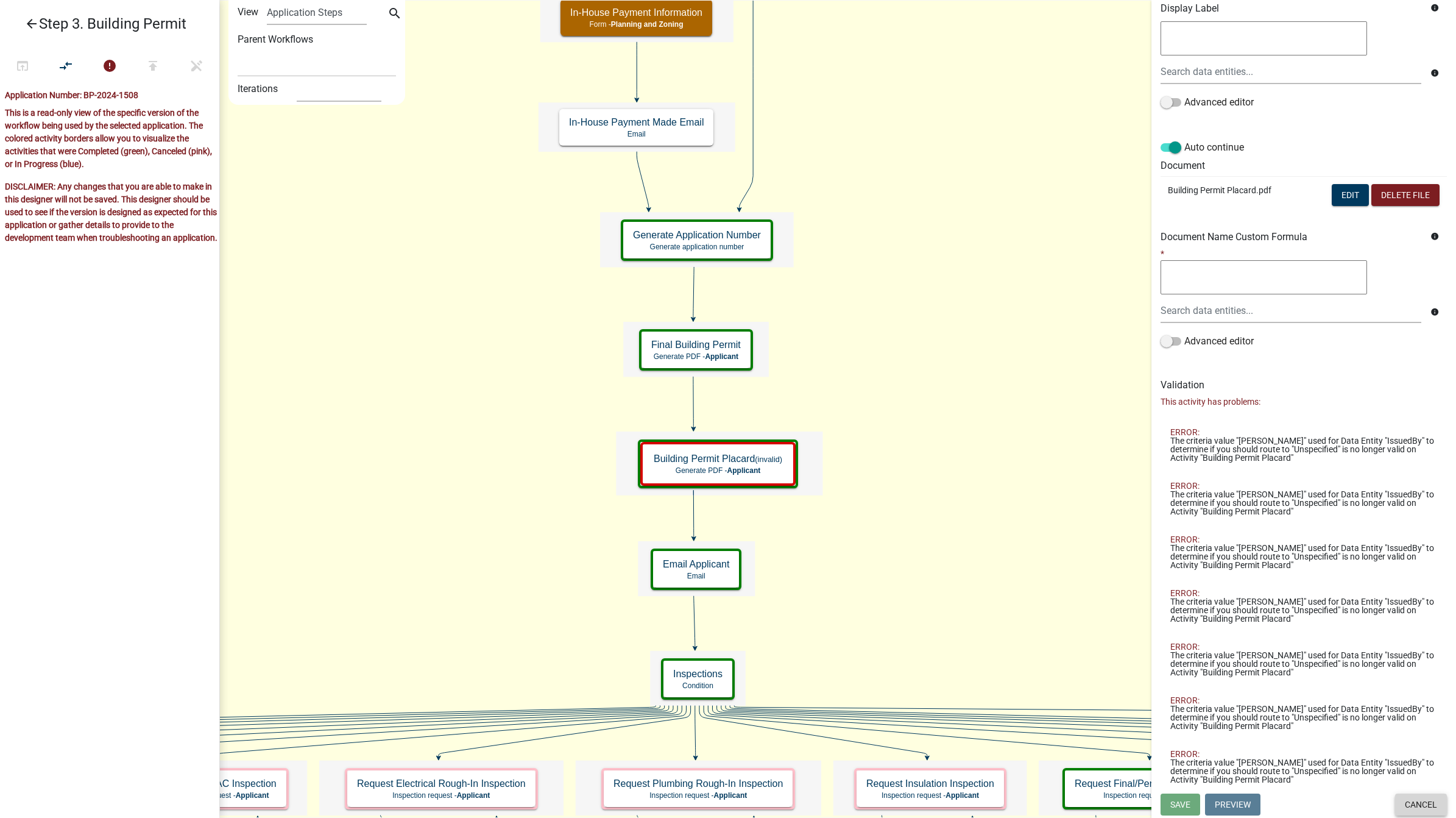
click at [1411, 805] on button "Cancel" at bounding box center [1420, 804] width 52 height 22
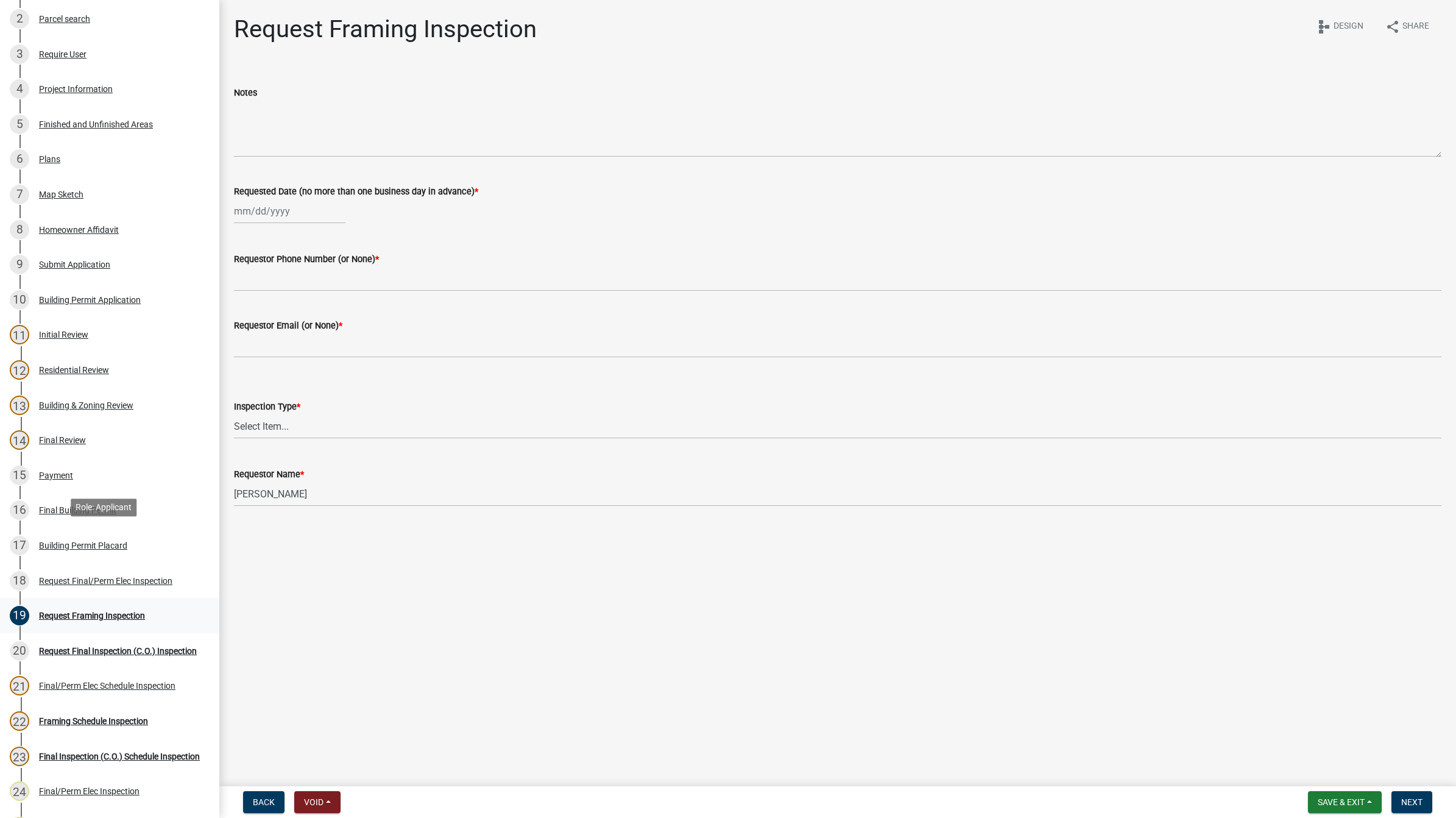
scroll to position [305, 0]
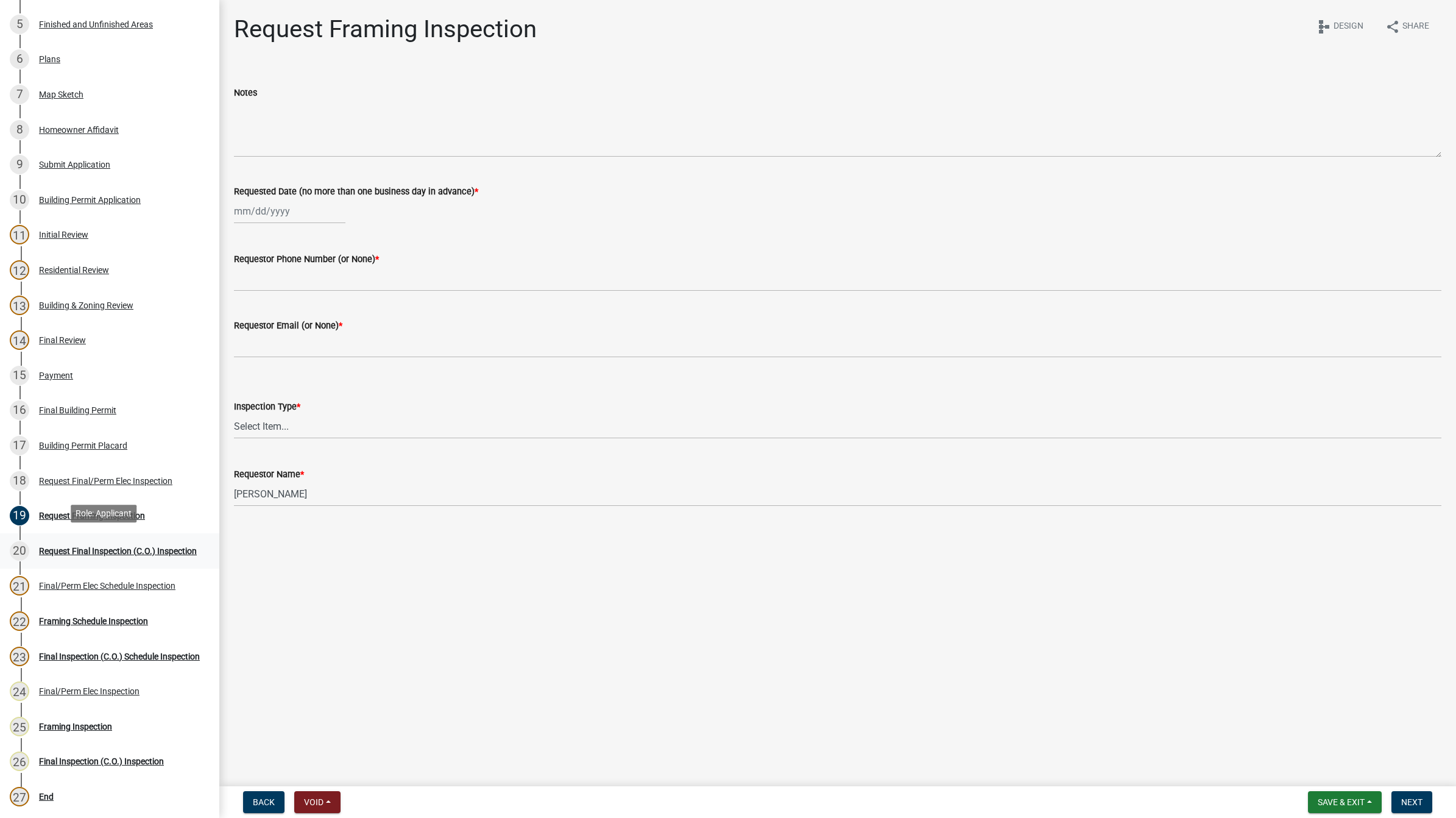
click at [114, 547] on div "Request Final Inspection (C.O.) Inspection" at bounding box center [117, 551] width 158 height 9
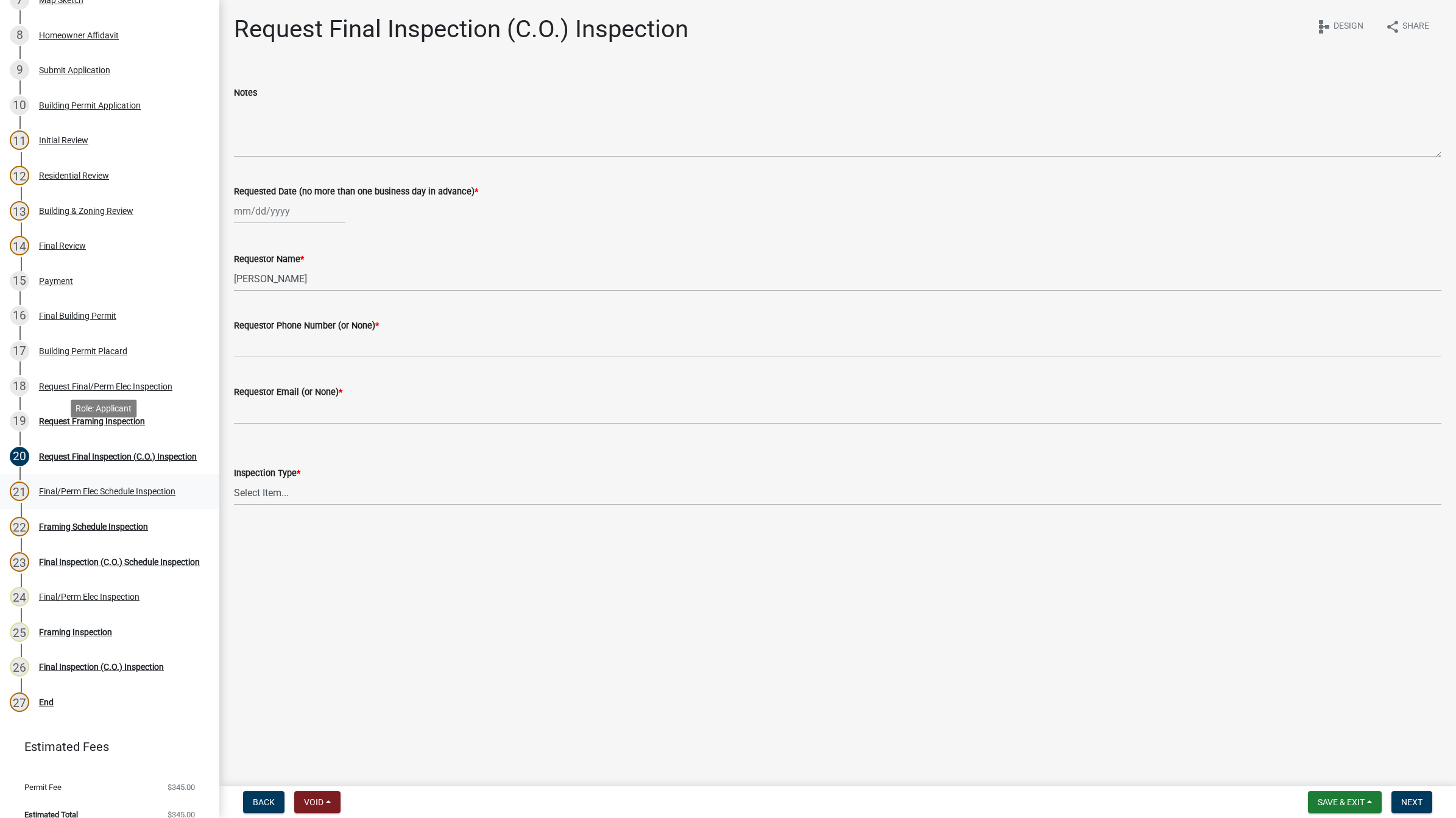
scroll to position [410, 0]
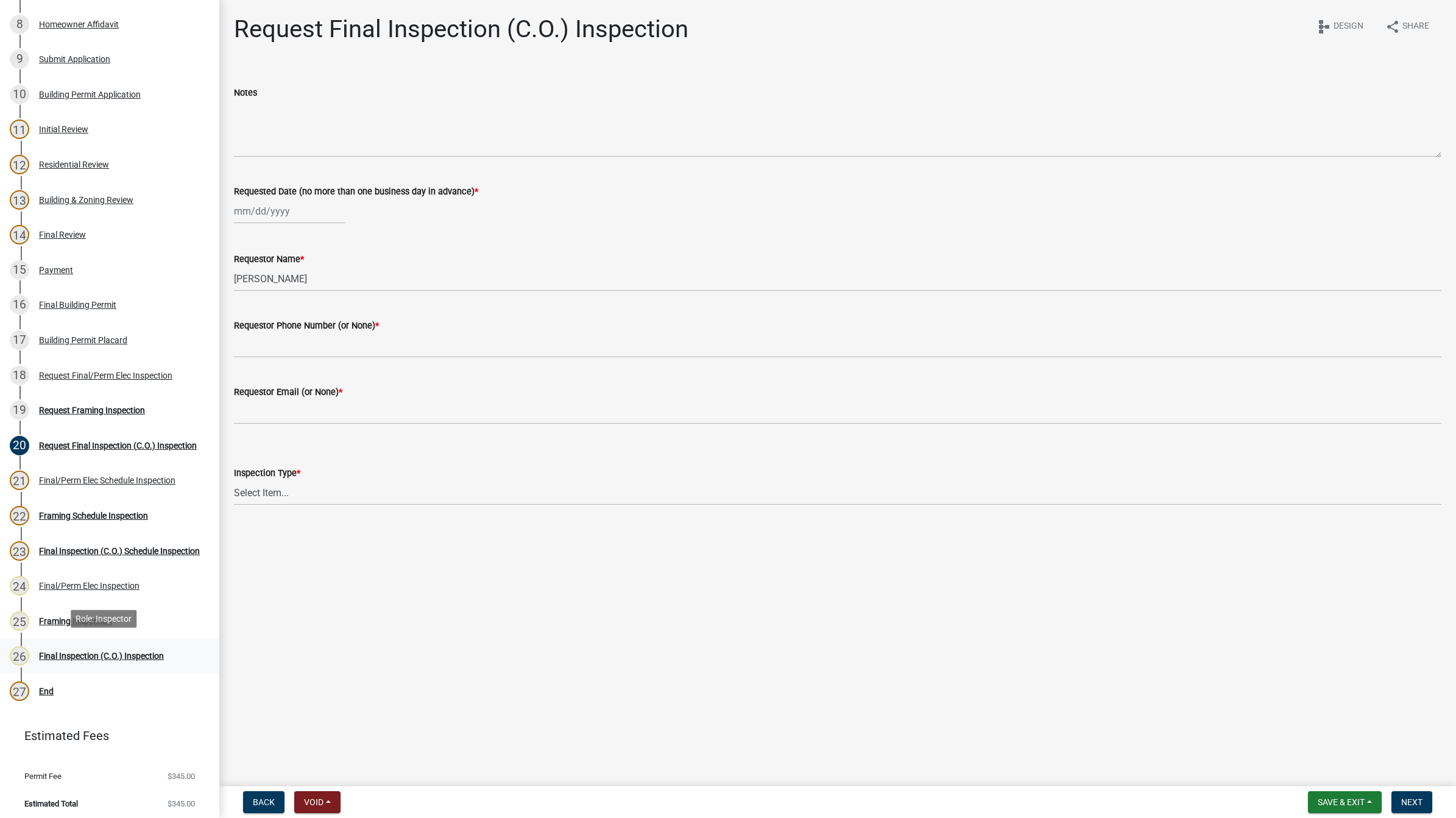
click at [122, 646] on div "26 Final Inspection (C.O.) Inspection" at bounding box center [105, 655] width 190 height 19
drag, startPoint x: 122, startPoint y: 643, endPoint x: 179, endPoint y: 699, distance: 79.9
click at [179, 702] on link "27 End" at bounding box center [109, 691] width 219 height 35
click at [153, 653] on div "Final Inspection (C.O.) Inspection" at bounding box center [101, 655] width 125 height 9
click at [85, 617] on div "Framing Inspection" at bounding box center [75, 621] width 73 height 9
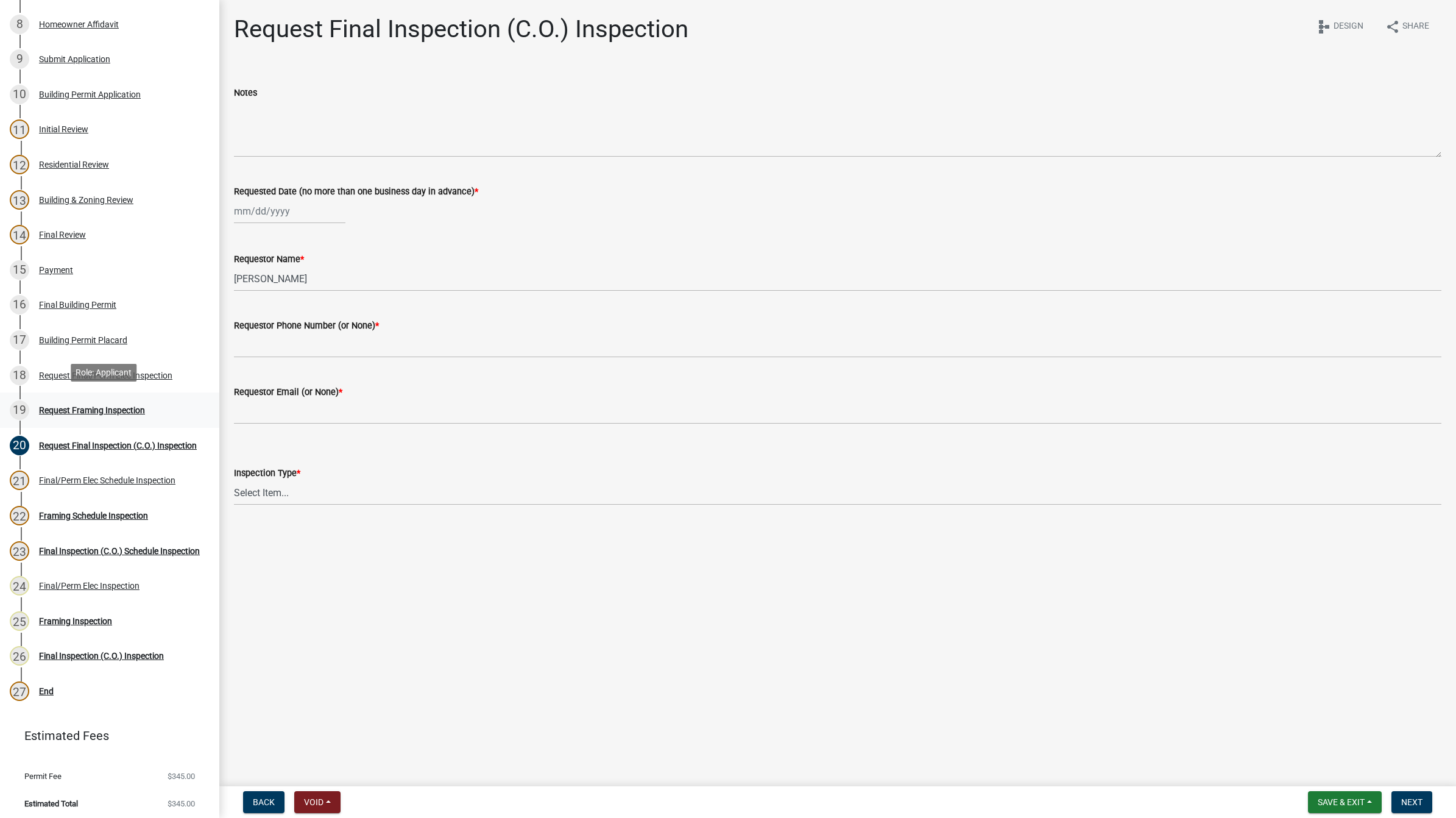
click at [117, 406] on div "Request Framing Inspection" at bounding box center [92, 409] width 106 height 9
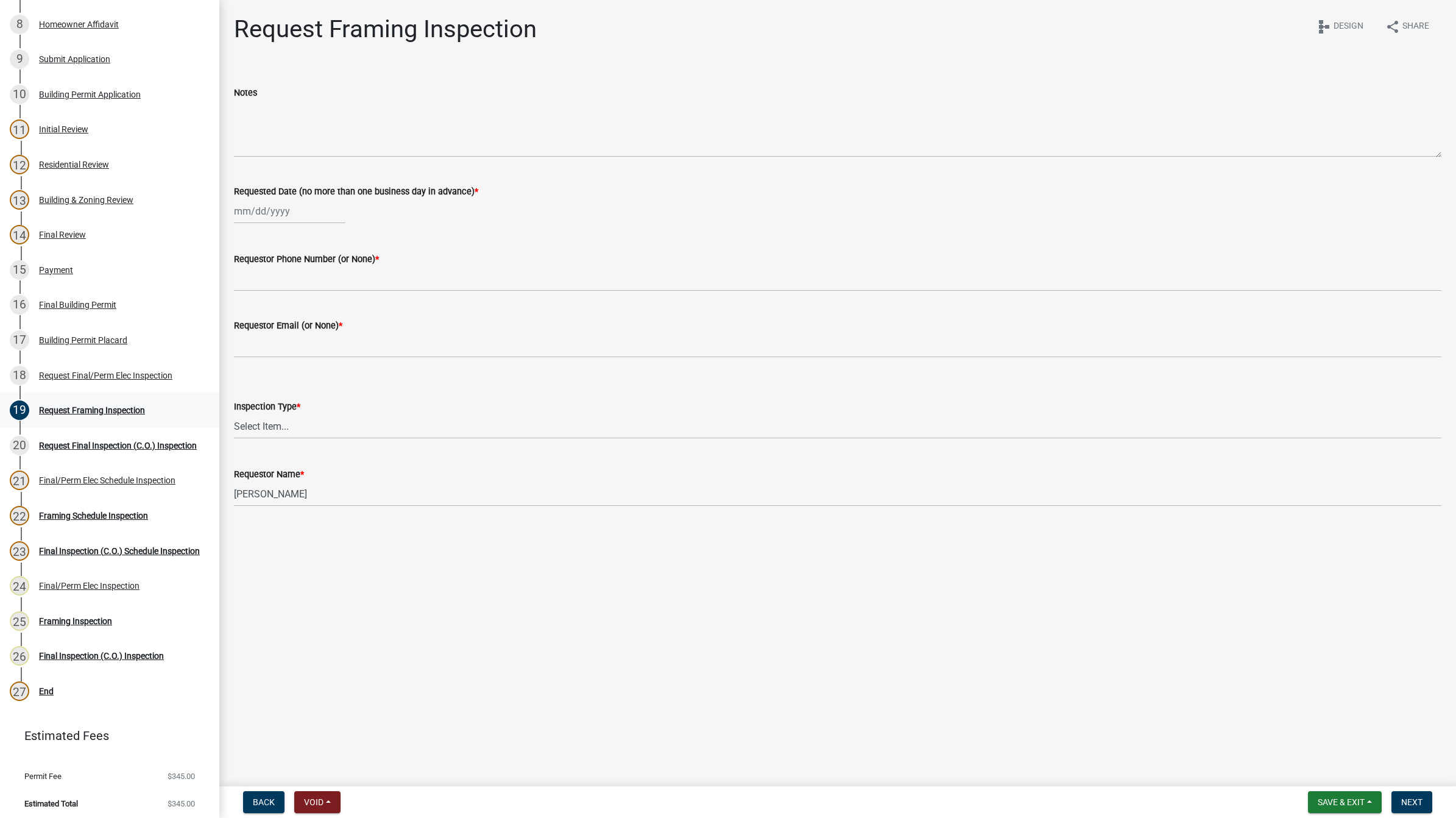
click at [80, 400] on div "19 Request Framing Inspection" at bounding box center [105, 409] width 190 height 19
click at [113, 441] on div "Request Final Inspection (C.O.) Inspection" at bounding box center [117, 445] width 158 height 9
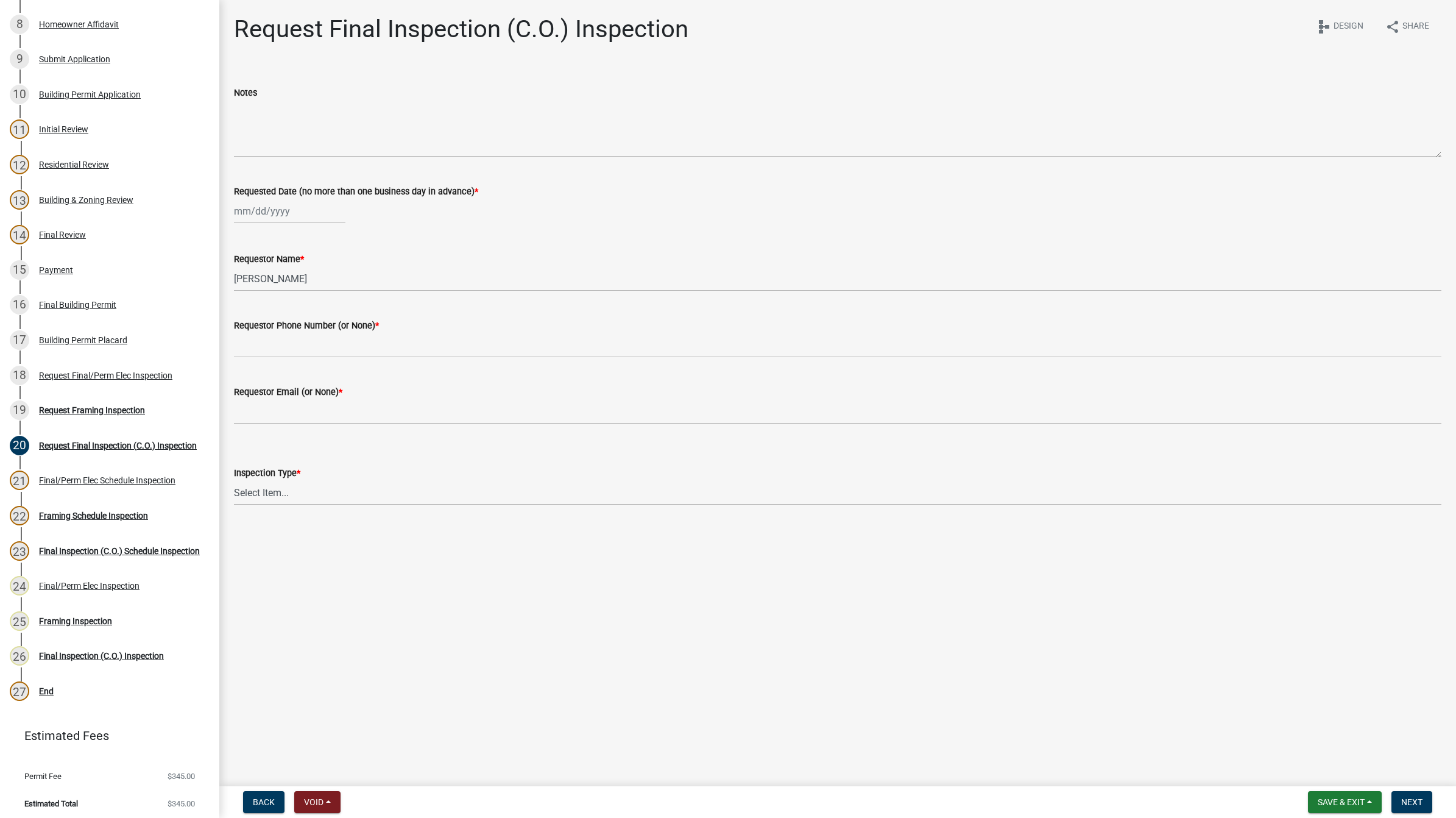
click at [372, 655] on main "Request Final Inspection (C.O.) Inspection share Share schema Design Notes Requ…" at bounding box center [837, 391] width 1236 height 781
drag, startPoint x: 481, startPoint y: 95, endPoint x: 433, endPoint y: 83, distance: 49.5
click at [481, 95] on div "Notes" at bounding box center [837, 92] width 1208 height 15
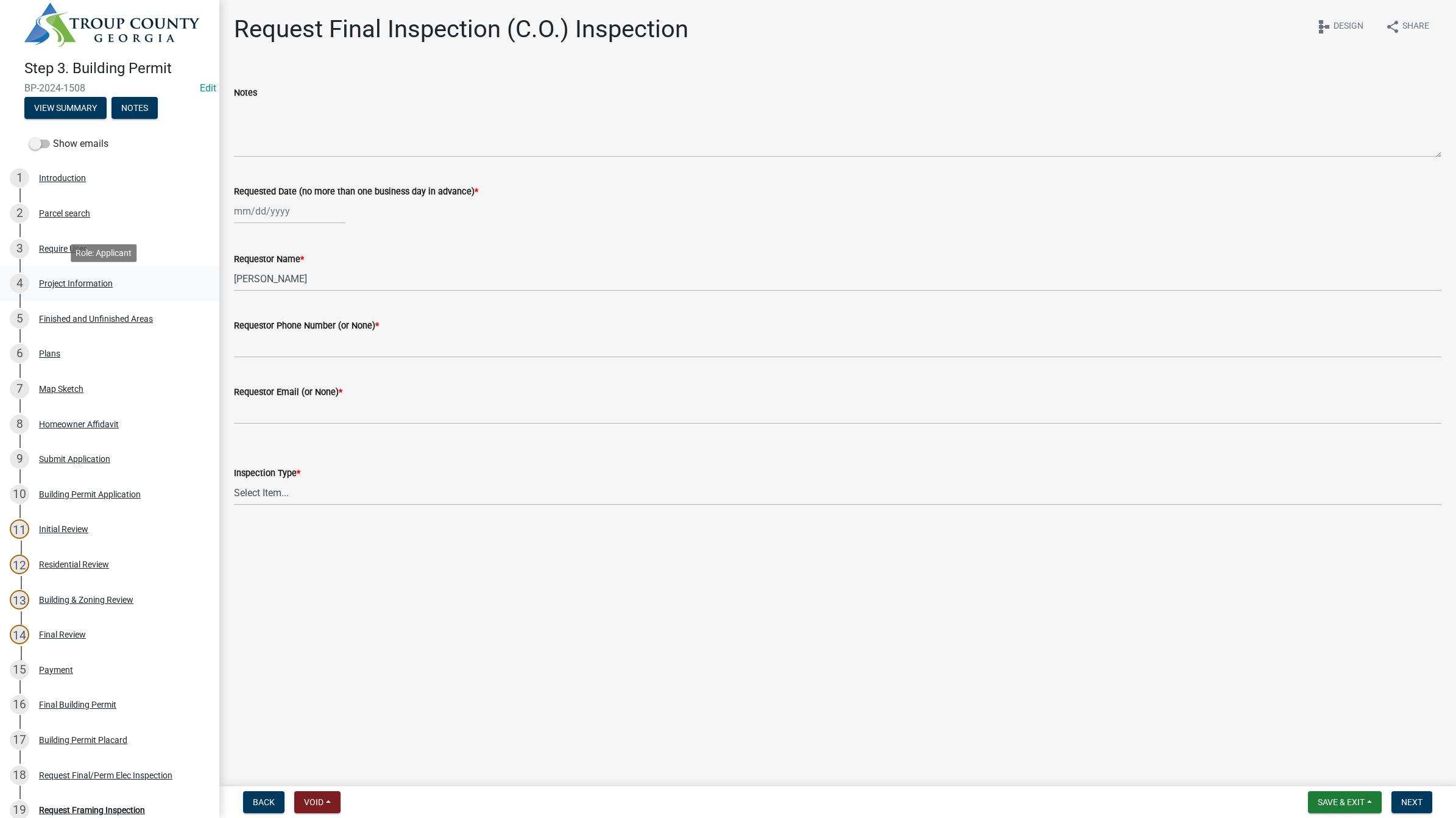
scroll to position [0, 0]
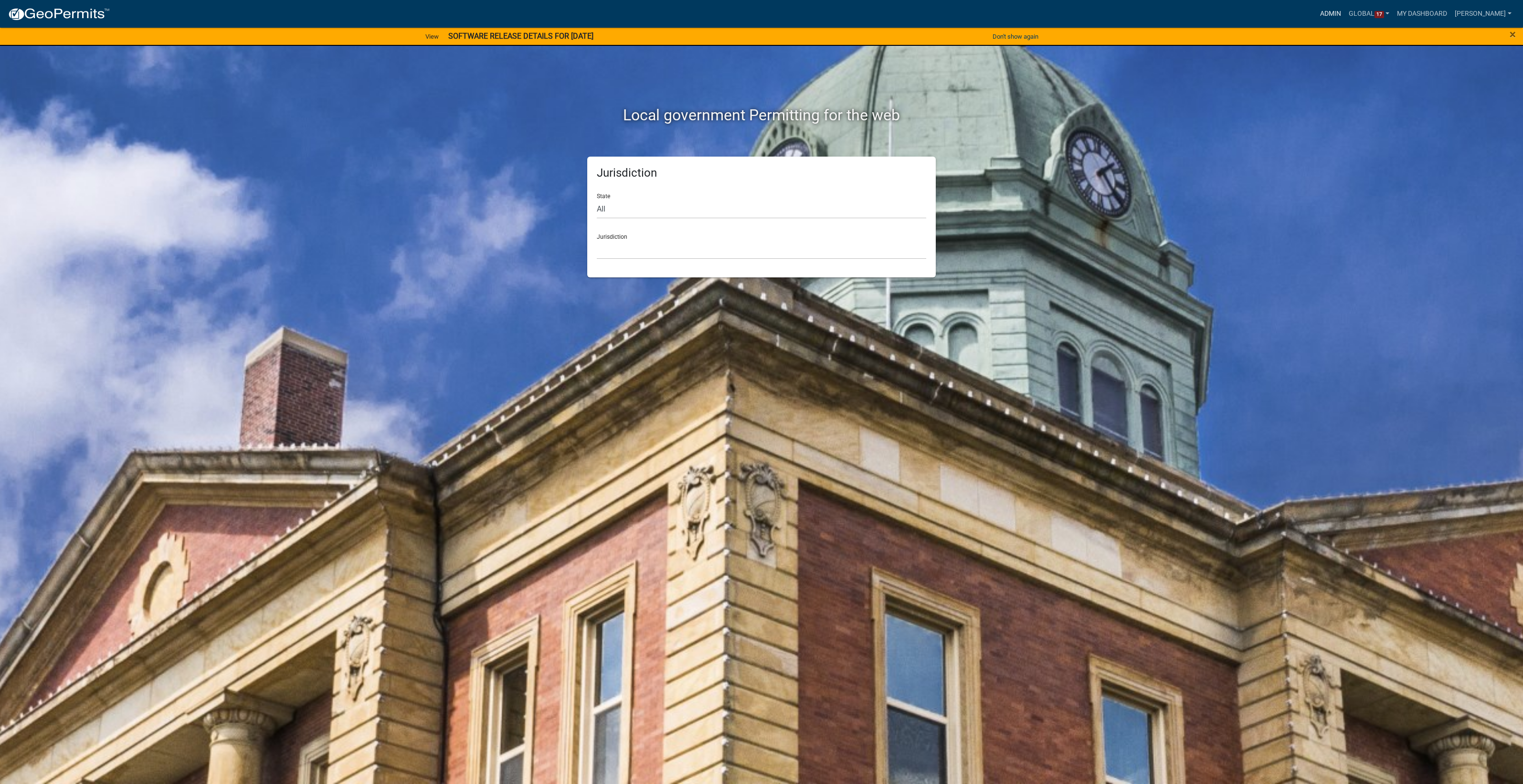
click at [1323, 15] on link "Admin" at bounding box center [1331, 14] width 29 height 18
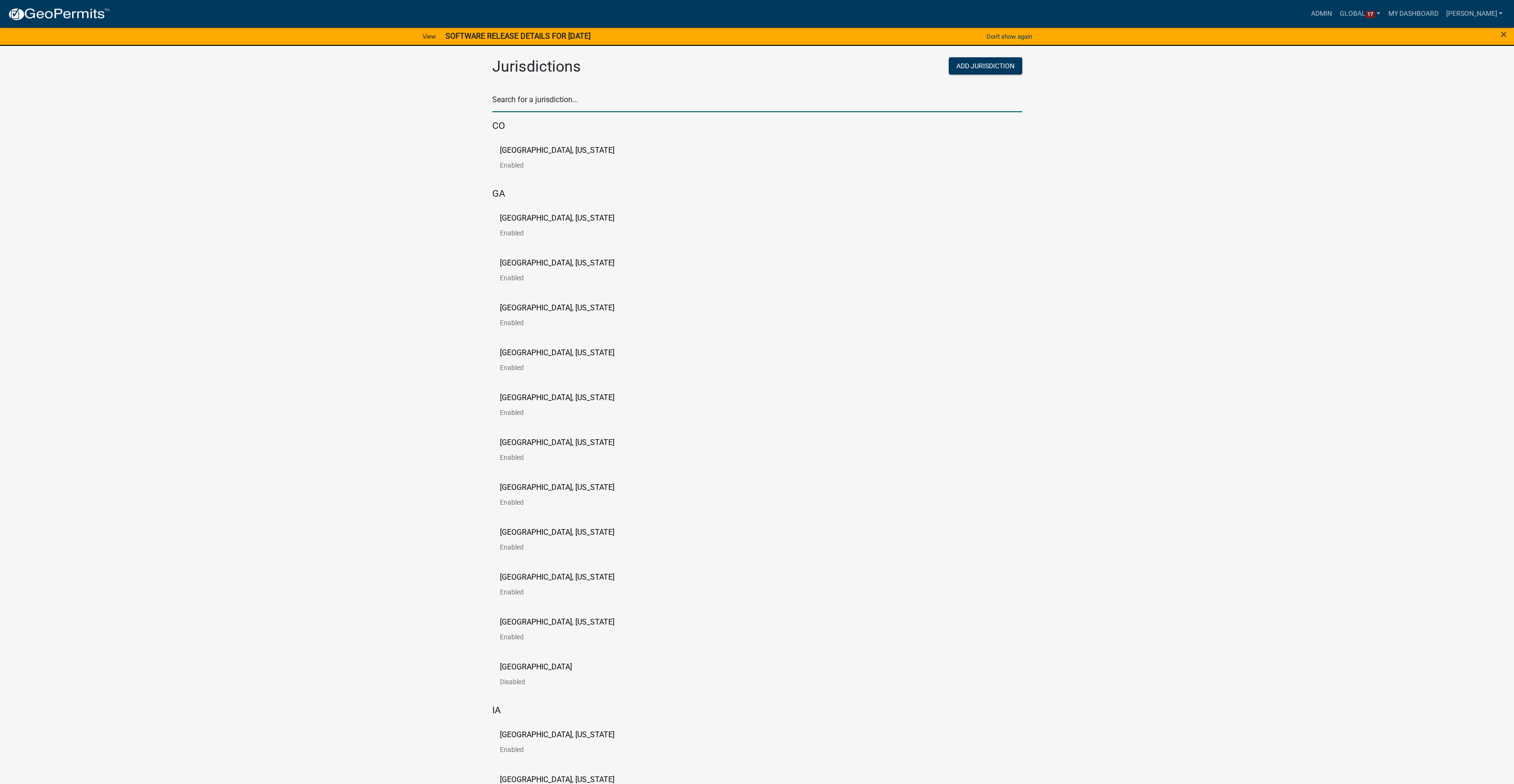
click at [698, 104] on input "text" at bounding box center [757, 102] width 530 height 19
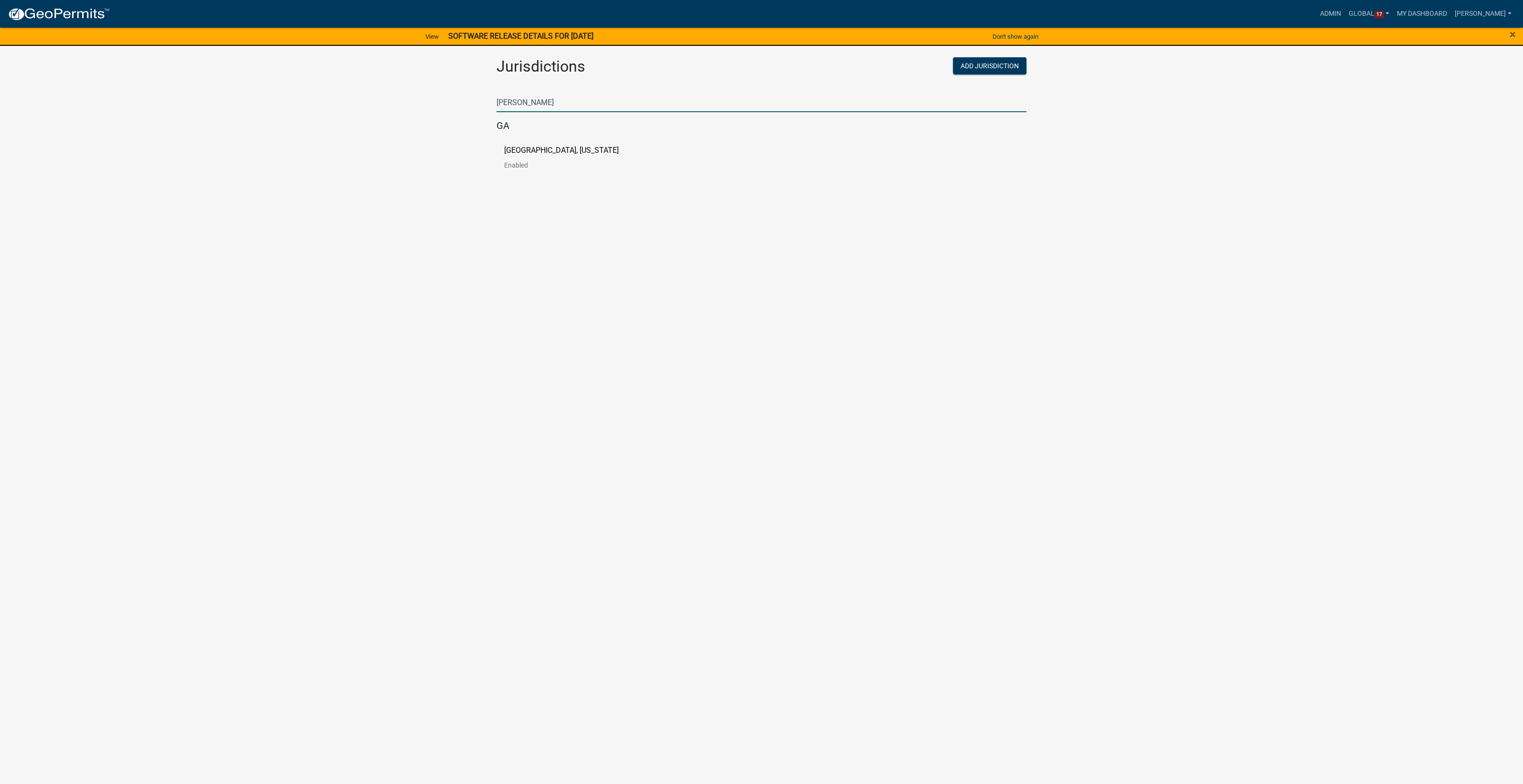
type input "troup"
click at [575, 151] on p "Troup County, Georgia" at bounding box center [561, 150] width 114 height 8
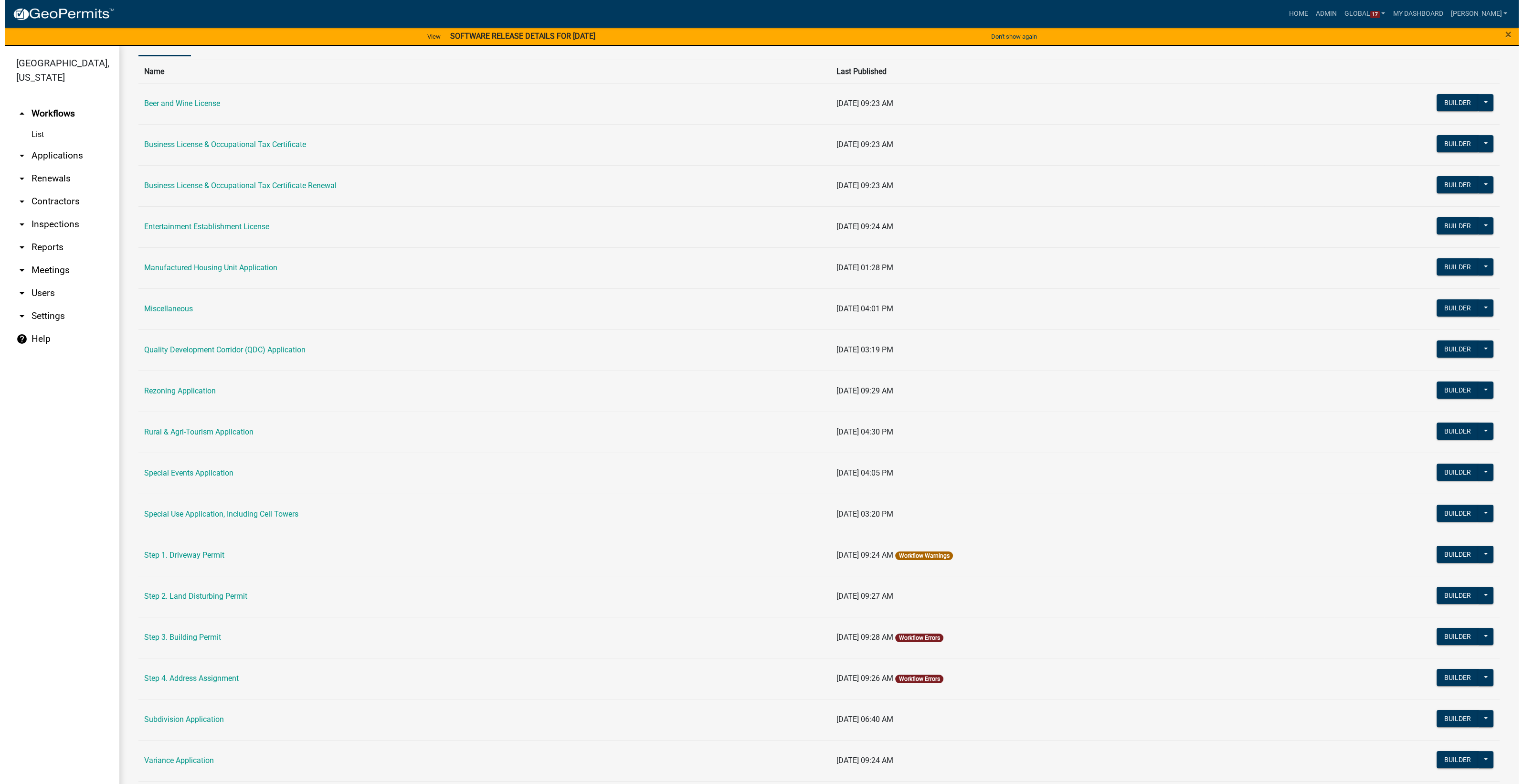
scroll to position [110, 0]
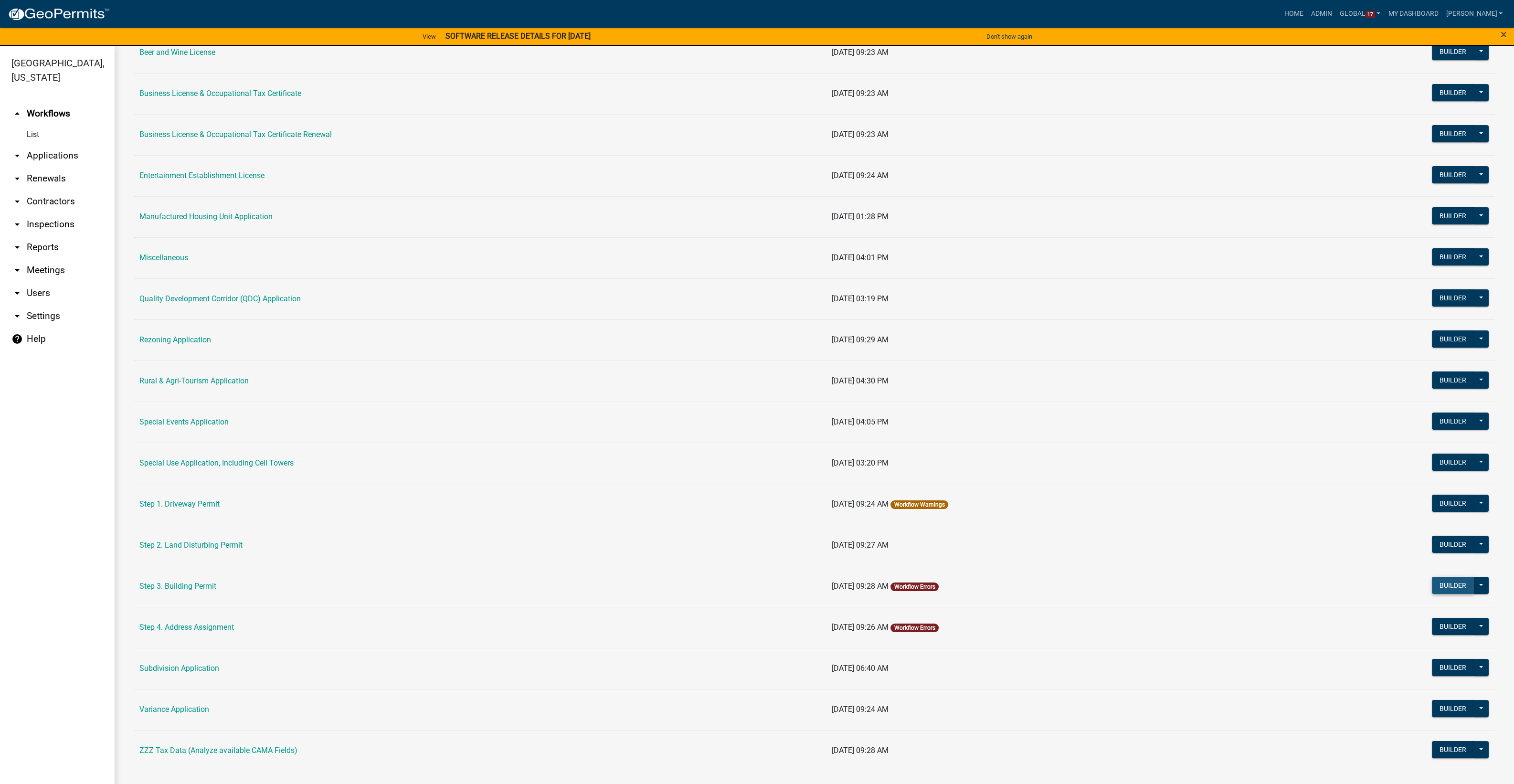
click at [1442, 581] on button "Builder" at bounding box center [1453, 586] width 42 height 17
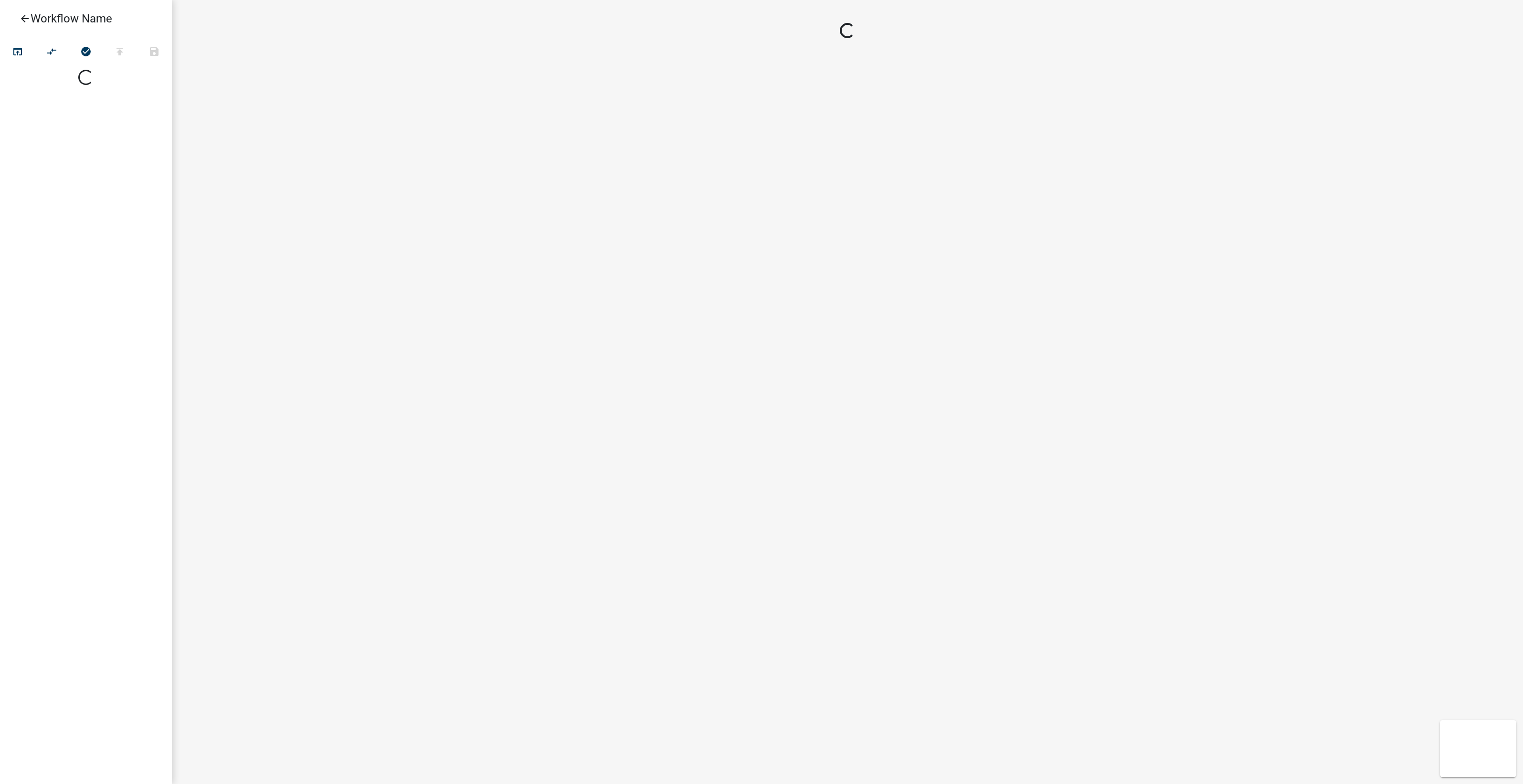
select select
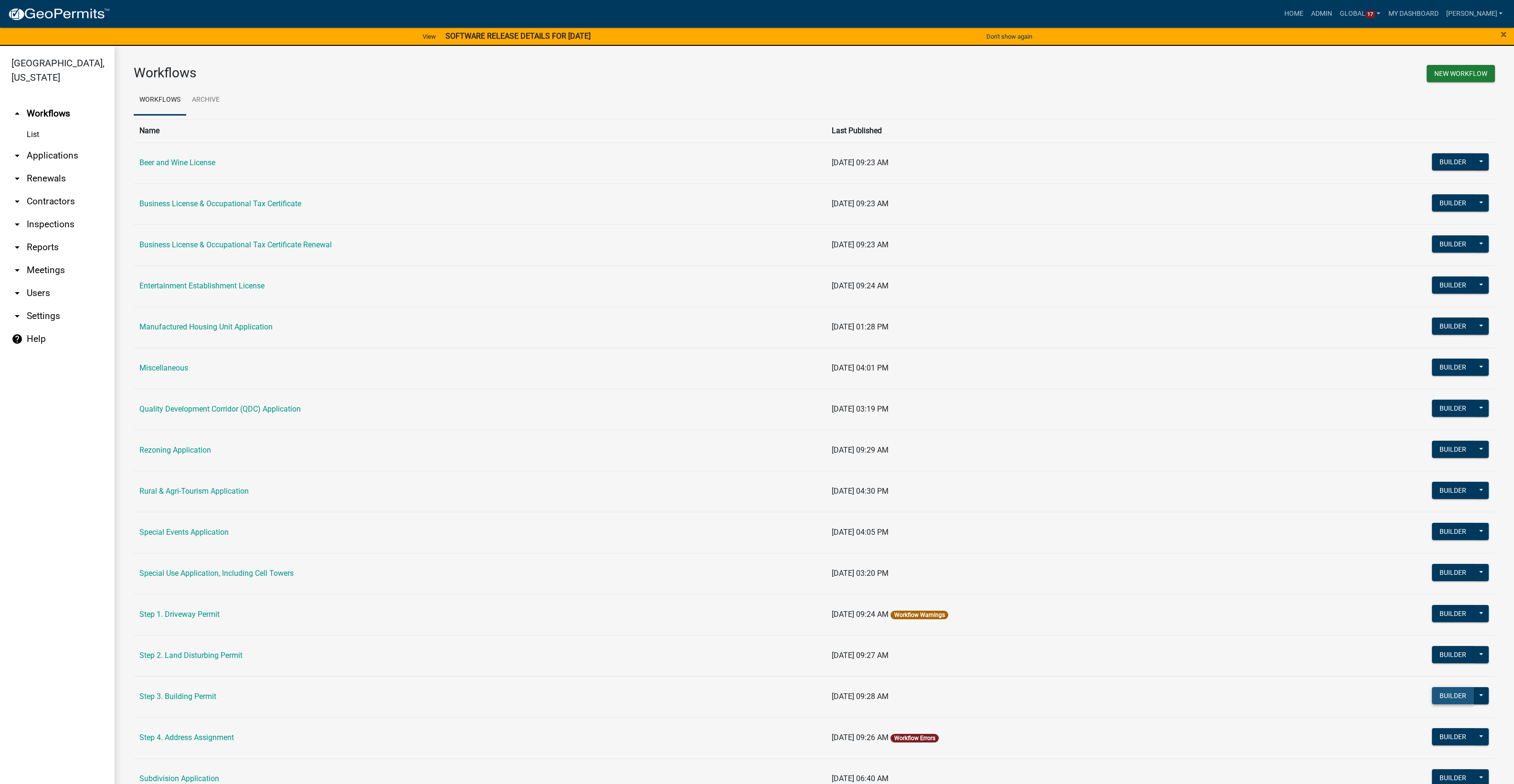
click at [1446, 694] on button "Builder" at bounding box center [1453, 696] width 42 height 17
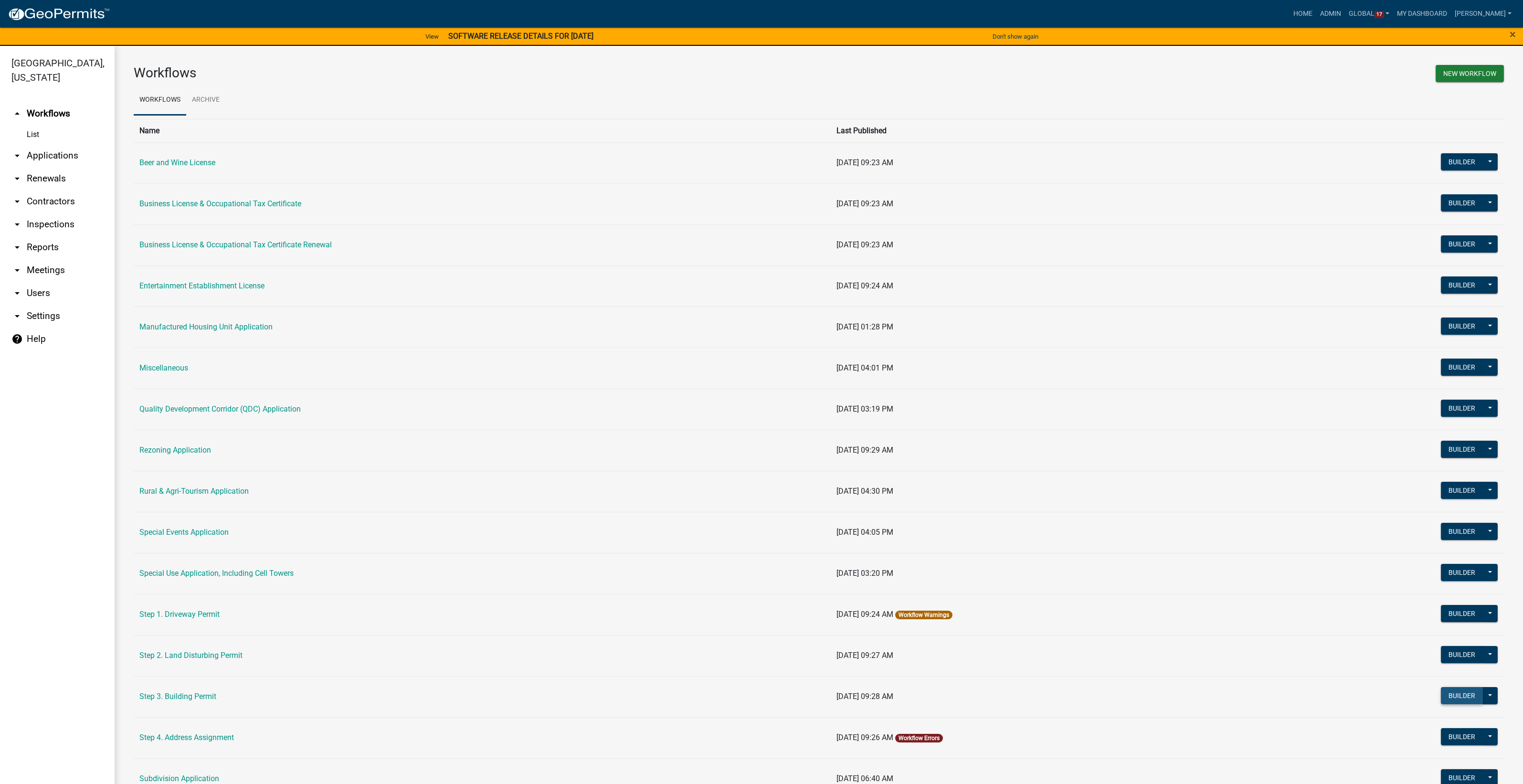
select select
